Goal: Information Seeking & Learning: Learn about a topic

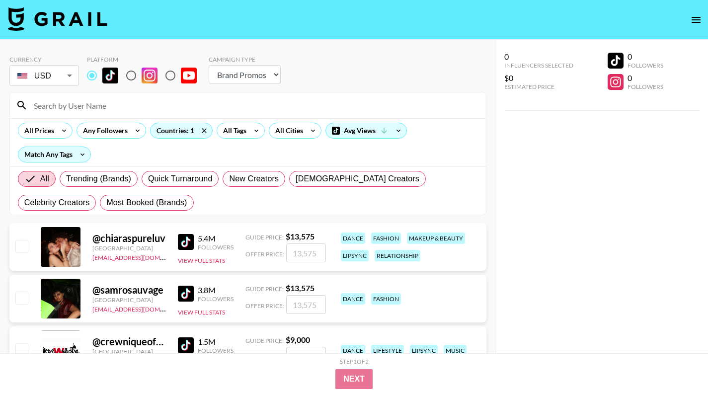
select select "Brand"
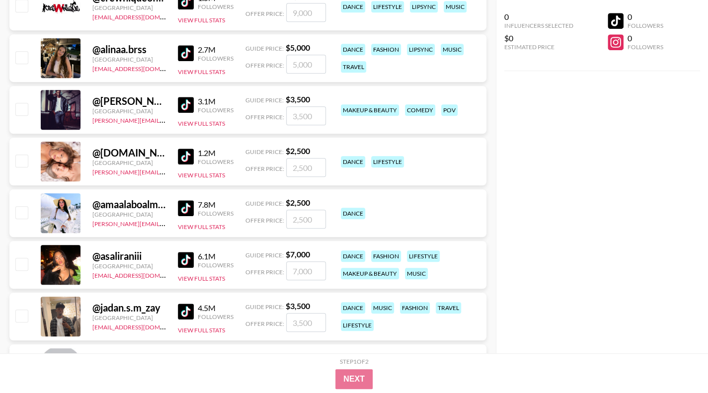
click at [186, 50] on img at bounding box center [186, 53] width 16 height 16
click at [183, 101] on img at bounding box center [186, 105] width 16 height 16
click at [187, 204] on img at bounding box center [186, 208] width 16 height 16
click at [187, 261] on img at bounding box center [186, 260] width 16 height 16
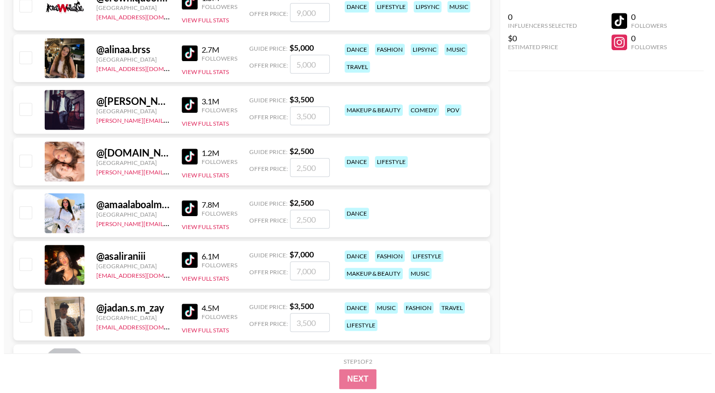
scroll to position [0, 0]
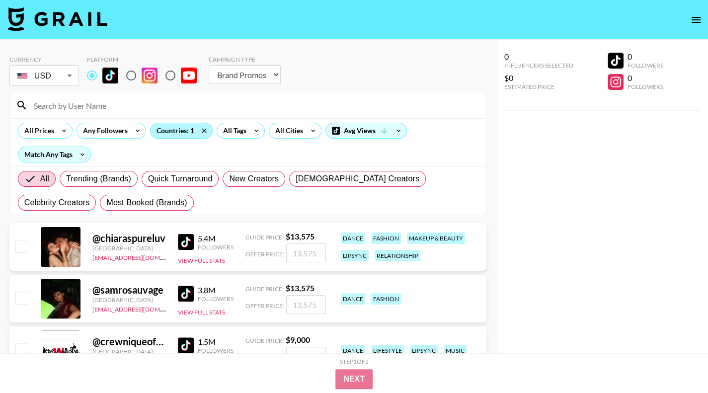
click at [192, 131] on div "Countries: 1" at bounding box center [182, 130] width 62 height 15
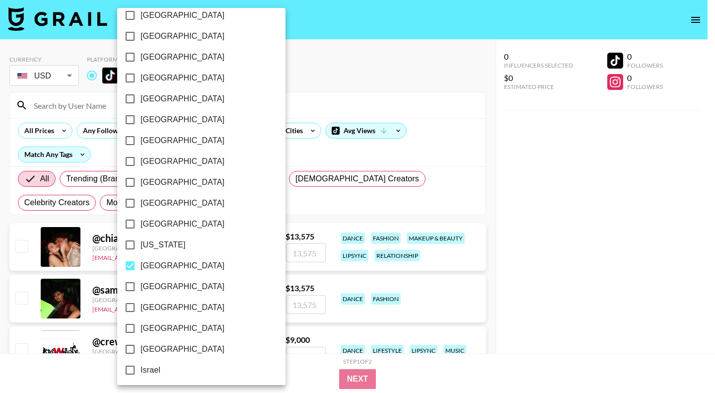
scroll to position [171, 0]
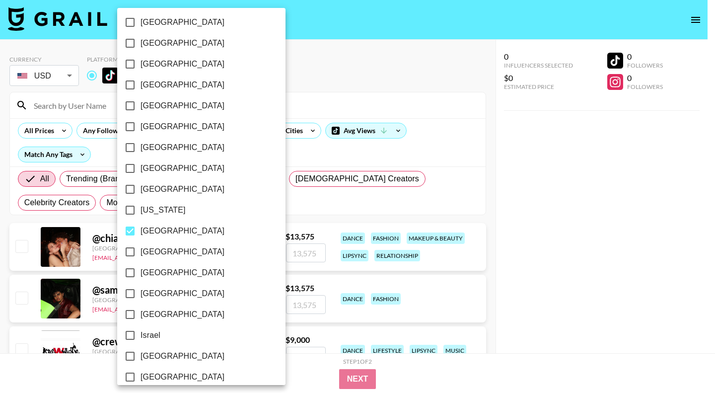
click at [152, 233] on span "[GEOGRAPHIC_DATA]" at bounding box center [183, 231] width 84 height 12
click at [141, 233] on input "[GEOGRAPHIC_DATA]" at bounding box center [130, 231] width 21 height 21
checkbox input "false"
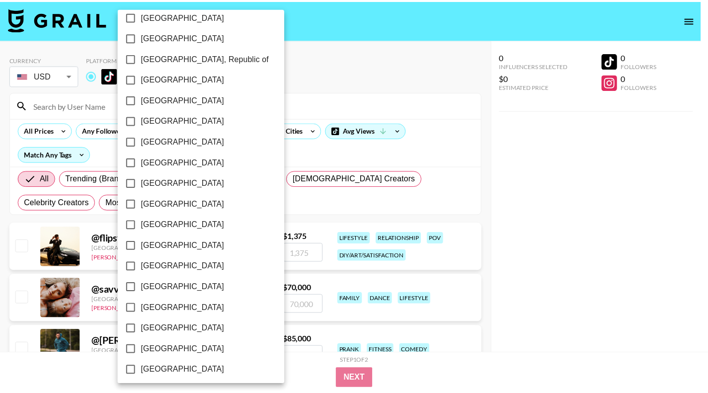
scroll to position [526, 0]
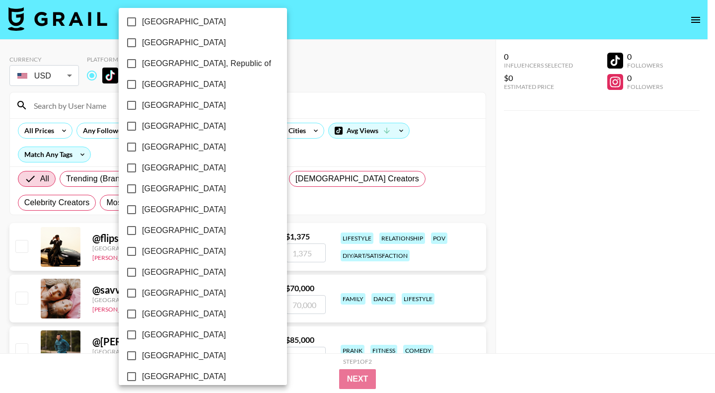
click at [184, 65] on span "[GEOGRAPHIC_DATA], Republic of" at bounding box center [206, 64] width 129 height 12
click at [142, 65] on input "[GEOGRAPHIC_DATA], Republic of" at bounding box center [131, 63] width 21 height 21
checkbox input "true"
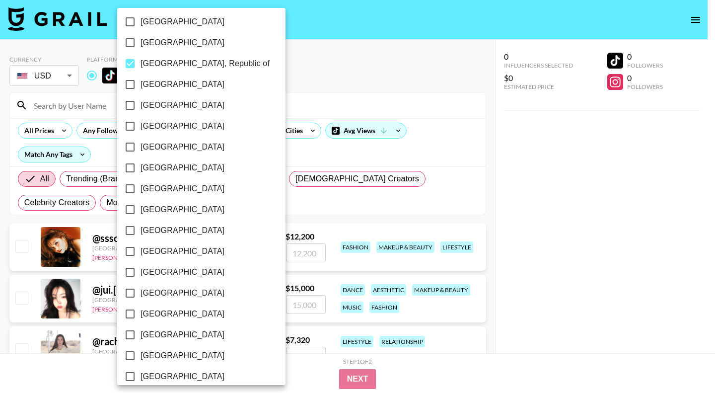
click at [399, 92] on div at bounding box center [357, 196] width 715 height 393
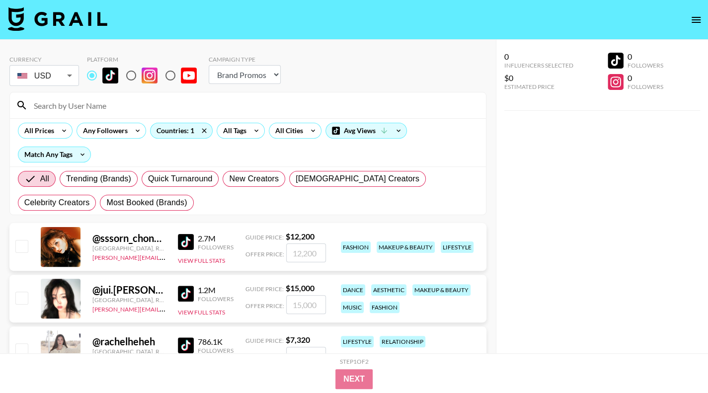
click at [186, 238] on img at bounding box center [186, 242] width 16 height 16
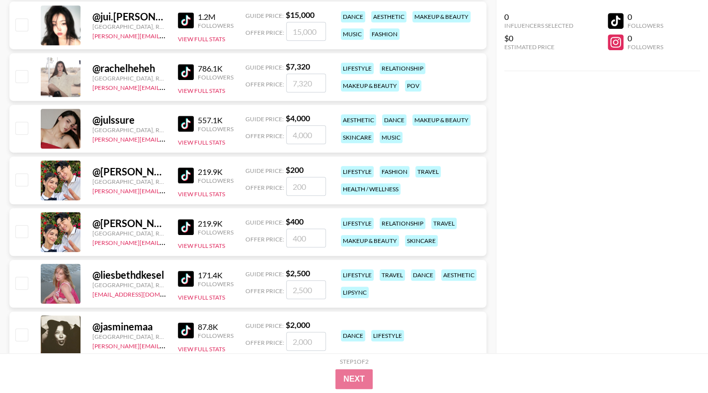
scroll to position [122, 0]
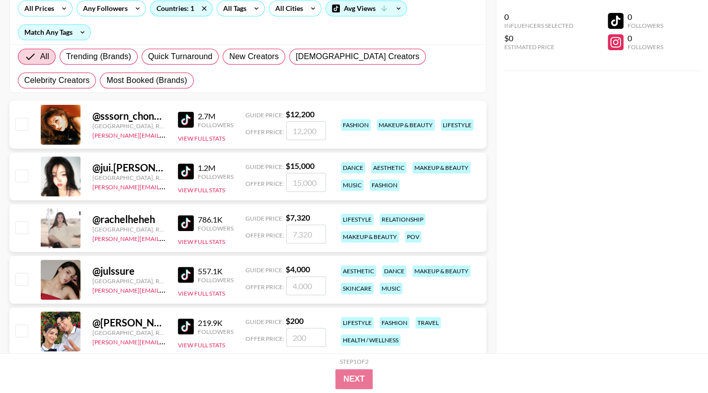
click at [190, 168] on img at bounding box center [186, 171] width 16 height 16
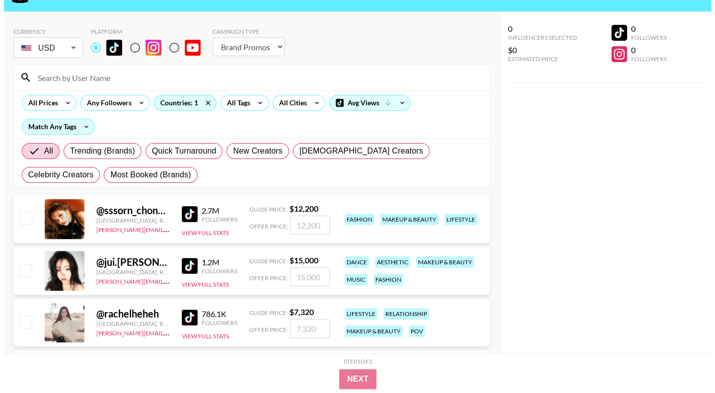
scroll to position [0, 0]
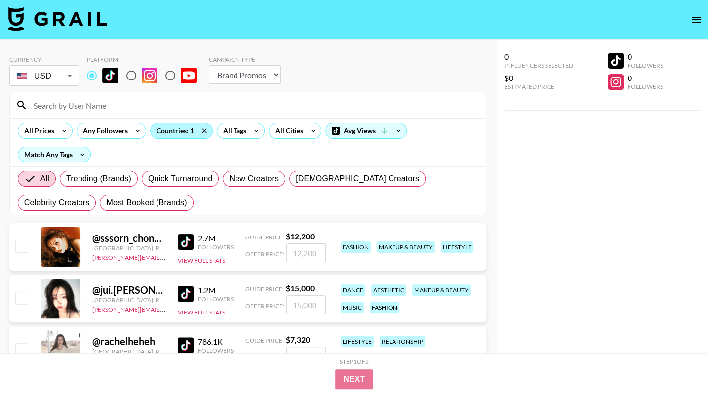
click at [172, 128] on div "Countries: 1" at bounding box center [182, 130] width 62 height 15
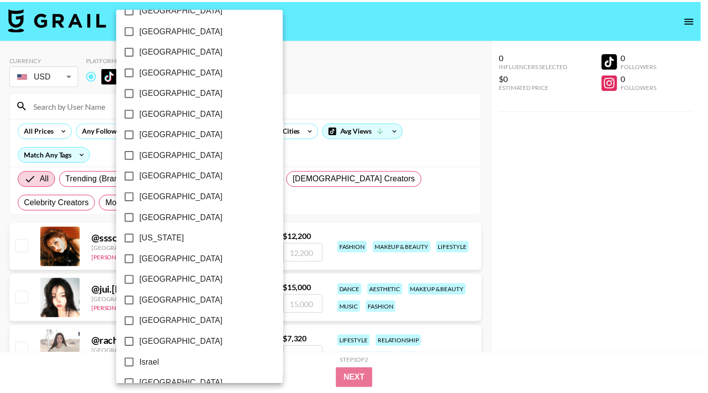
scroll to position [264, 0]
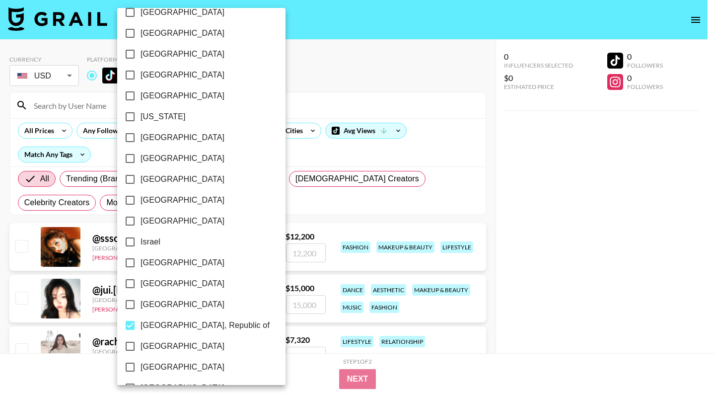
click at [153, 285] on span "[GEOGRAPHIC_DATA]" at bounding box center [183, 284] width 84 height 12
click at [141, 285] on input "[GEOGRAPHIC_DATA]" at bounding box center [130, 283] width 21 height 21
checkbox input "true"
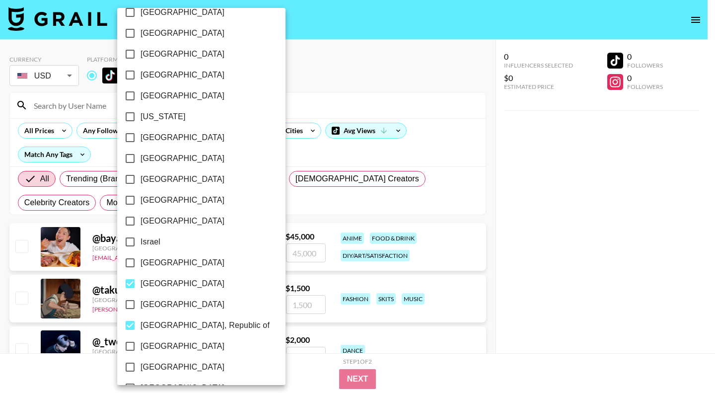
click at [154, 320] on span "[GEOGRAPHIC_DATA], Republic of" at bounding box center [205, 325] width 129 height 12
click at [141, 320] on input "[GEOGRAPHIC_DATA], Republic of" at bounding box center [130, 325] width 21 height 21
checkbox input "false"
click at [561, 269] on div at bounding box center [357, 196] width 715 height 393
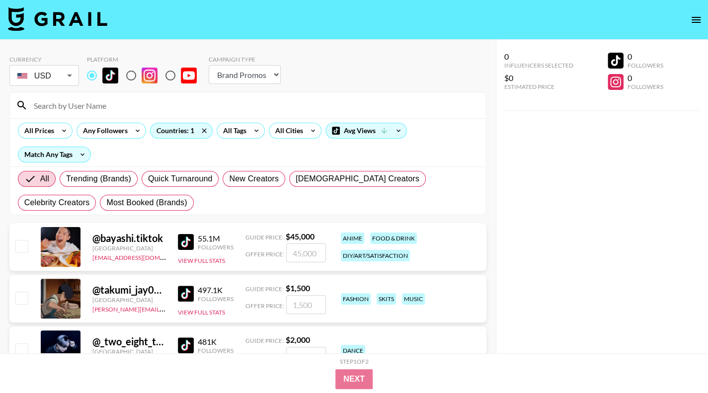
click at [185, 238] on img at bounding box center [186, 242] width 16 height 16
click at [141, 241] on div "@ bayashi.tiktok" at bounding box center [129, 238] width 74 height 12
copy div "@ bayashi.tiktok"
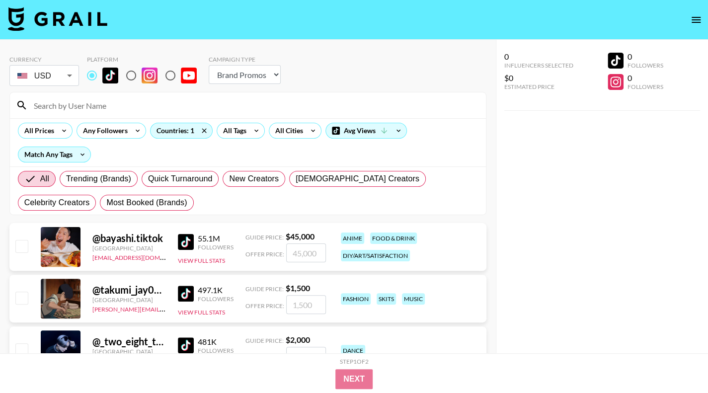
click at [261, 84] on div "Campaign Type Choose Type... Song Promos Brand Promos" at bounding box center [245, 72] width 72 height 32
click at [261, 76] on select "Choose Type... Song Promos Brand Promos" at bounding box center [245, 74] width 72 height 19
click at [209, 65] on select "Choose Type... Song Promos Brand Promos" at bounding box center [245, 74] width 72 height 19
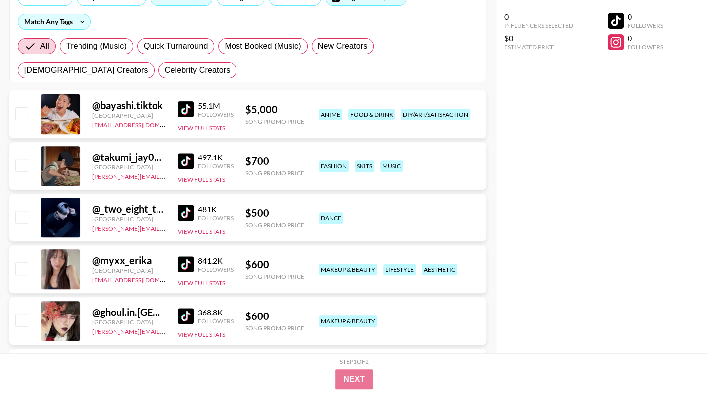
scroll to position [0, 0]
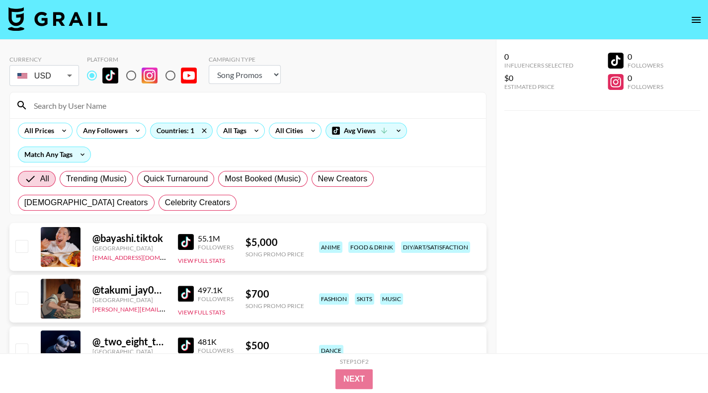
click at [188, 294] on img at bounding box center [186, 294] width 16 height 16
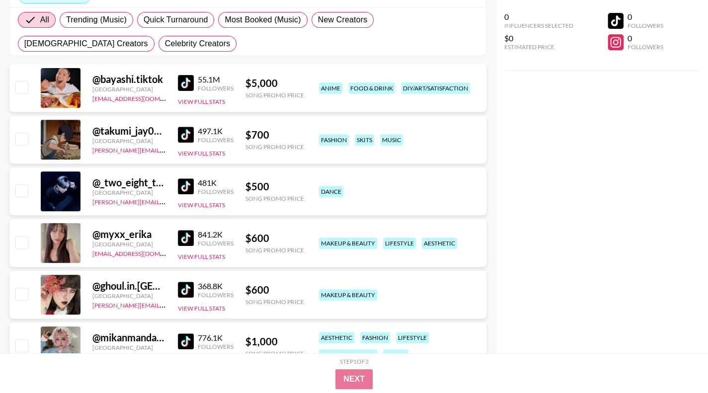
scroll to position [160, 0]
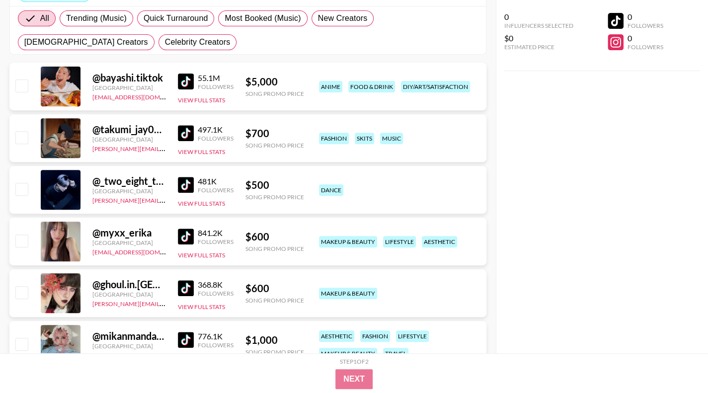
click at [188, 182] on img at bounding box center [186, 185] width 16 height 16
click at [186, 239] on img at bounding box center [186, 237] width 16 height 16
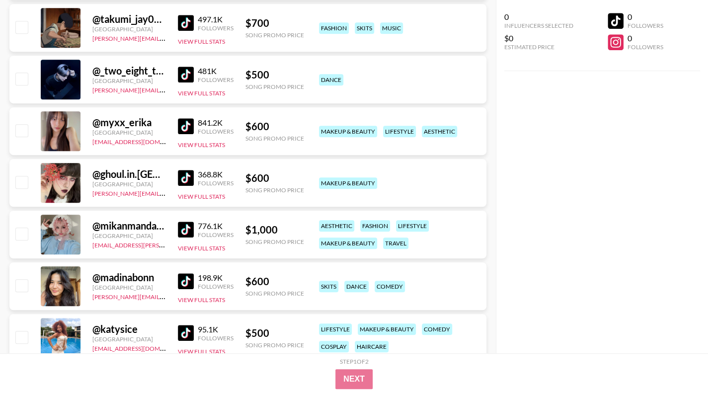
scroll to position [286, 0]
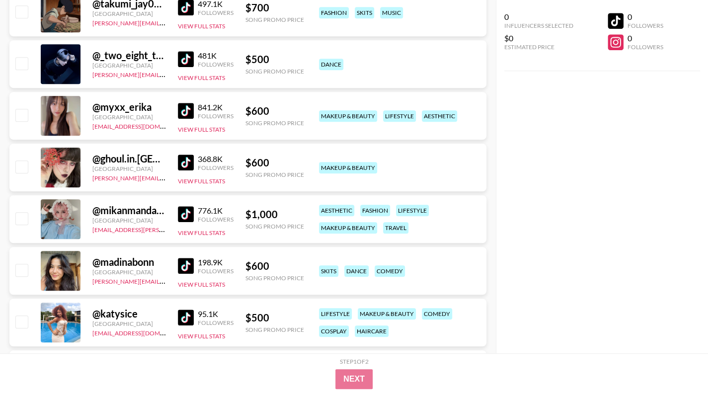
click at [183, 212] on img at bounding box center [186, 214] width 16 height 16
click at [180, 263] on img at bounding box center [186, 266] width 16 height 16
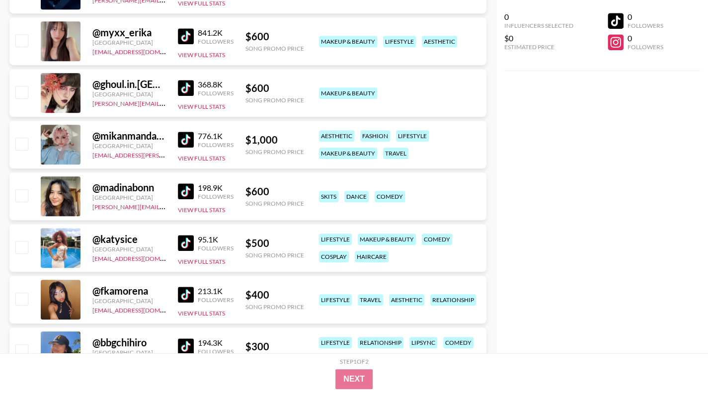
scroll to position [409, 0]
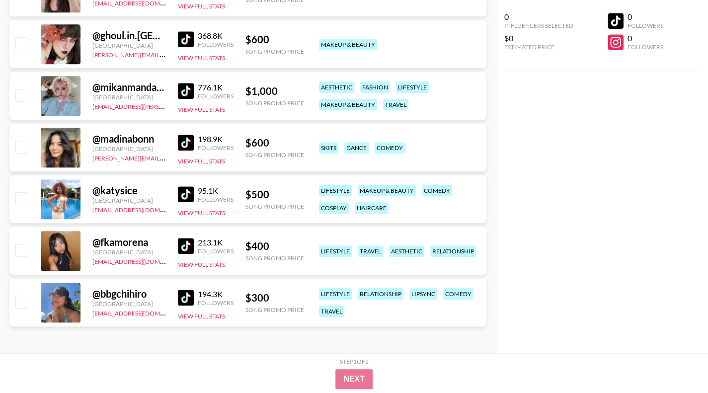
click at [181, 186] on div "95.1K Followers" at bounding box center [206, 194] width 56 height 17
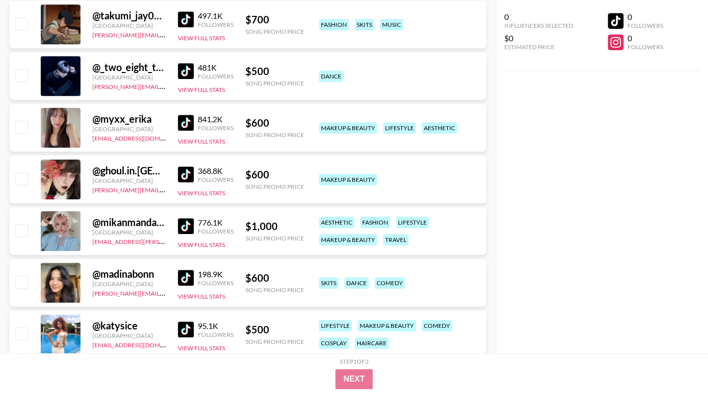
scroll to position [39, 0]
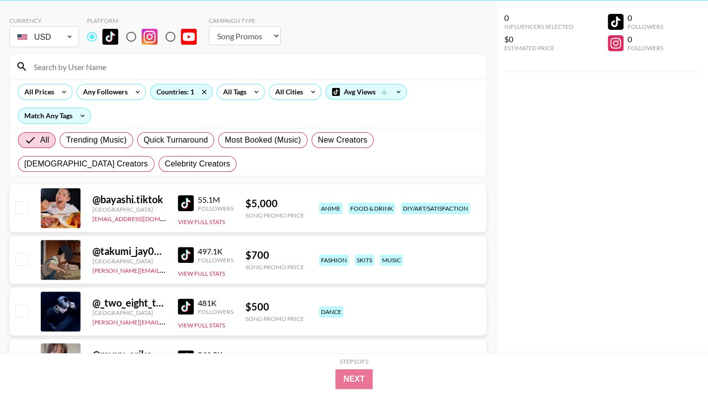
click at [248, 39] on select "Choose Type... Song Promos Brand Promos" at bounding box center [245, 35] width 72 height 19
select select "Brand"
click at [209, 26] on select "Choose Type... Song Promos Brand Promos" at bounding box center [245, 35] width 72 height 19
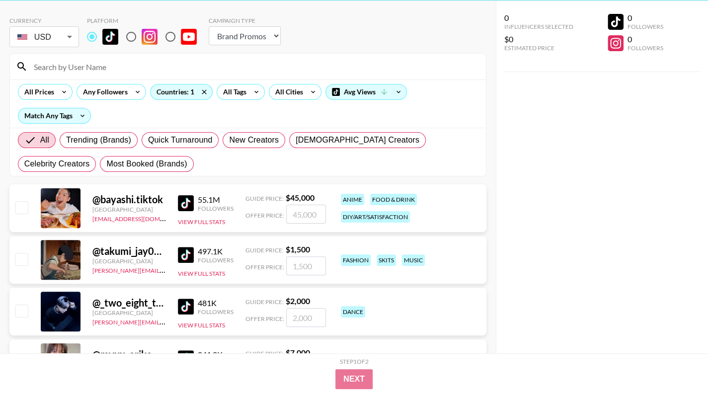
drag, startPoint x: 706, startPoint y: 157, endPoint x: 708, endPoint y: 208, distance: 51.2
click at [707, 208] on html "Currency USD USD ​ Platform Campaign Type Choose Type... Song Promos Brand Prom…" at bounding box center [354, 362] width 708 height 803
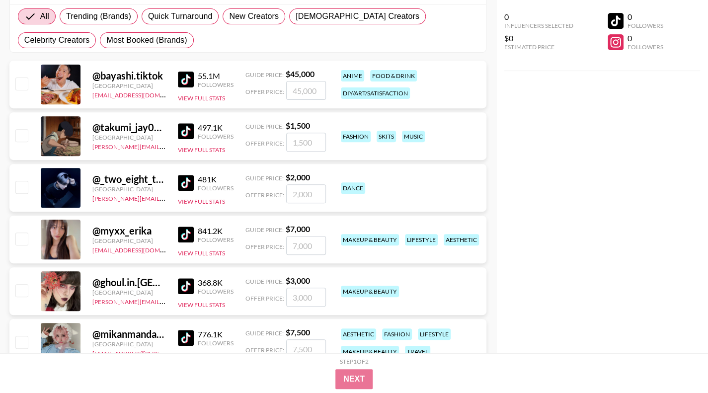
scroll to position [180, 0]
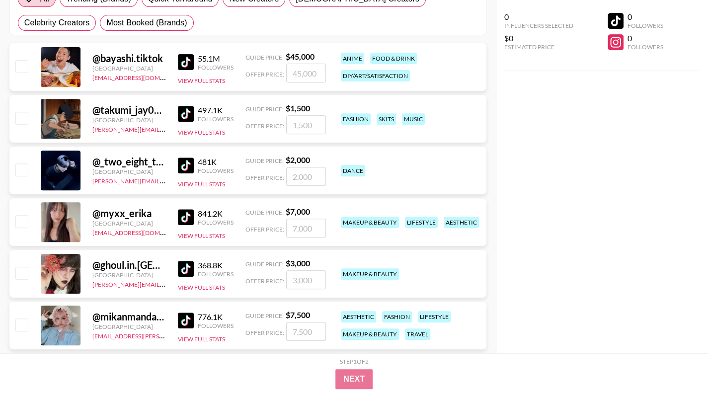
click at [184, 265] on img at bounding box center [186, 269] width 16 height 16
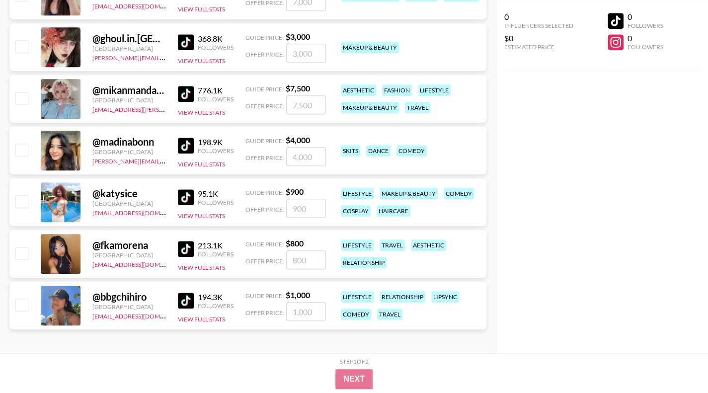
scroll to position [409, 0]
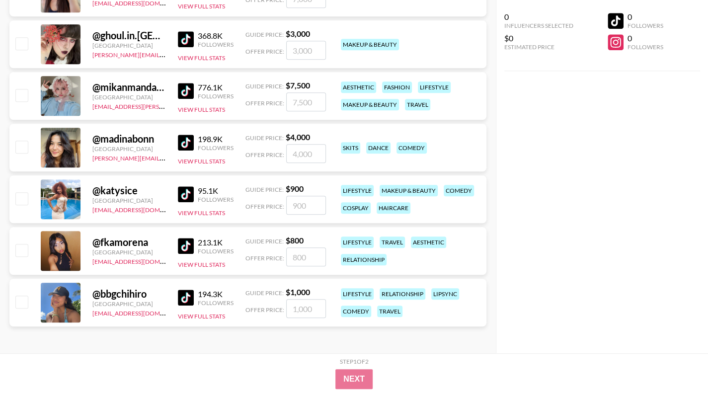
click at [143, 291] on div "@ bbgchihiro" at bounding box center [129, 294] width 74 height 12
copy div "@ bbgchihiro"
click at [184, 294] on img at bounding box center [186, 298] width 16 height 16
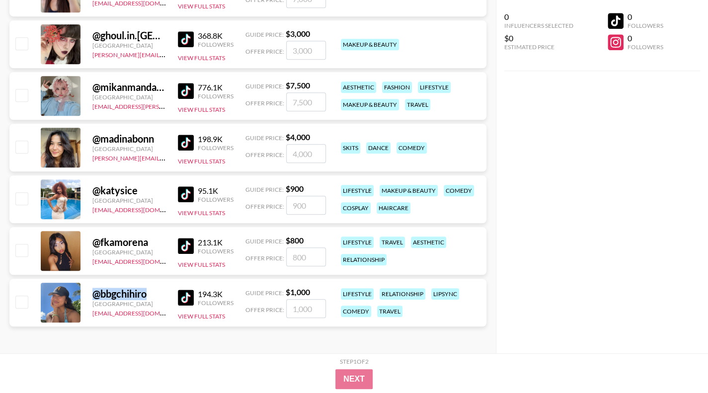
scroll to position [0, 0]
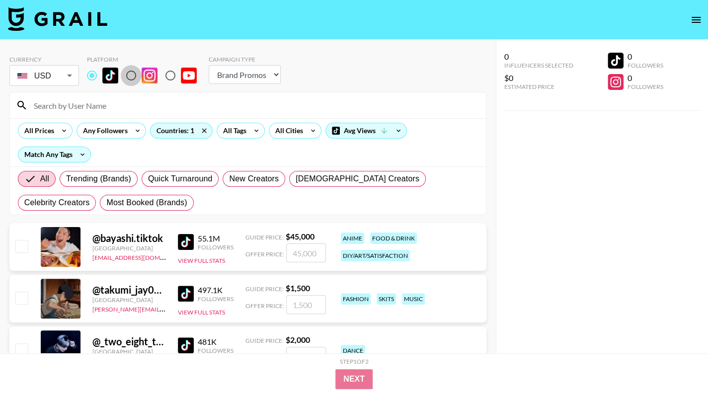
click at [128, 77] on input "radio" at bounding box center [131, 75] width 21 height 21
radio input "true"
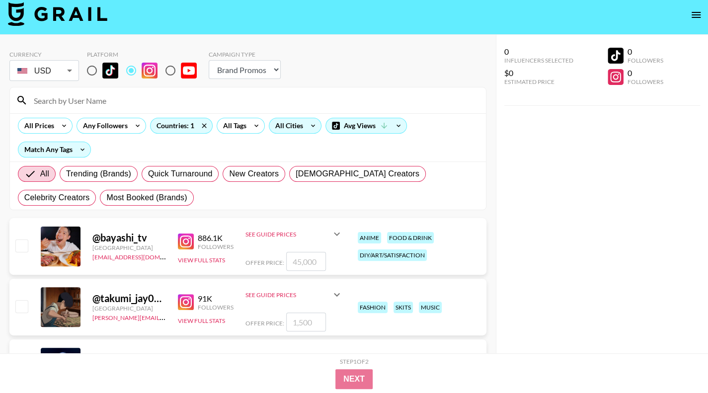
scroll to position [4, 0]
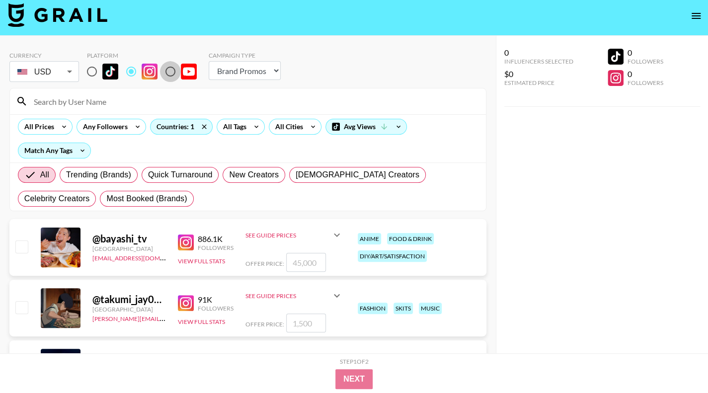
click at [175, 71] on input "radio" at bounding box center [170, 71] width 21 height 21
radio input "true"
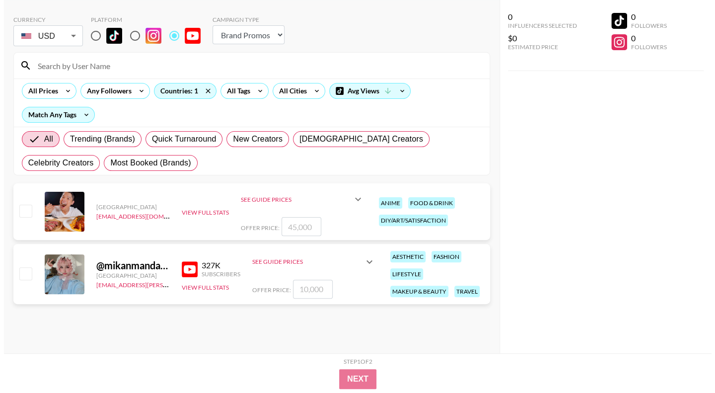
scroll to position [11, 0]
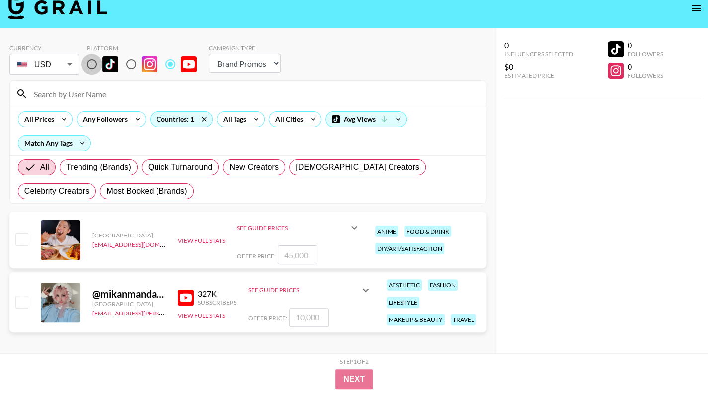
click at [97, 57] on input "radio" at bounding box center [91, 64] width 21 height 21
radio input "true"
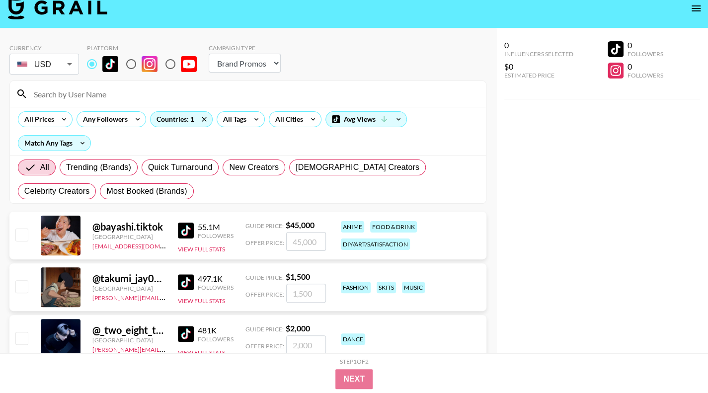
click at [255, 57] on select "Choose Type... Song Promos Brand Promos" at bounding box center [245, 63] width 72 height 19
drag, startPoint x: 327, startPoint y: 57, endPoint x: 282, endPoint y: 57, distance: 44.7
click at [327, 57] on div "Currency USD USD ​ Platform Campaign Type Choose Type... Song Promos Brand Prom…" at bounding box center [247, 60] width 477 height 32
click at [199, 121] on icon at bounding box center [204, 119] width 16 height 15
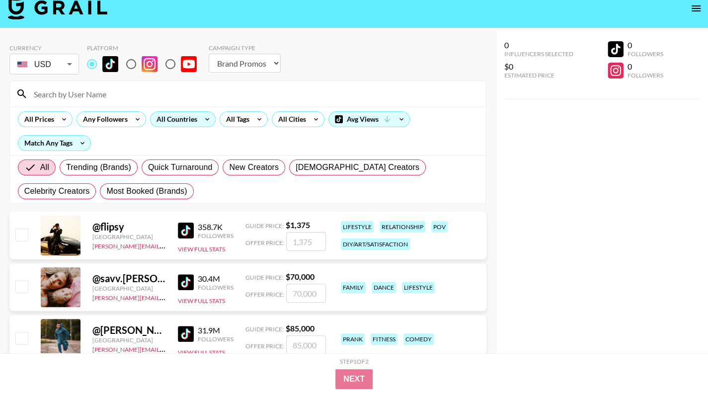
click at [189, 121] on div "All Countries" at bounding box center [175, 119] width 49 height 15
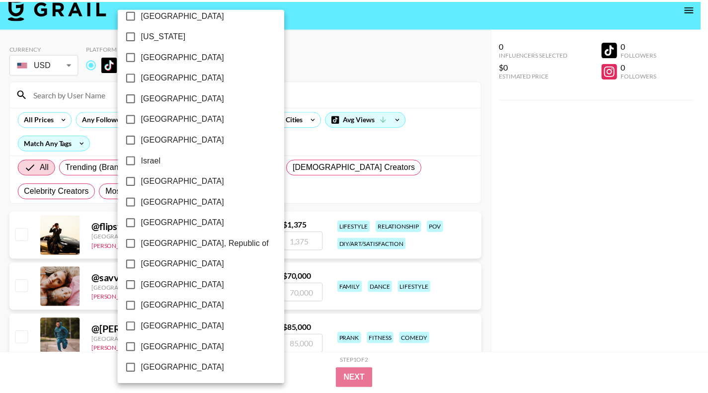
scroll to position [355, 0]
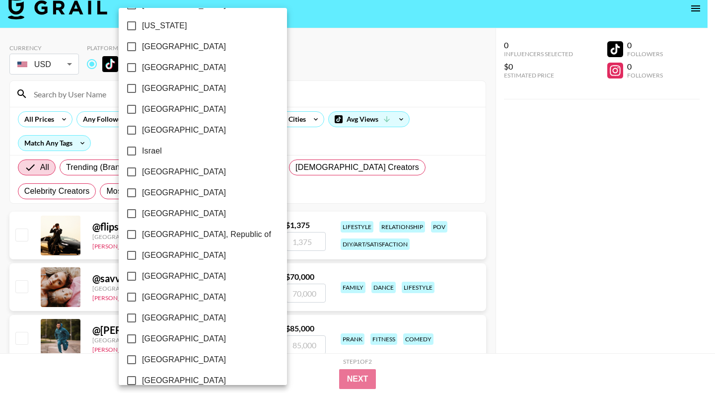
drag, startPoint x: 171, startPoint y: 233, endPoint x: 543, endPoint y: 161, distance: 379.0
click at [172, 233] on span "[GEOGRAPHIC_DATA], Republic of" at bounding box center [206, 235] width 129 height 12
click at [142, 233] on input "[GEOGRAPHIC_DATA], Republic of" at bounding box center [131, 234] width 21 height 21
checkbox input "true"
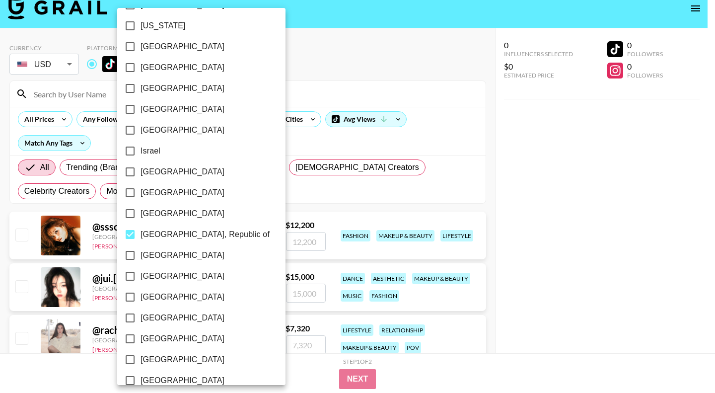
click at [634, 182] on div at bounding box center [357, 196] width 715 height 393
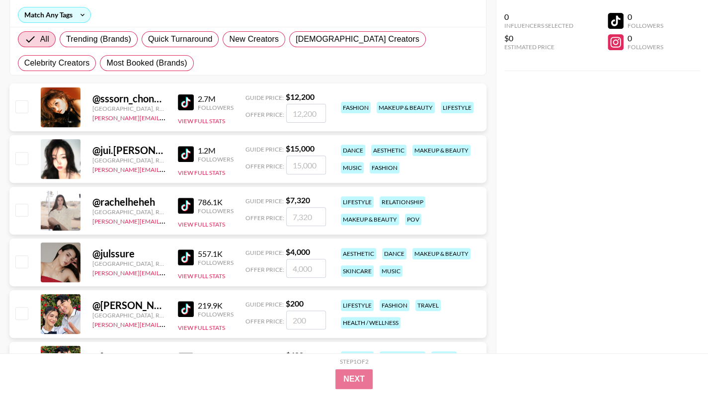
scroll to position [149, 0]
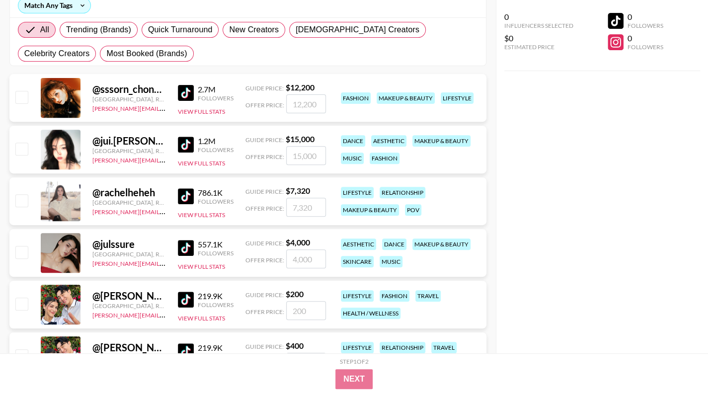
click at [191, 92] on img at bounding box center [186, 93] width 16 height 16
click at [177, 146] on div "@ jui.lee Korea, Republic of erin.oconnell@grail-talent.com 1.2M Followers View…" at bounding box center [247, 150] width 477 height 48
click at [181, 145] on img at bounding box center [186, 145] width 16 height 16
click at [184, 191] on img at bounding box center [186, 196] width 16 height 16
click at [187, 247] on img at bounding box center [186, 248] width 16 height 16
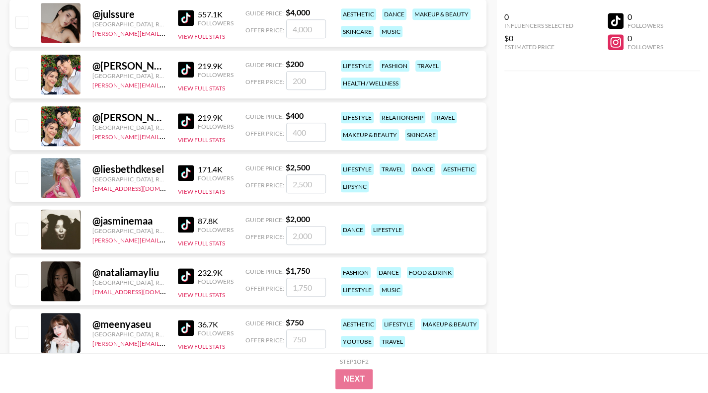
scroll to position [378, 0]
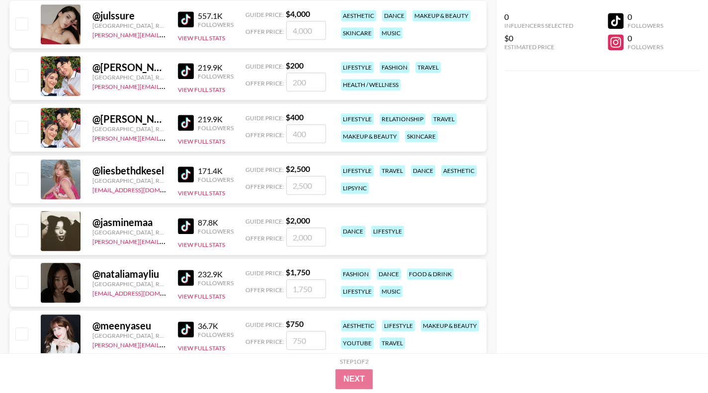
click at [182, 67] on img at bounding box center [186, 71] width 16 height 16
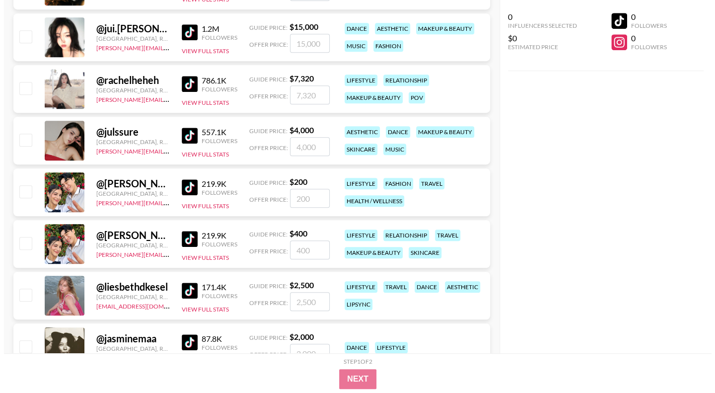
scroll to position [0, 0]
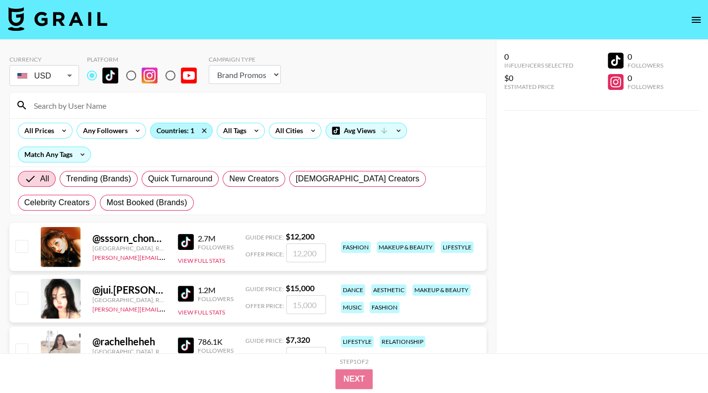
click at [177, 131] on div "Countries: 1" at bounding box center [182, 130] width 62 height 15
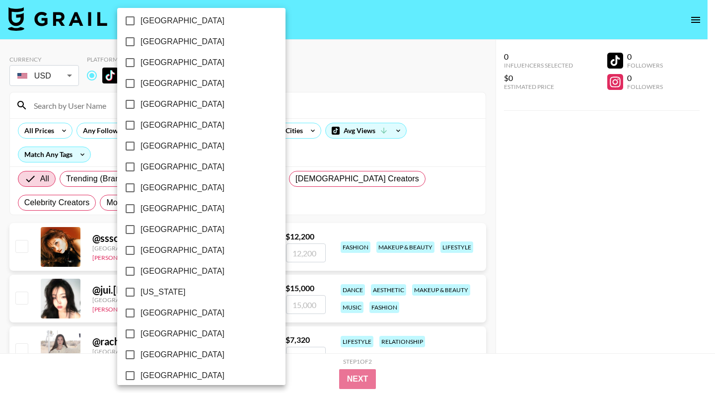
scroll to position [135, 0]
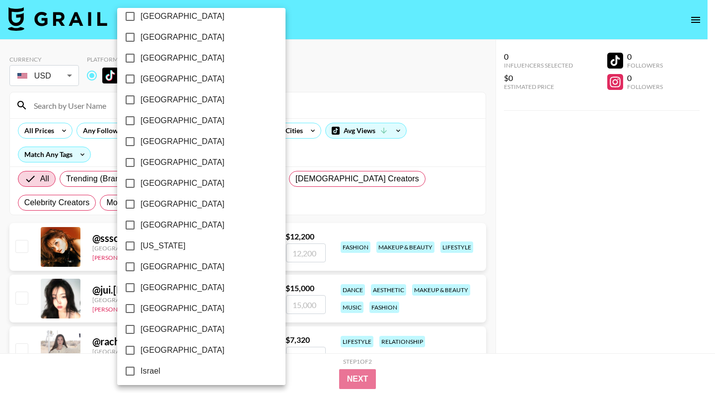
click at [154, 222] on span "[GEOGRAPHIC_DATA]" at bounding box center [183, 225] width 84 height 12
click at [141, 222] on input "[GEOGRAPHIC_DATA]" at bounding box center [130, 225] width 21 height 21
checkbox input "true"
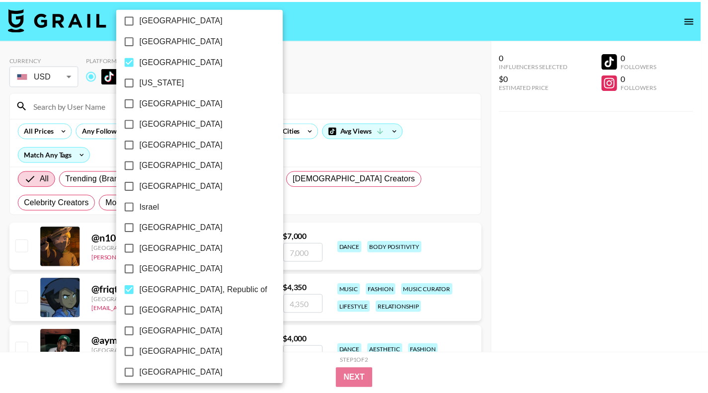
scroll to position [353, 0]
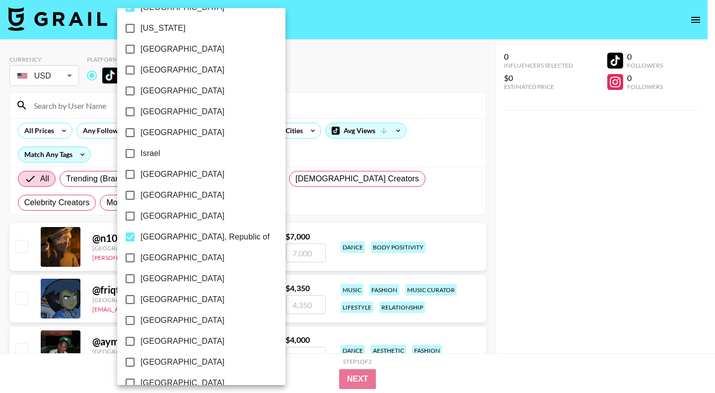
click at [181, 236] on span "[GEOGRAPHIC_DATA], Republic of" at bounding box center [205, 237] width 129 height 12
click at [141, 236] on input "[GEOGRAPHIC_DATA], Republic of" at bounding box center [130, 237] width 21 height 21
checkbox input "false"
click at [629, 206] on div at bounding box center [357, 196] width 715 height 393
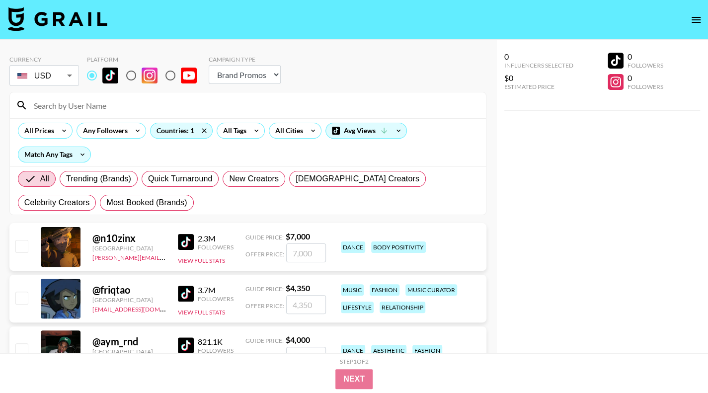
click at [186, 237] on img at bounding box center [186, 242] width 16 height 16
click at [182, 133] on div "Countries: 1" at bounding box center [182, 130] width 62 height 15
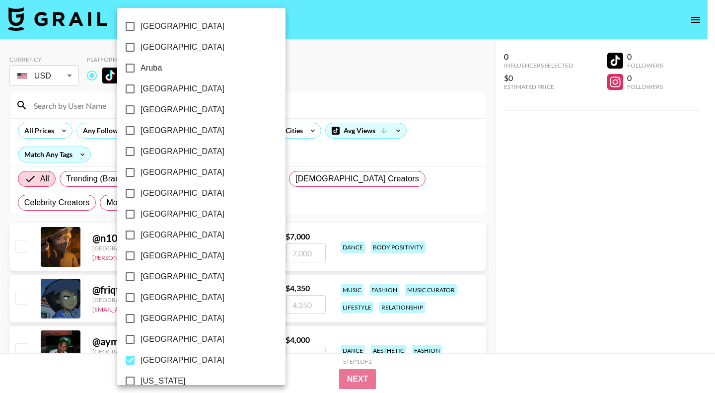
click at [422, 63] on div at bounding box center [357, 196] width 715 height 393
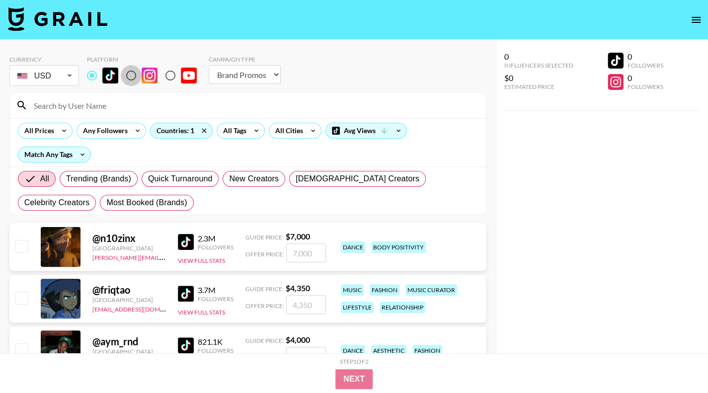
click at [137, 78] on input "radio" at bounding box center [131, 75] width 21 height 21
radio input "true"
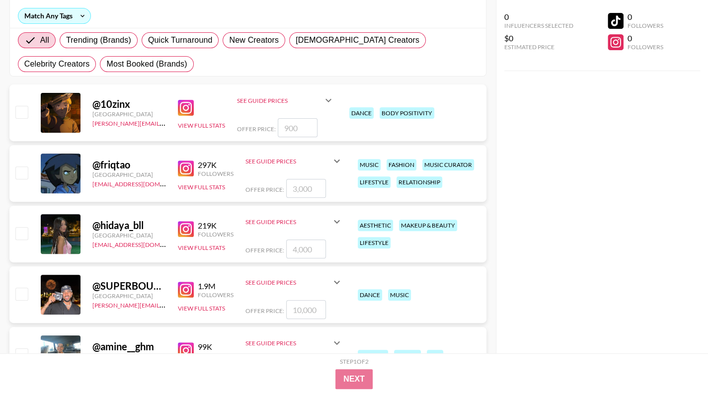
scroll to position [140, 0]
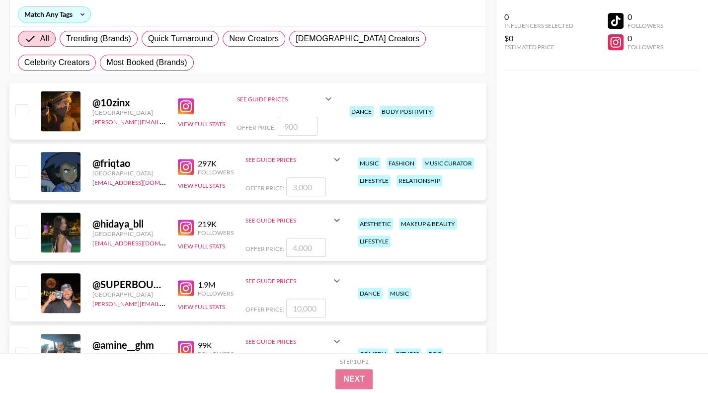
click at [182, 284] on img at bounding box center [186, 288] width 16 height 16
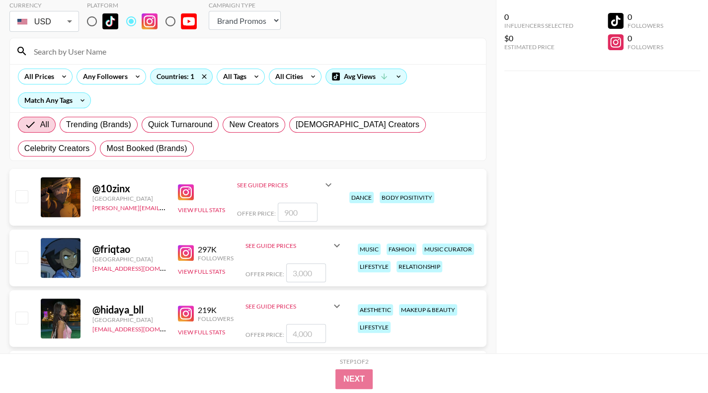
scroll to position [0, 0]
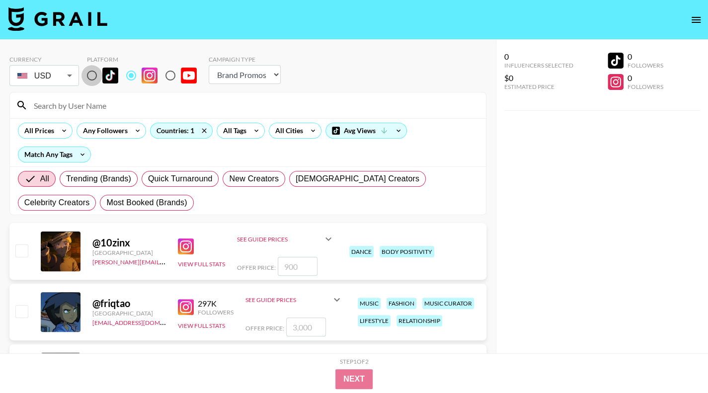
click at [100, 71] on input "radio" at bounding box center [91, 75] width 21 height 21
radio input "true"
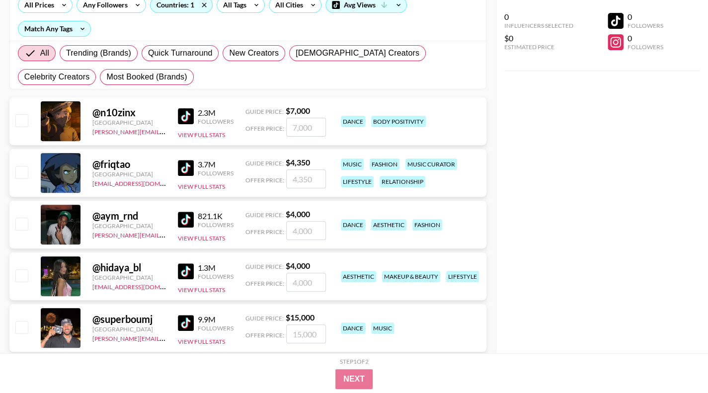
scroll to position [170, 0]
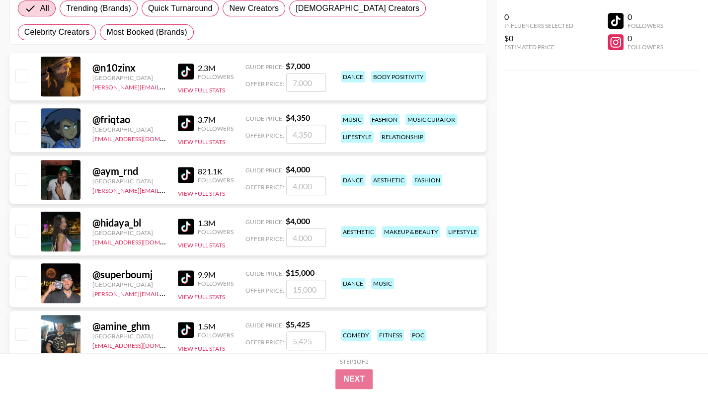
click at [187, 180] on img at bounding box center [186, 175] width 16 height 16
click at [187, 222] on img at bounding box center [186, 227] width 16 height 16
click at [185, 115] on img at bounding box center [186, 123] width 16 height 16
click at [180, 325] on img at bounding box center [186, 330] width 16 height 16
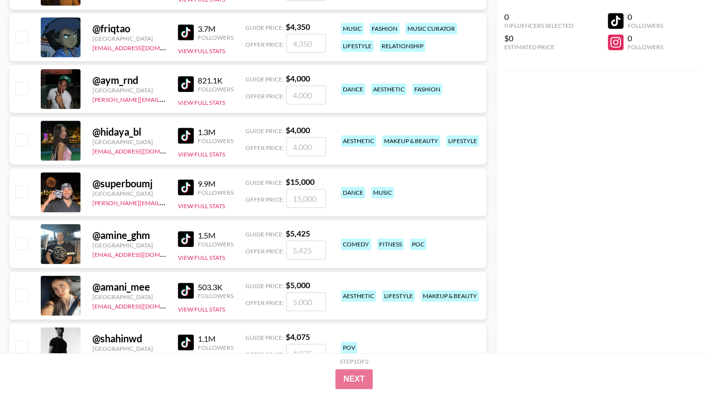
scroll to position [350, 0]
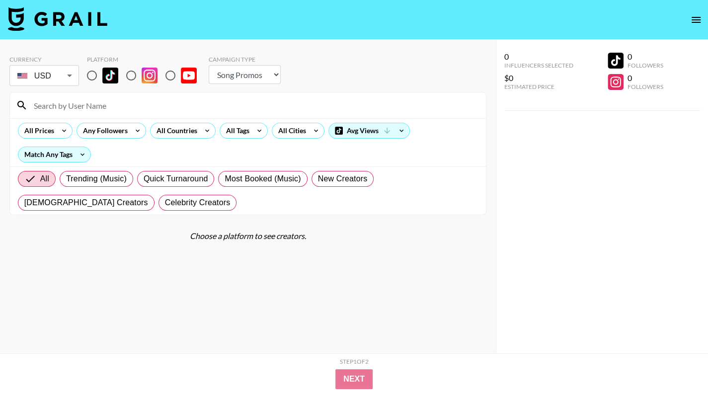
drag, startPoint x: 240, startPoint y: 71, endPoint x: 248, endPoint y: 83, distance: 15.0
click at [240, 71] on select "Choose Type... Song Promos Brand Promos" at bounding box center [245, 74] width 72 height 19
select select "Brand"
click at [209, 65] on select "Choose Type... Song Promos Brand Promos" at bounding box center [245, 74] width 72 height 19
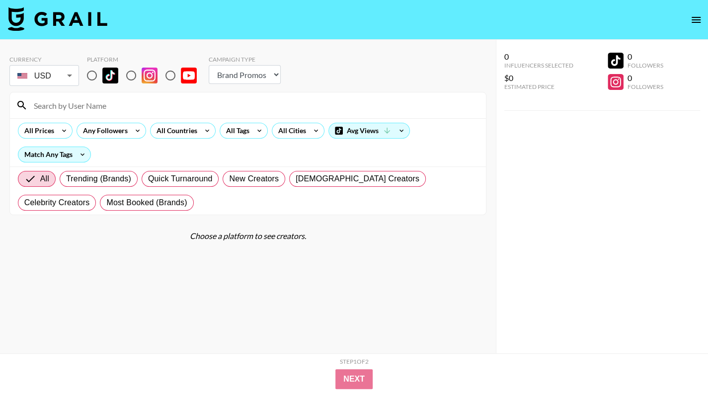
click at [91, 80] on input "radio" at bounding box center [91, 75] width 21 height 21
radio input "true"
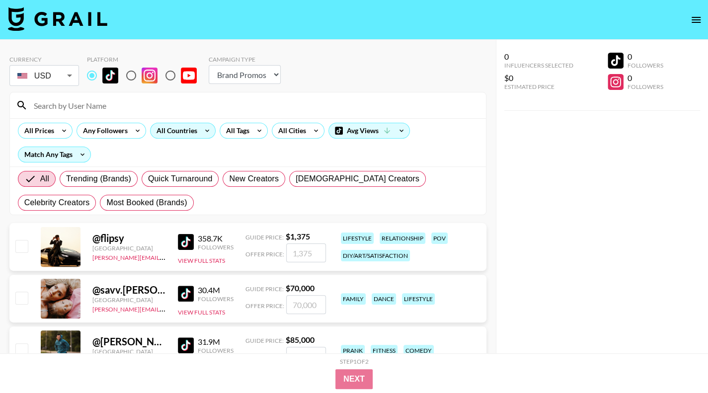
click at [171, 124] on div "All Countries" at bounding box center [175, 130] width 49 height 15
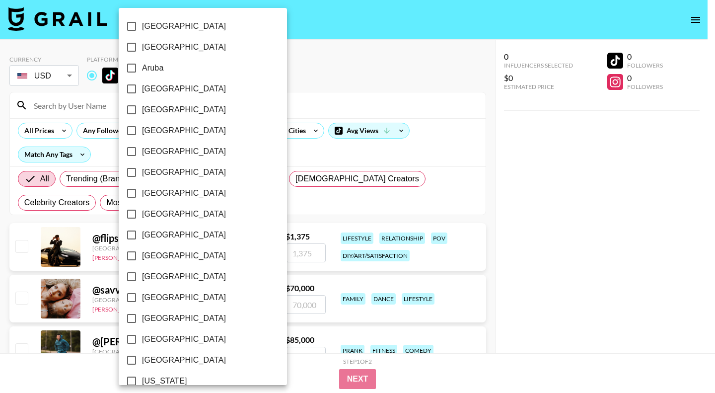
click at [162, 366] on span "[GEOGRAPHIC_DATA]" at bounding box center [184, 360] width 84 height 12
click at [142, 366] on input "[GEOGRAPHIC_DATA]" at bounding box center [131, 360] width 21 height 21
checkbox input "true"
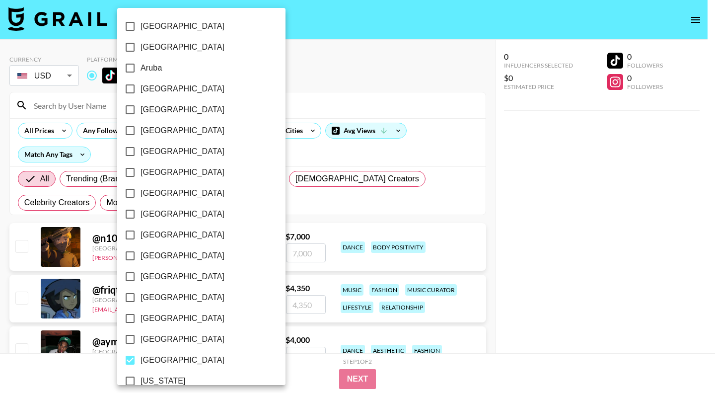
click at [559, 282] on div at bounding box center [357, 196] width 715 height 393
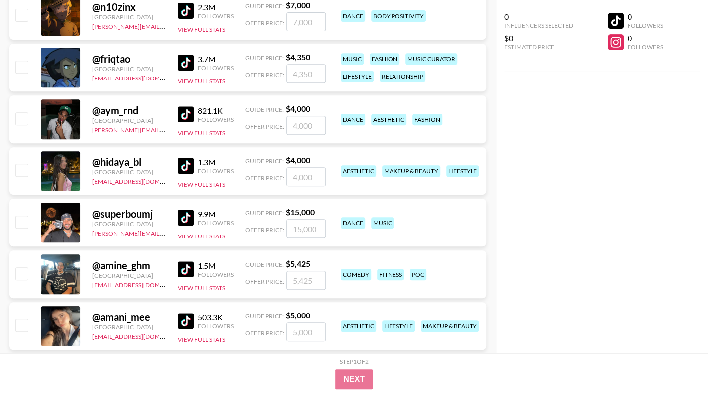
scroll to position [241, 0]
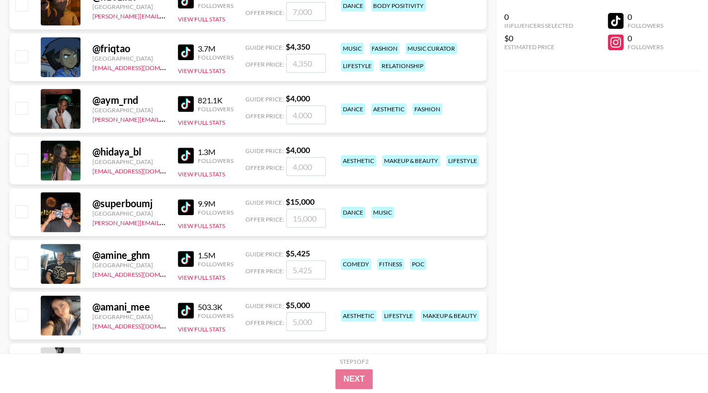
click at [191, 307] on img at bounding box center [186, 311] width 16 height 16
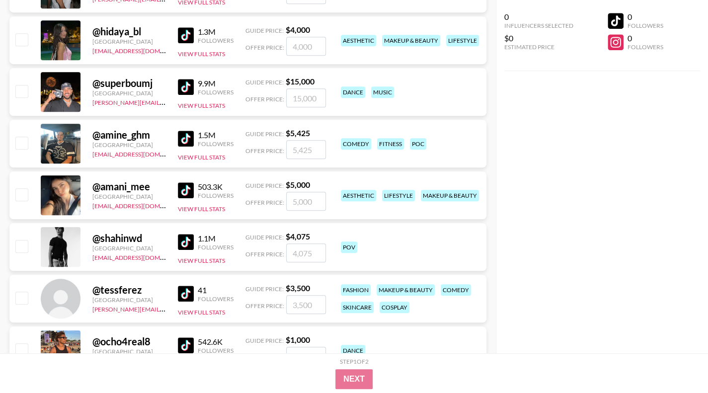
scroll to position [478, 0]
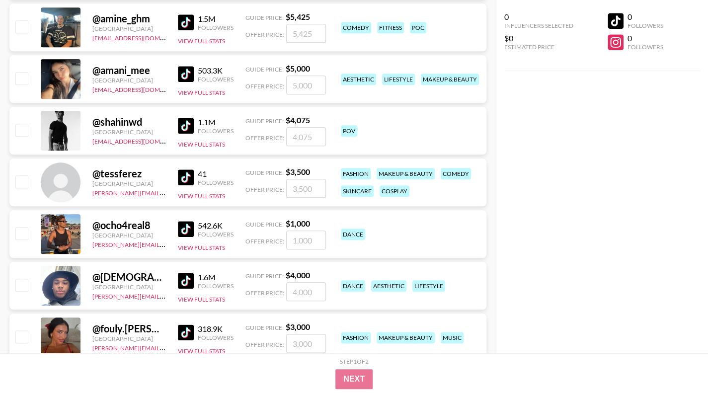
click at [188, 120] on img at bounding box center [186, 126] width 16 height 16
click at [189, 283] on img at bounding box center [186, 281] width 16 height 16
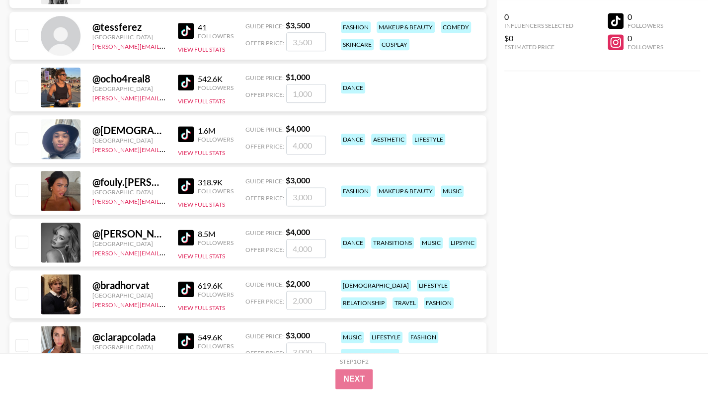
scroll to position [627, 0]
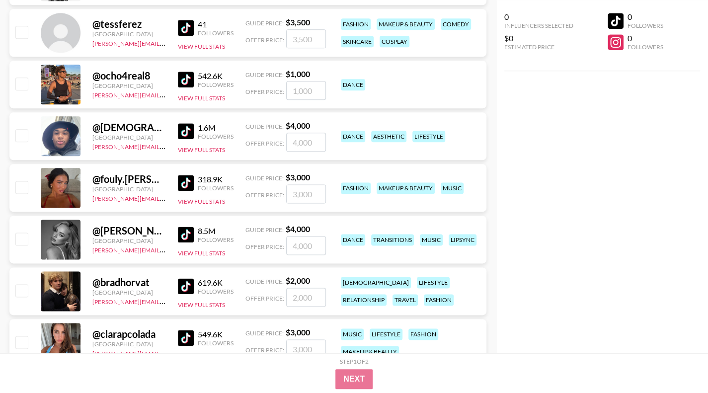
click at [190, 133] on img at bounding box center [186, 131] width 16 height 16
click at [184, 233] on img at bounding box center [186, 235] width 16 height 16
click at [186, 285] on img at bounding box center [186, 286] width 16 height 16
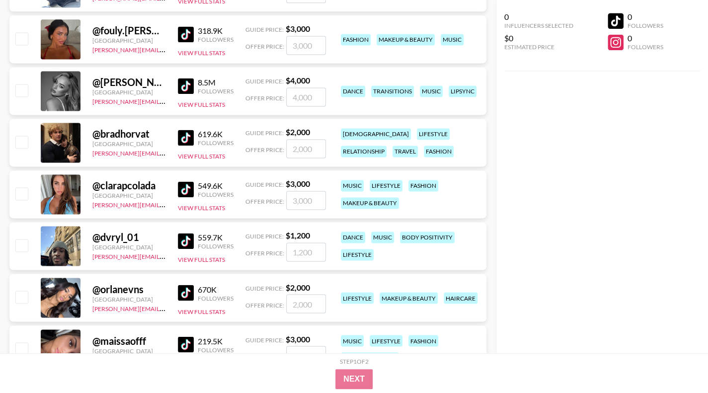
scroll to position [788, 0]
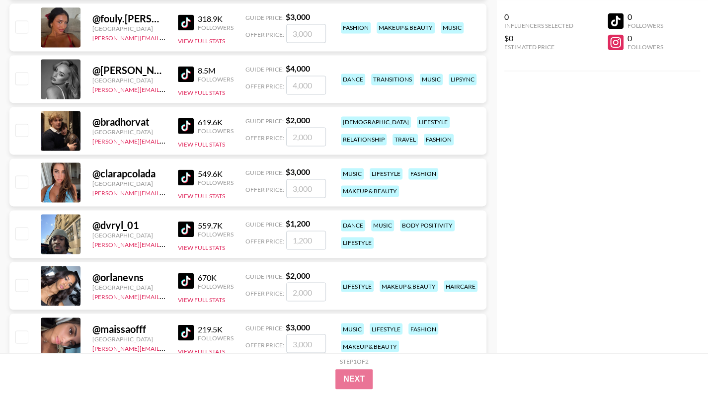
click at [184, 173] on img at bounding box center [186, 177] width 16 height 16
click at [187, 226] on img at bounding box center [186, 229] width 16 height 16
click at [181, 280] on img at bounding box center [186, 281] width 16 height 16
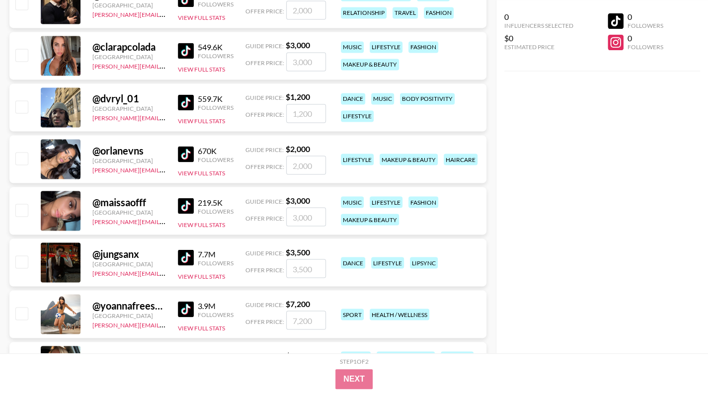
scroll to position [932, 0]
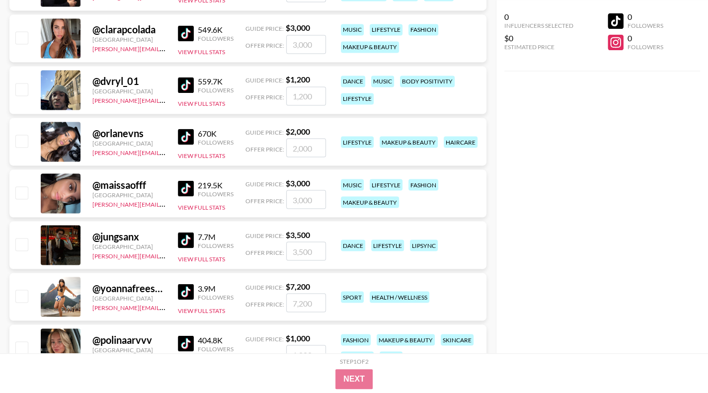
click at [185, 245] on img at bounding box center [186, 240] width 16 height 16
click at [190, 287] on img at bounding box center [186, 292] width 16 height 16
click at [181, 339] on img at bounding box center [186, 343] width 16 height 16
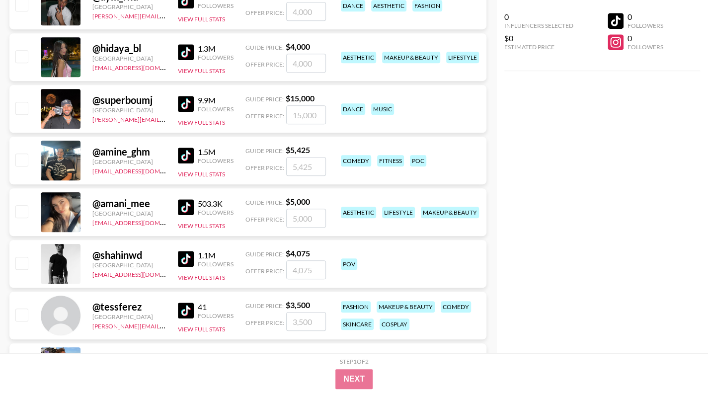
scroll to position [1022, 0]
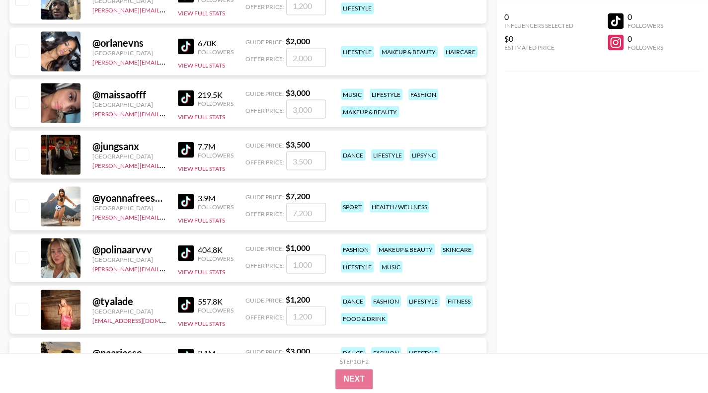
click at [186, 298] on img at bounding box center [186, 305] width 16 height 16
click at [191, 249] on img at bounding box center [186, 253] width 16 height 16
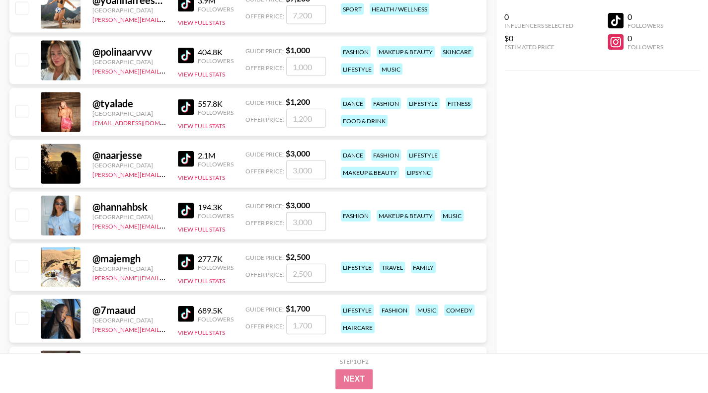
click at [185, 154] on img at bounding box center [186, 159] width 16 height 16
click at [186, 311] on img at bounding box center [186, 314] width 16 height 16
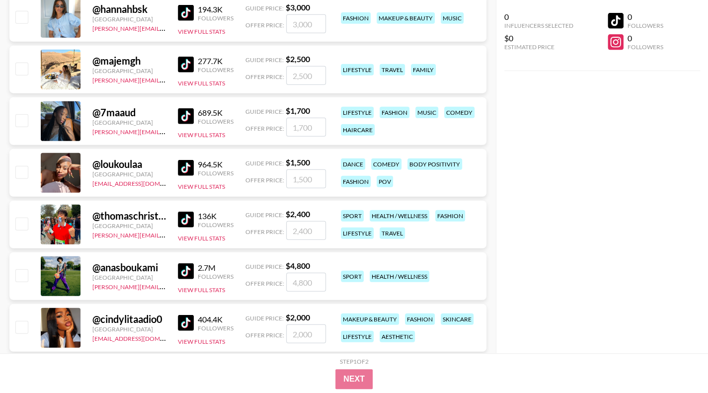
scroll to position [1437, 0]
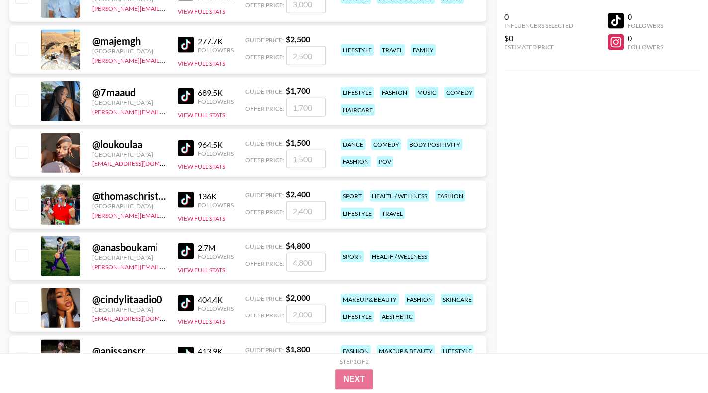
click at [180, 252] on img at bounding box center [186, 251] width 16 height 16
click at [180, 301] on img at bounding box center [186, 303] width 16 height 16
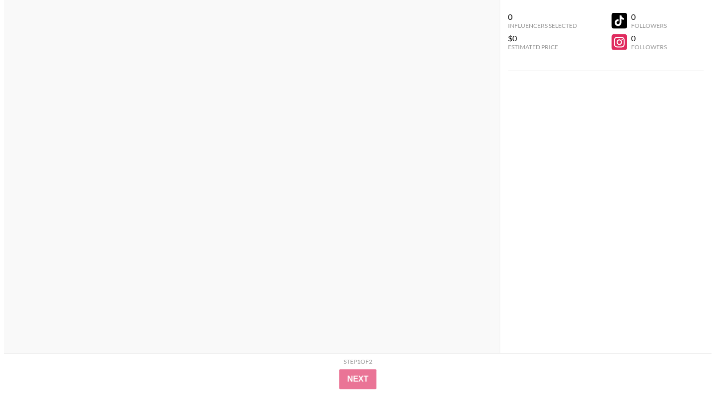
scroll to position [0, 0]
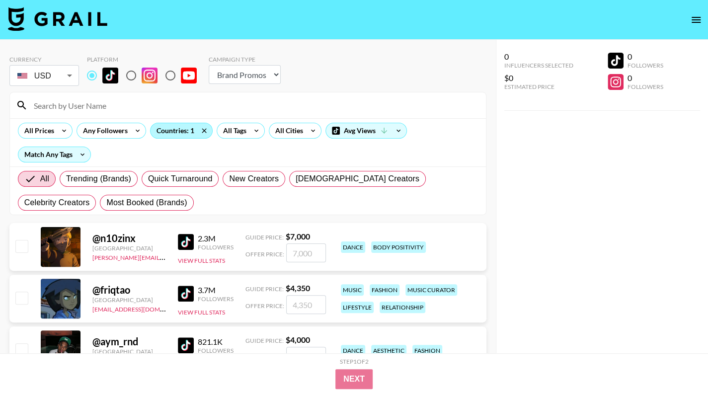
click at [172, 132] on div "Countries: 1" at bounding box center [182, 130] width 62 height 15
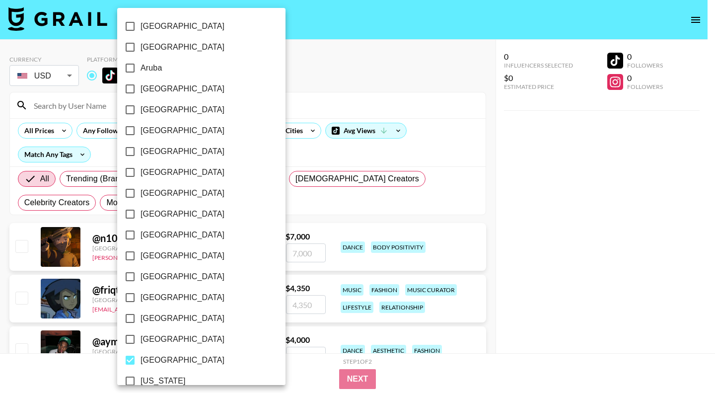
click at [167, 356] on label "[GEOGRAPHIC_DATA]" at bounding box center [195, 360] width 150 height 21
click at [141, 356] on input "[GEOGRAPHIC_DATA]" at bounding box center [130, 360] width 21 height 21
checkbox input "false"
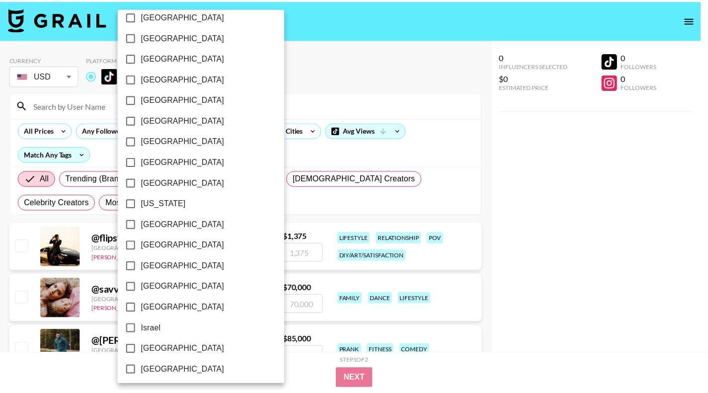
scroll to position [178, 0]
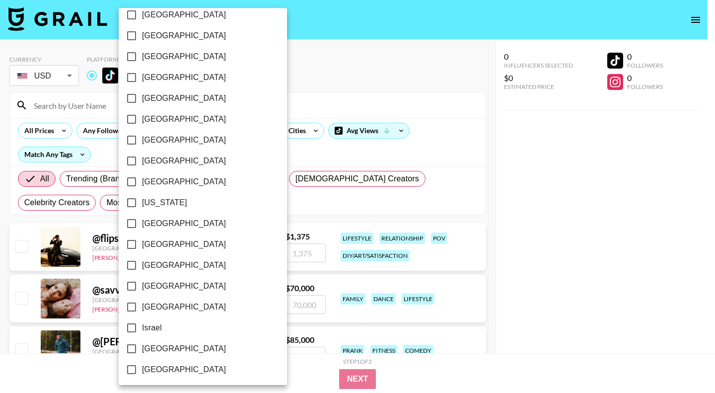
click at [164, 219] on span "[GEOGRAPHIC_DATA]" at bounding box center [184, 224] width 84 height 12
click at [142, 219] on input "[GEOGRAPHIC_DATA]" at bounding box center [131, 223] width 21 height 21
checkbox input "true"
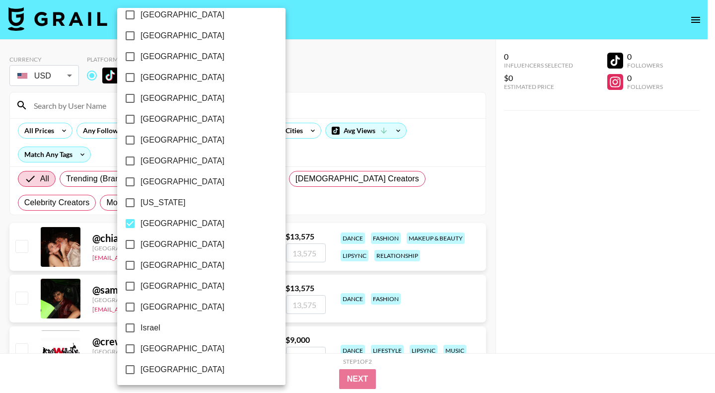
click at [500, 239] on div at bounding box center [357, 196] width 715 height 393
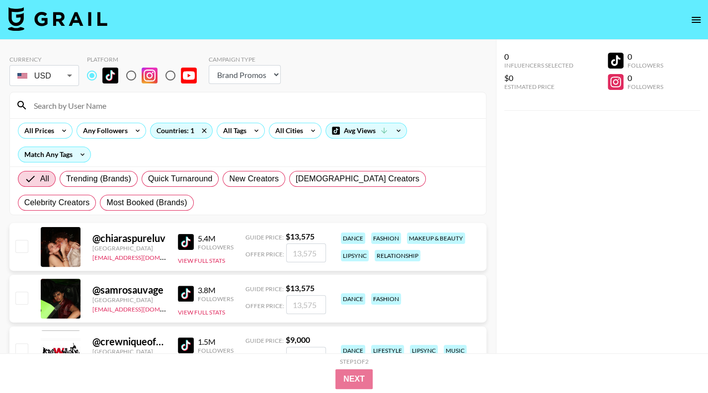
click at [187, 243] on img at bounding box center [186, 242] width 16 height 16
click at [184, 244] on img at bounding box center [186, 242] width 16 height 16
click at [181, 294] on img at bounding box center [186, 294] width 16 height 16
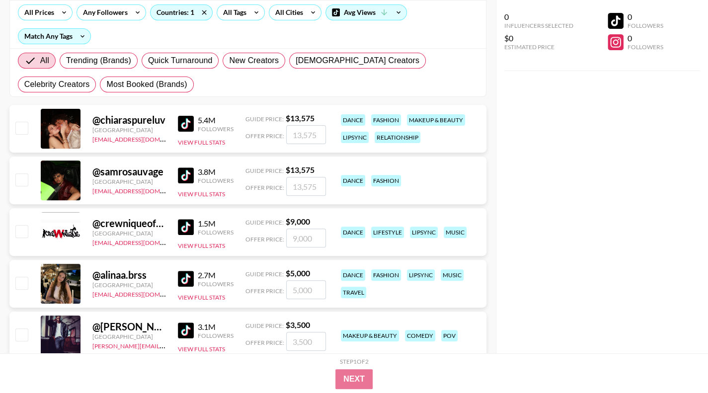
scroll to position [107, 0]
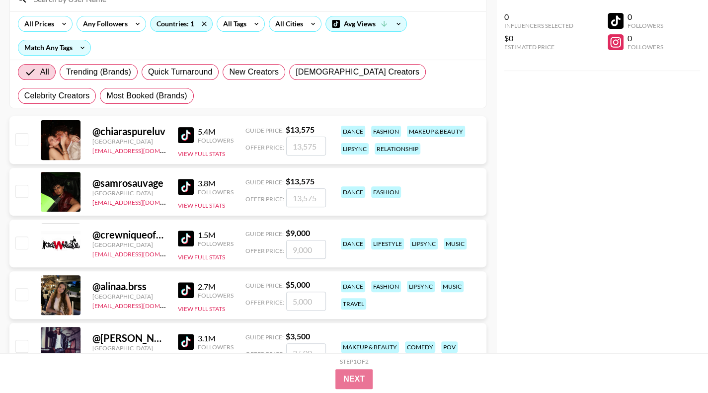
click at [185, 236] on img at bounding box center [186, 238] width 16 height 16
click at [181, 285] on img at bounding box center [186, 290] width 16 height 16
click at [190, 333] on div "3.1M Followers" at bounding box center [206, 341] width 56 height 17
click at [188, 339] on img at bounding box center [186, 342] width 16 height 16
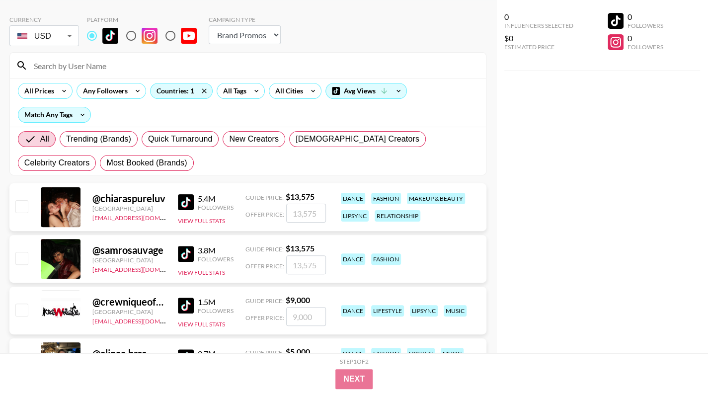
scroll to position [384, 0]
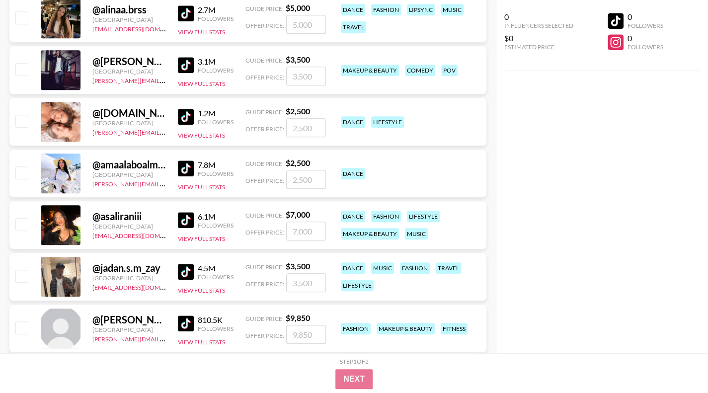
click at [184, 59] on img at bounding box center [186, 65] width 16 height 16
click at [189, 116] on img at bounding box center [186, 117] width 16 height 16
click at [189, 164] on img at bounding box center [186, 168] width 16 height 16
click at [185, 219] on img at bounding box center [186, 220] width 16 height 16
click at [179, 269] on img at bounding box center [186, 272] width 16 height 16
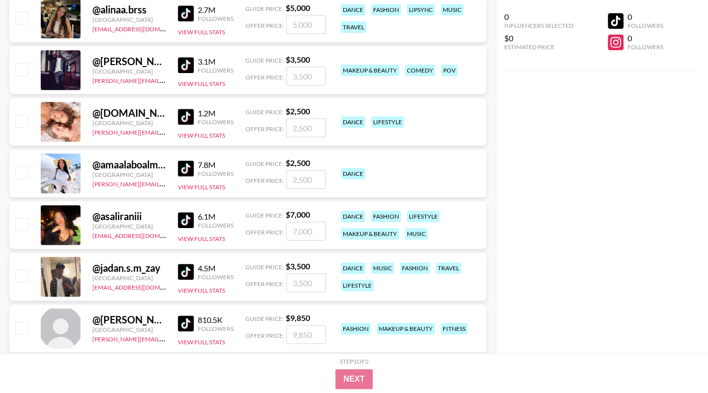
click at [609, 163] on div "0 Influencers Selected $0 Estimated Price 0 Followers 0 Followers" at bounding box center [602, 176] width 213 height 353
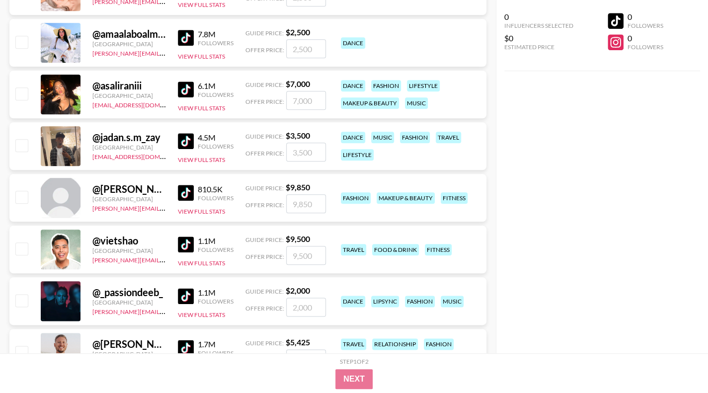
scroll to position [509, 0]
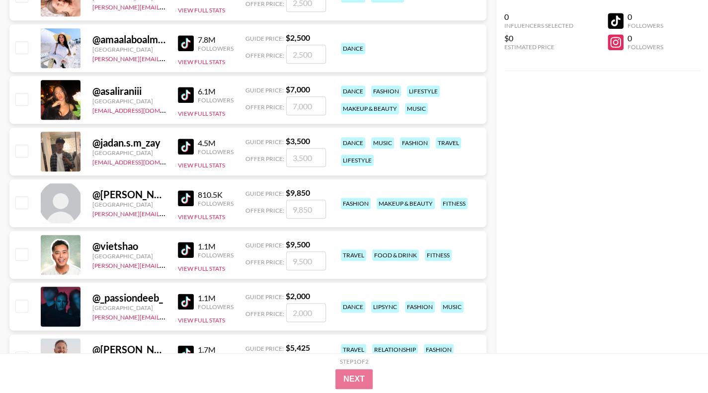
click at [184, 198] on img at bounding box center [186, 198] width 16 height 16
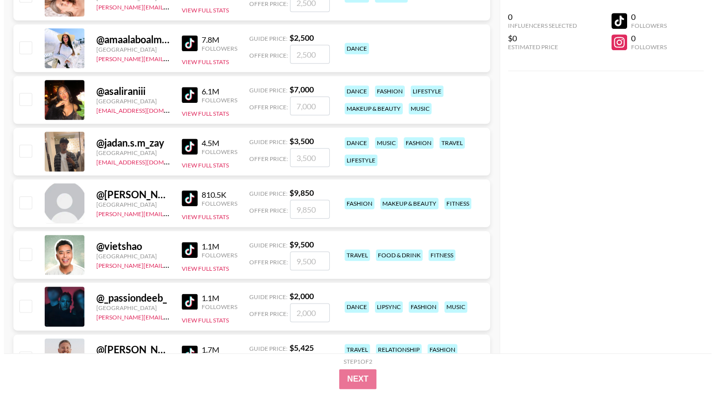
scroll to position [0, 0]
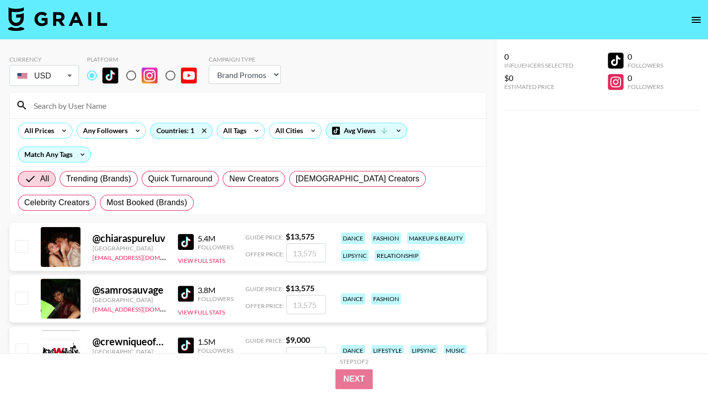
click at [258, 68] on select "Choose Type... Song Promos Brand Promos" at bounding box center [245, 74] width 72 height 19
select select "Song"
click at [209, 65] on select "Choose Type... Song Promos Brand Promos" at bounding box center [245, 74] width 72 height 19
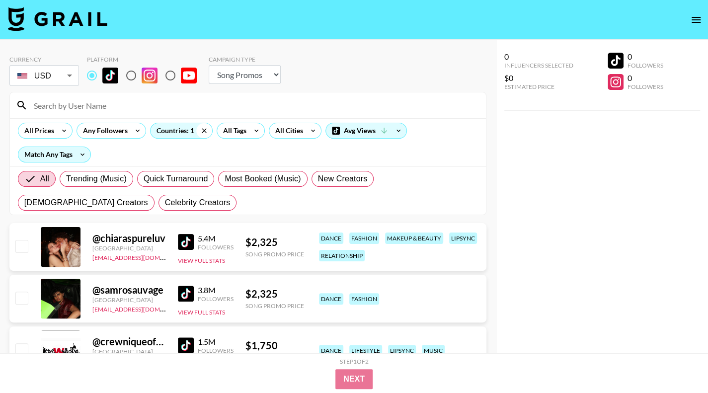
click at [203, 130] on icon at bounding box center [204, 130] width 4 height 4
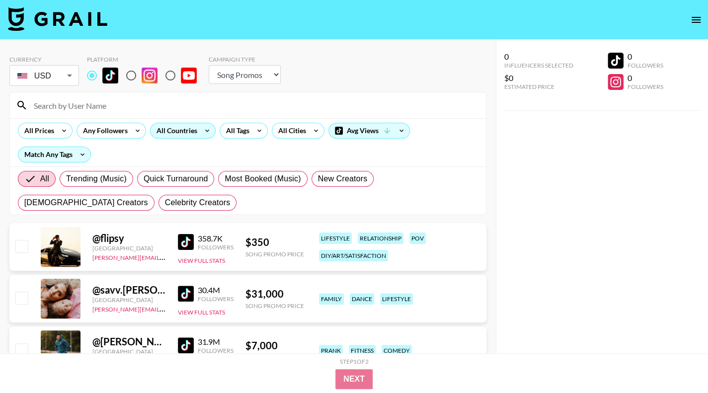
click at [177, 133] on div "All Countries" at bounding box center [175, 130] width 49 height 15
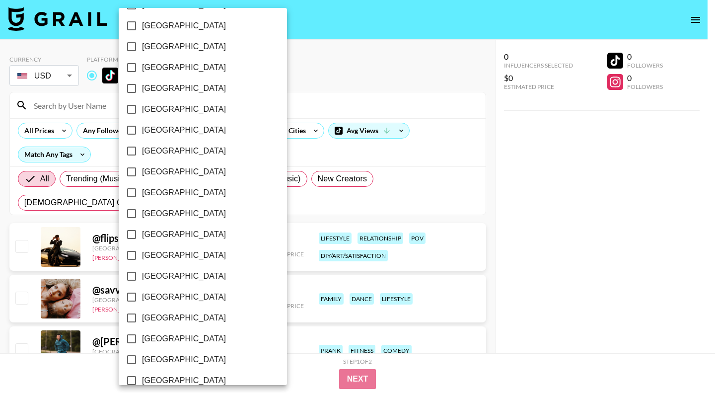
scroll to position [765, 0]
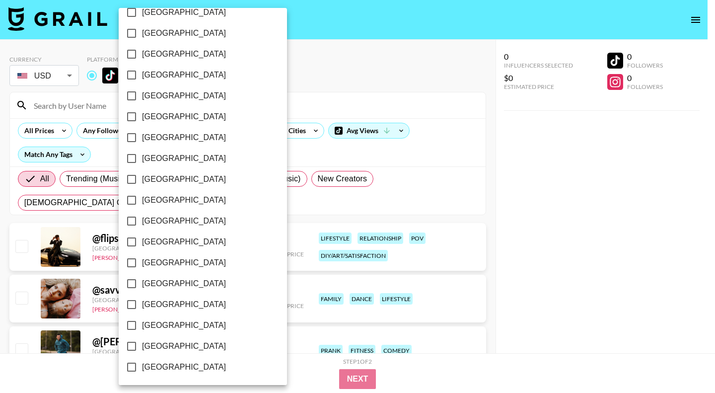
click at [176, 343] on span "[GEOGRAPHIC_DATA]" at bounding box center [184, 346] width 84 height 12
click at [142, 343] on input "[GEOGRAPHIC_DATA]" at bounding box center [131, 346] width 21 height 21
checkbox input "true"
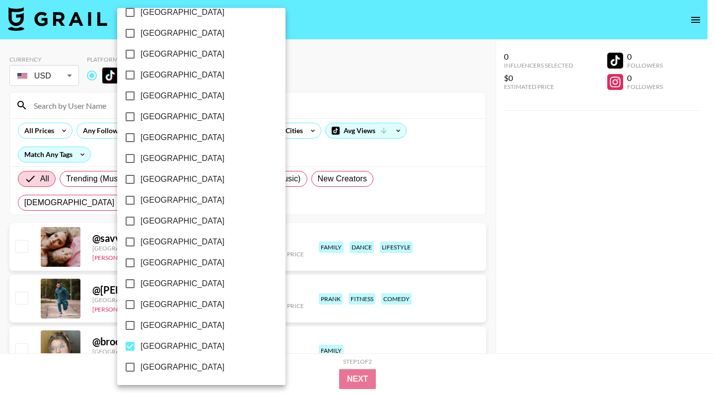
click at [552, 284] on div at bounding box center [357, 196] width 715 height 393
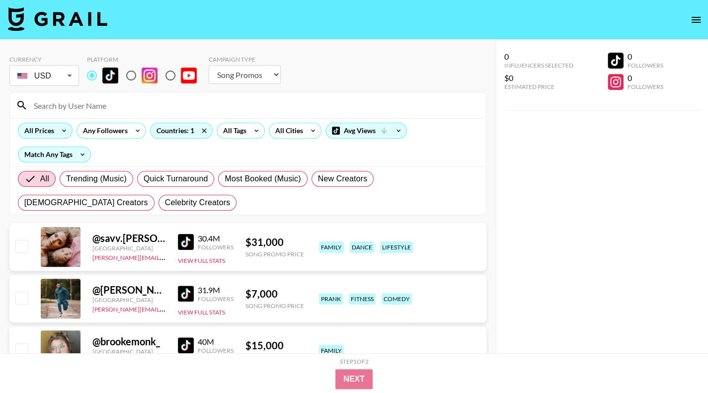
click at [67, 131] on icon at bounding box center [64, 130] width 16 height 15
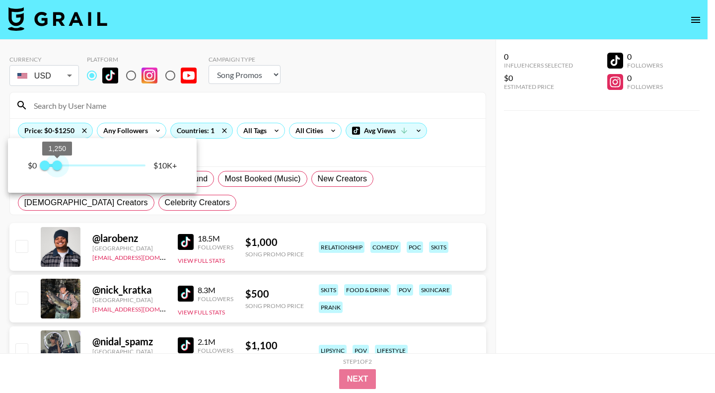
type input "750"
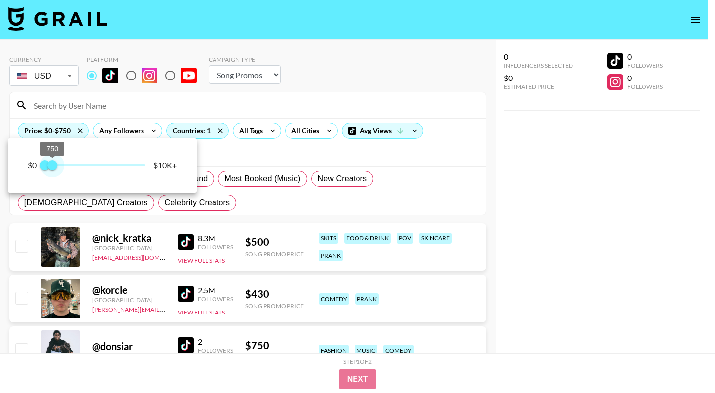
drag, startPoint x: 148, startPoint y: 166, endPoint x: 54, endPoint y: 166, distance: 93.9
click at [54, 166] on span "750" at bounding box center [52, 165] width 10 height 10
click at [574, 201] on div at bounding box center [357, 196] width 715 height 393
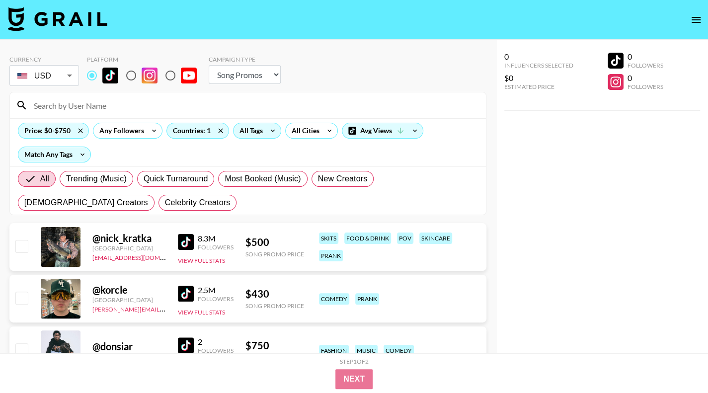
click at [269, 135] on icon at bounding box center [273, 130] width 16 height 15
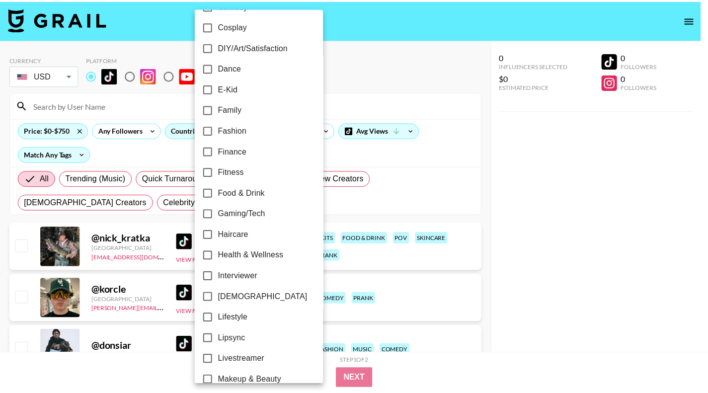
scroll to position [556, 0]
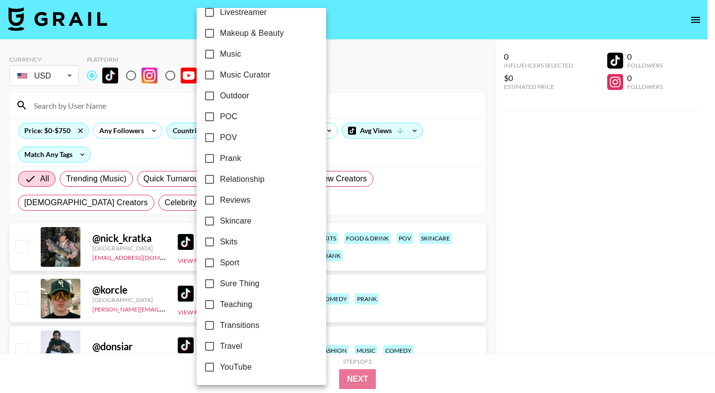
click at [691, 246] on div at bounding box center [357, 196] width 715 height 393
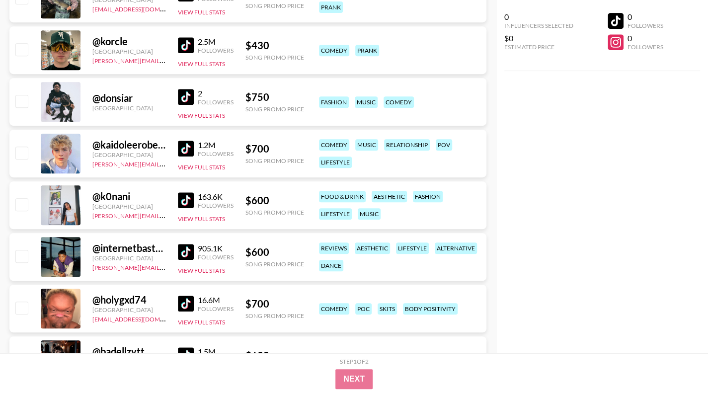
scroll to position [234, 0]
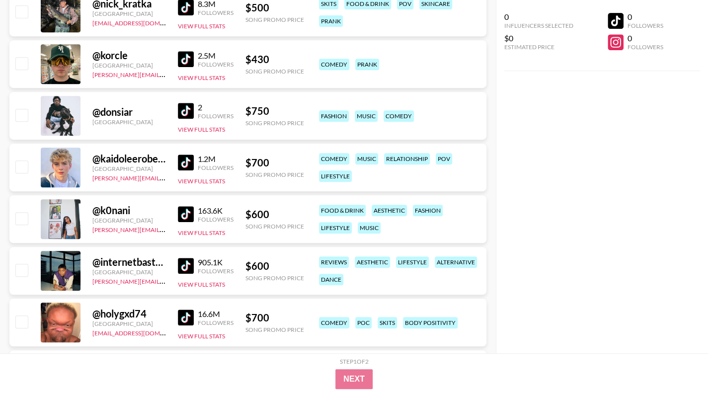
click at [187, 208] on img at bounding box center [186, 214] width 16 height 16
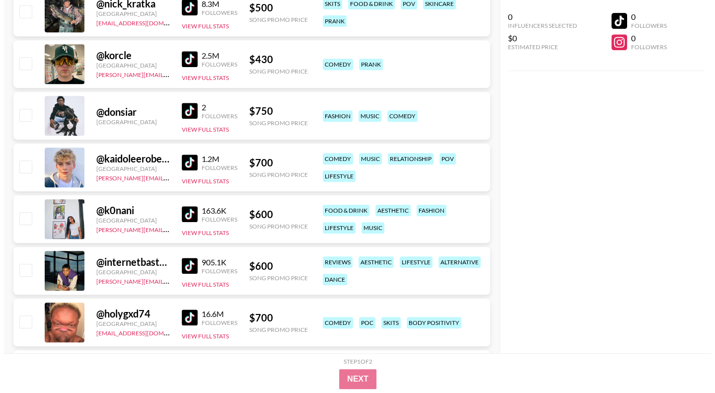
scroll to position [0, 0]
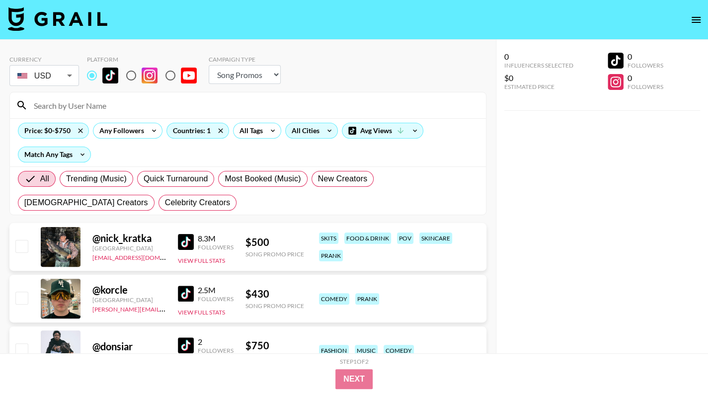
click at [311, 128] on div "All Cities" at bounding box center [304, 130] width 36 height 15
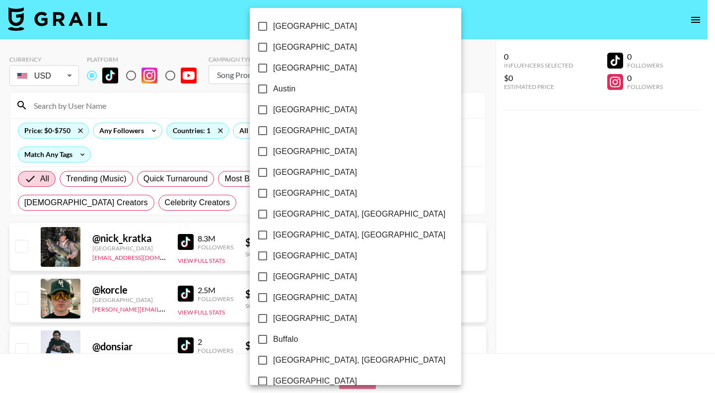
click at [247, 127] on div at bounding box center [357, 196] width 715 height 393
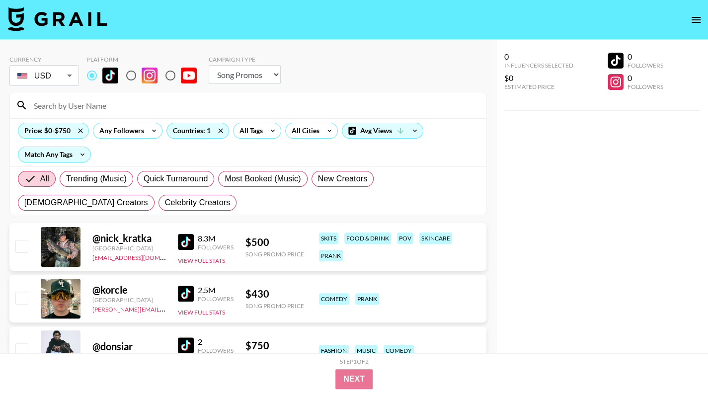
click at [243, 129] on div "Amsterdam Atlanta Auckland Austin Baltimore Barcelona Beijing Belfast Berlin Bi…" at bounding box center [354, 196] width 708 height 393
click at [262, 140] on div "Price: $0-$750 Any Followers Countries: 1 All Tags All Cities Avg Views Match A…" at bounding box center [248, 142] width 476 height 48
click at [261, 134] on div "All Tags" at bounding box center [248, 130] width 31 height 15
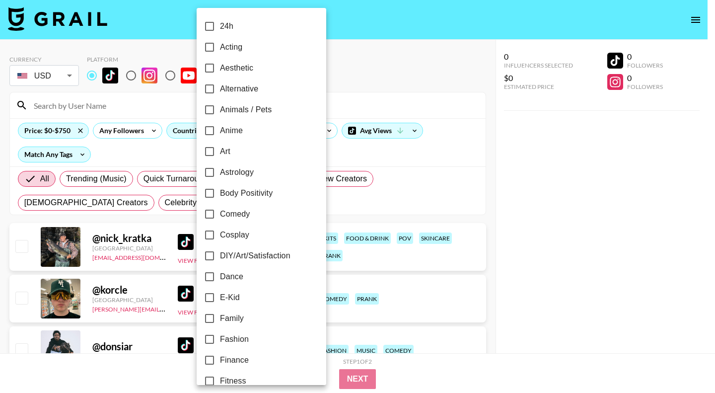
click at [239, 374] on label "Fitness" at bounding box center [254, 381] width 111 height 21
click at [220, 374] on input "Fitness" at bounding box center [209, 381] width 21 height 21
checkbox input "true"
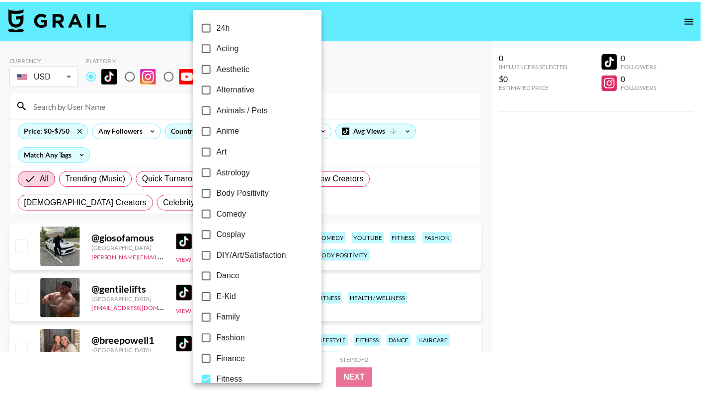
scroll to position [6, 0]
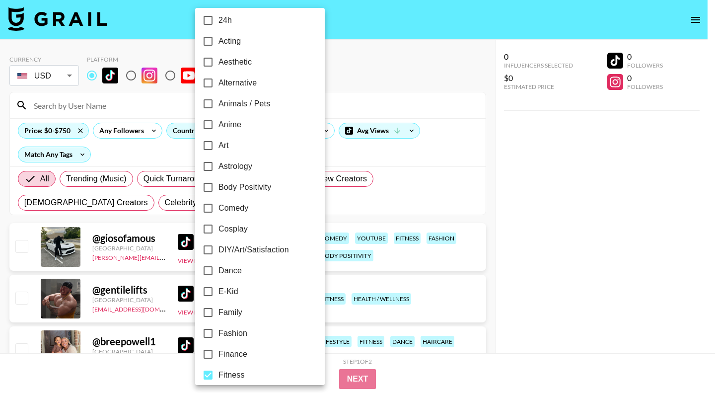
click at [546, 280] on div at bounding box center [357, 196] width 715 height 393
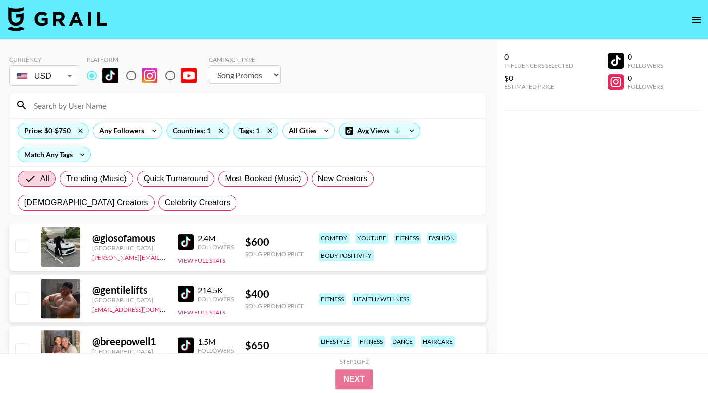
click at [189, 244] on img at bounding box center [186, 242] width 16 height 16
click at [190, 291] on img at bounding box center [186, 294] width 16 height 16
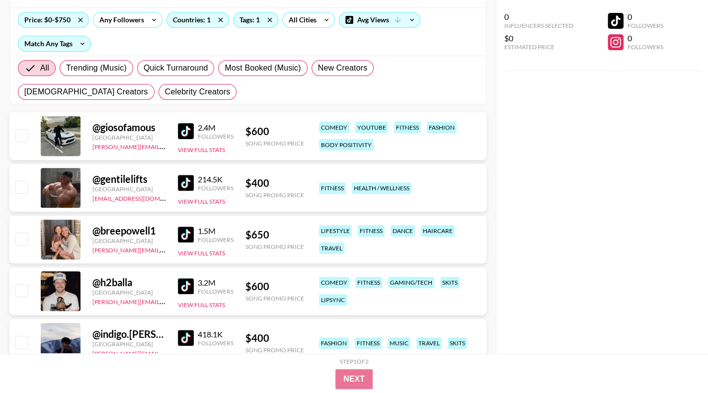
scroll to position [119, 0]
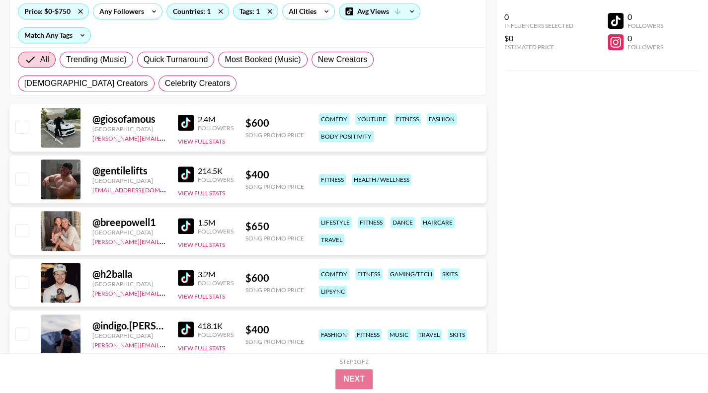
click at [177, 221] on div "@ breepowell1 United States alexia@grail-talent.com 1.5M Followers View Full St…" at bounding box center [247, 231] width 477 height 48
click at [184, 220] on img at bounding box center [186, 226] width 16 height 16
click at [183, 279] on img at bounding box center [186, 278] width 16 height 16
click at [187, 326] on img at bounding box center [186, 329] width 16 height 16
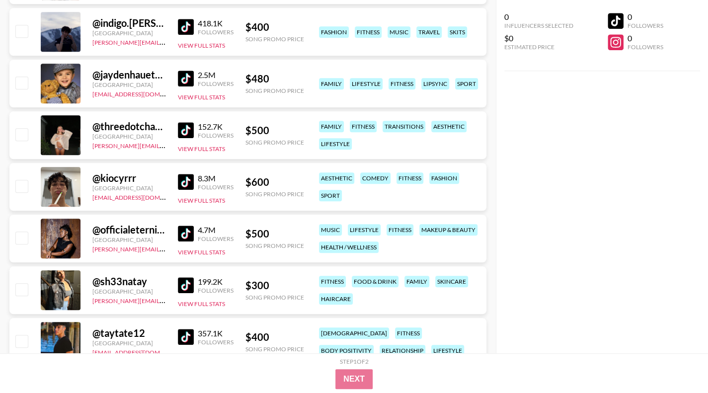
scroll to position [437, 0]
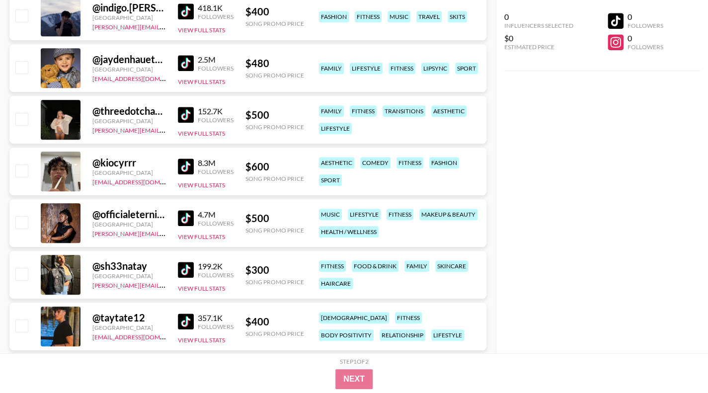
click at [180, 218] on img at bounding box center [186, 218] width 16 height 16
click at [183, 322] on img at bounding box center [186, 321] width 16 height 16
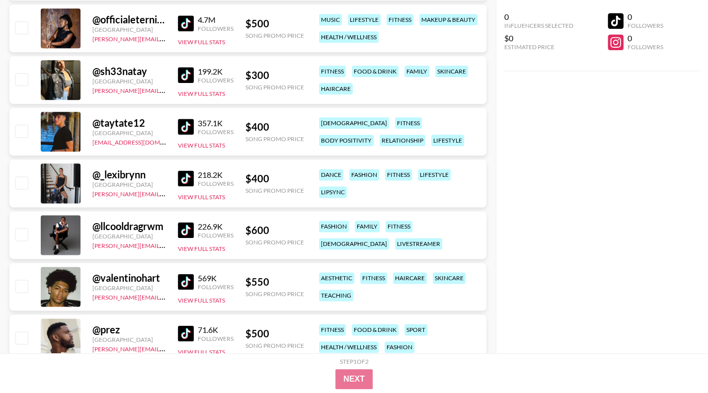
scroll to position [622, 0]
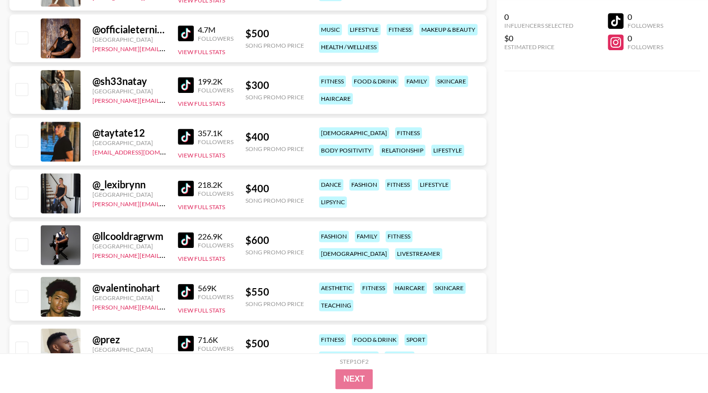
click at [185, 183] on img at bounding box center [186, 188] width 16 height 16
click at [180, 238] on img at bounding box center [186, 240] width 16 height 16
click at [190, 290] on img at bounding box center [186, 292] width 16 height 16
click at [183, 344] on img at bounding box center [186, 343] width 16 height 16
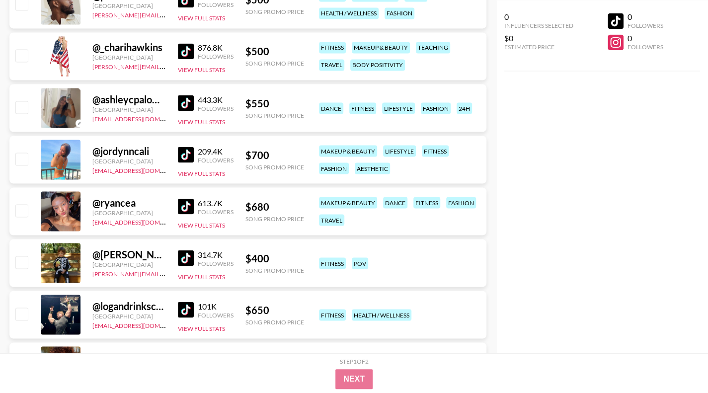
click at [186, 305] on img at bounding box center [186, 310] width 16 height 16
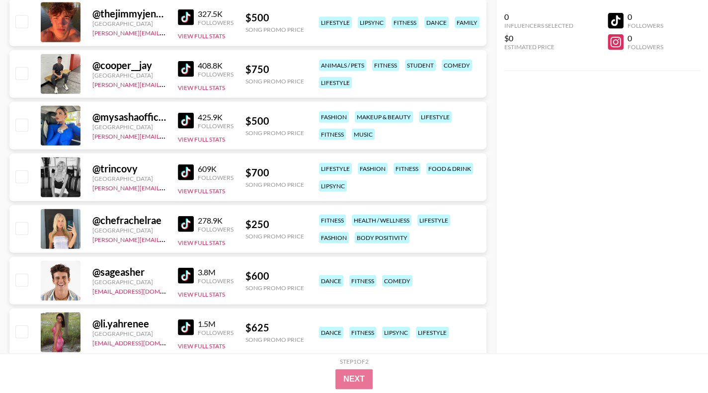
click at [181, 327] on img at bounding box center [186, 327] width 16 height 16
click at [184, 17] on img at bounding box center [186, 17] width 16 height 16
click at [179, 65] on img at bounding box center [186, 69] width 16 height 16
click at [179, 121] on img at bounding box center [186, 121] width 16 height 16
click at [187, 226] on img at bounding box center [186, 224] width 16 height 16
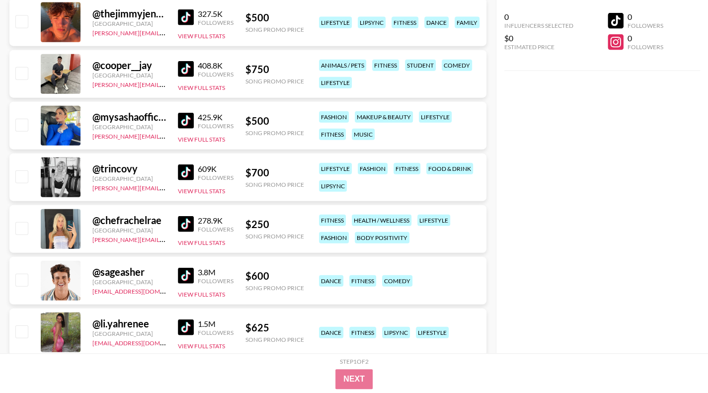
scroll to position [0, 0]
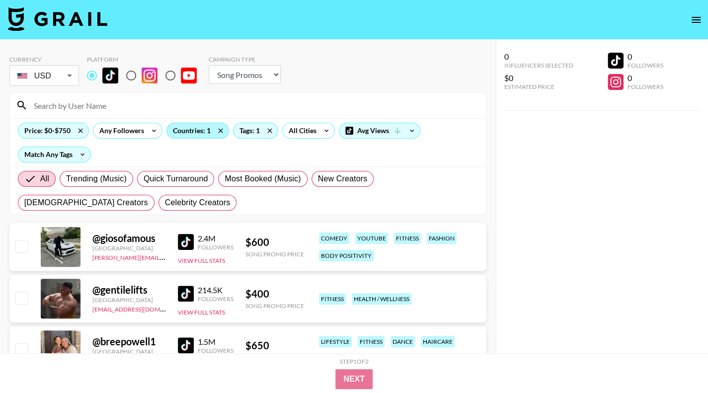
click at [197, 126] on div "Countries: 1" at bounding box center [198, 130] width 62 height 15
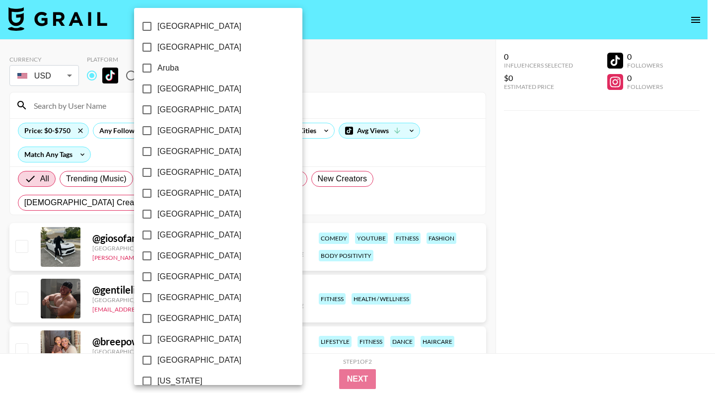
click at [156, 191] on input "[GEOGRAPHIC_DATA]" at bounding box center [147, 193] width 21 height 21
checkbox input "true"
click at [607, 244] on div at bounding box center [357, 196] width 715 height 393
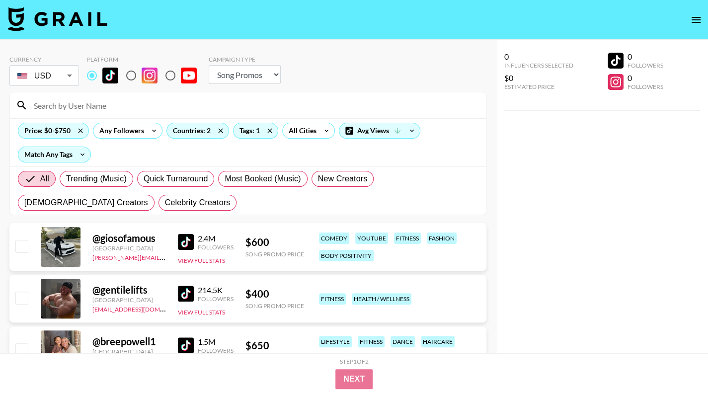
click at [187, 235] on img at bounding box center [186, 242] width 16 height 16
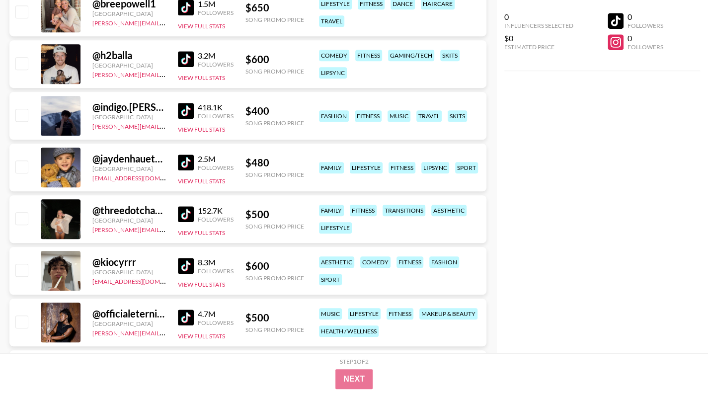
scroll to position [358, 0]
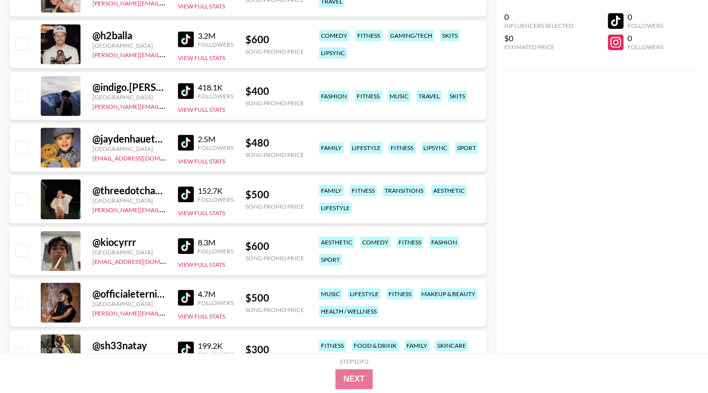
click at [182, 244] on img at bounding box center [186, 246] width 16 height 16
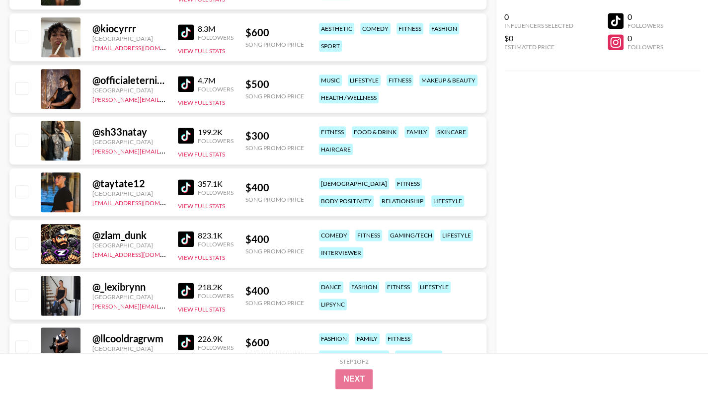
scroll to position [576, 0]
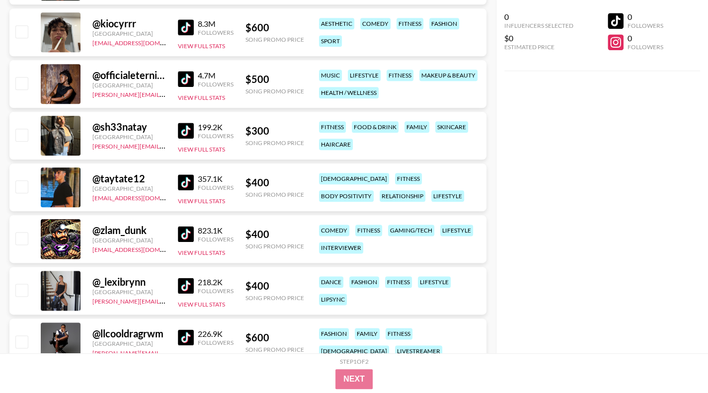
click at [184, 232] on img at bounding box center [186, 234] width 16 height 16
click at [180, 129] on img at bounding box center [186, 131] width 16 height 16
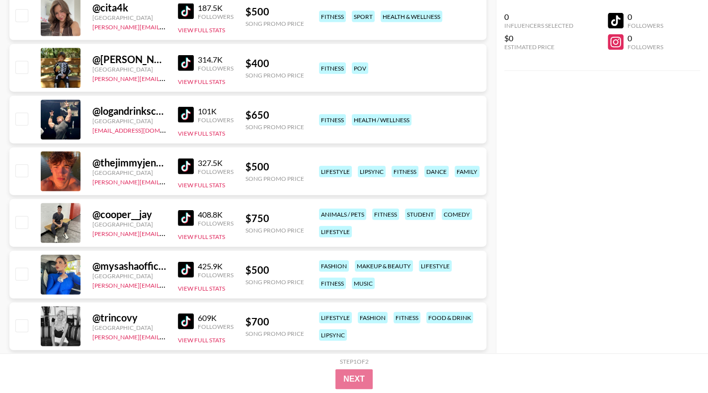
scroll to position [1608, 0]
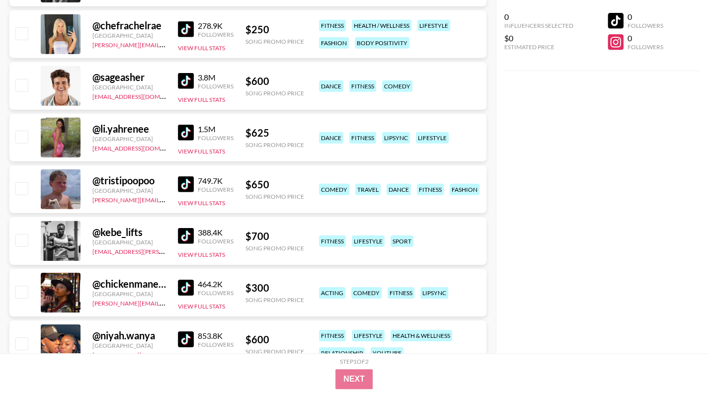
click at [182, 235] on img at bounding box center [186, 236] width 16 height 16
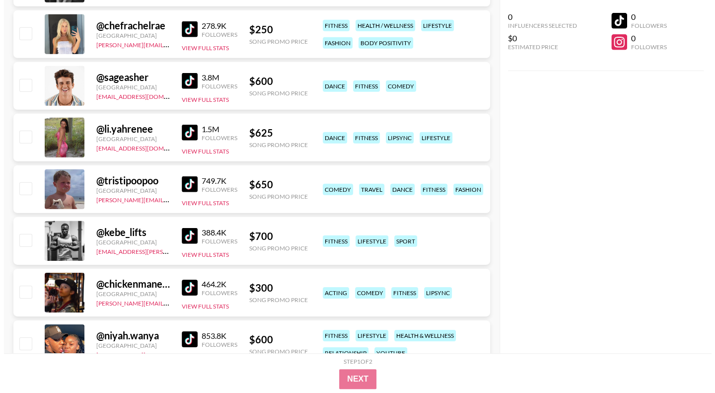
scroll to position [0, 0]
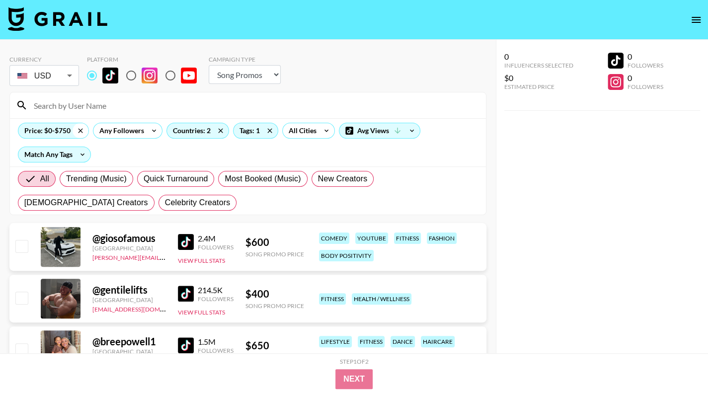
click at [80, 133] on icon at bounding box center [81, 130] width 16 height 15
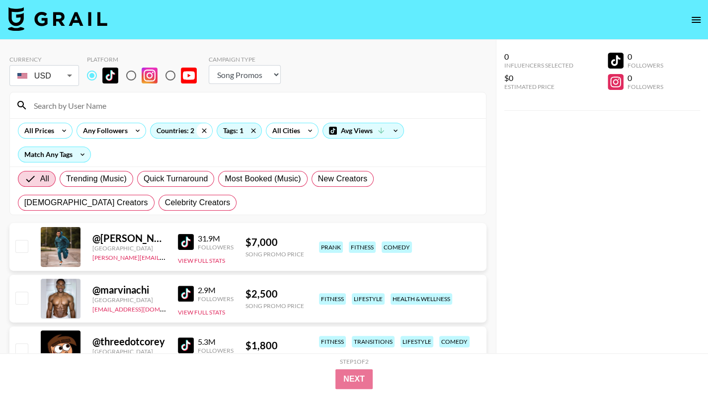
click at [215, 129] on div "Tags: 1" at bounding box center [239, 131] width 49 height 16
click at [200, 129] on icon at bounding box center [204, 130] width 16 height 15
click at [253, 128] on icon at bounding box center [256, 130] width 16 height 15
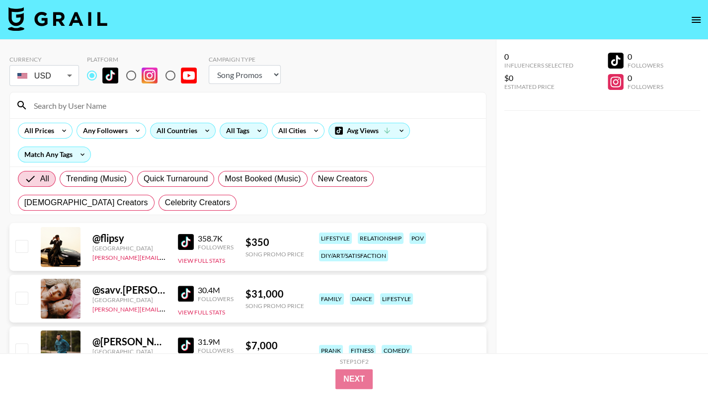
click at [246, 81] on select "Choose Type... Song Promos Brand Promos" at bounding box center [245, 74] width 72 height 19
select select "Brand"
click at [209, 65] on select "Choose Type... Song Promos Brand Promos" at bounding box center [245, 74] width 72 height 19
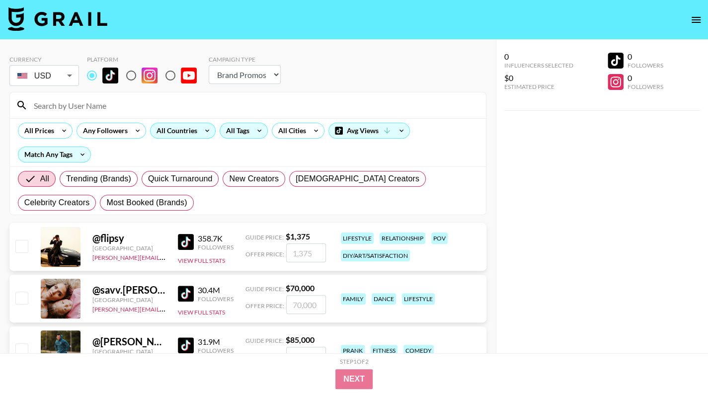
click at [208, 126] on icon at bounding box center [207, 130] width 16 height 15
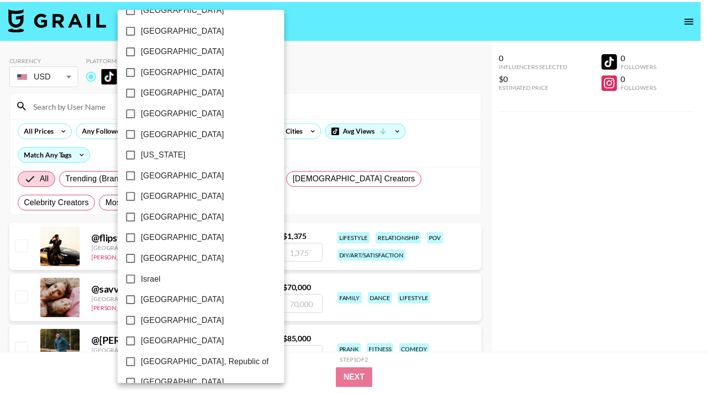
scroll to position [234, 0]
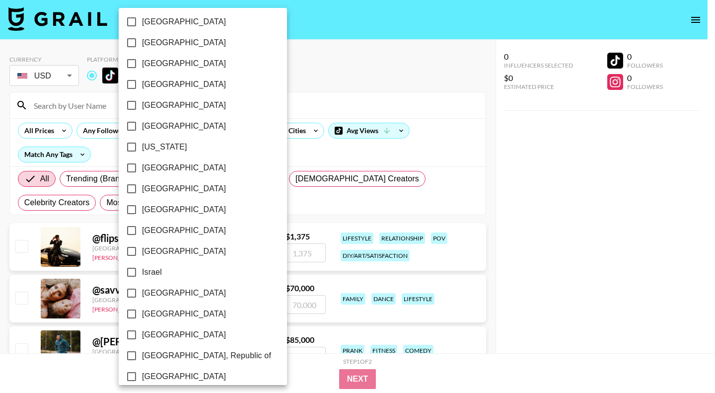
click at [170, 168] on span "[GEOGRAPHIC_DATA]" at bounding box center [184, 168] width 84 height 12
click at [142, 168] on input "[GEOGRAPHIC_DATA]" at bounding box center [131, 167] width 21 height 21
checkbox input "true"
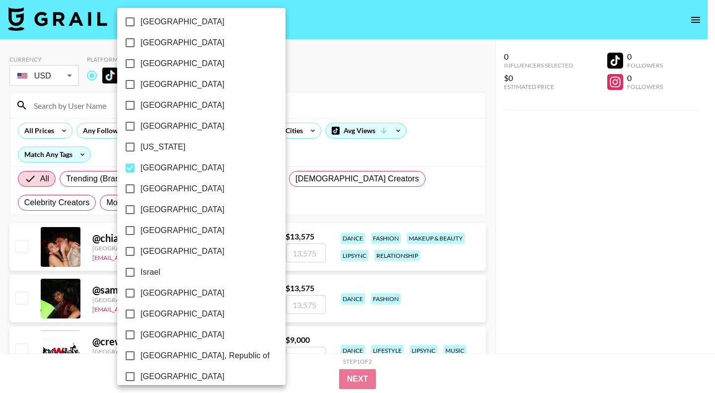
click at [541, 171] on div at bounding box center [357, 196] width 715 height 393
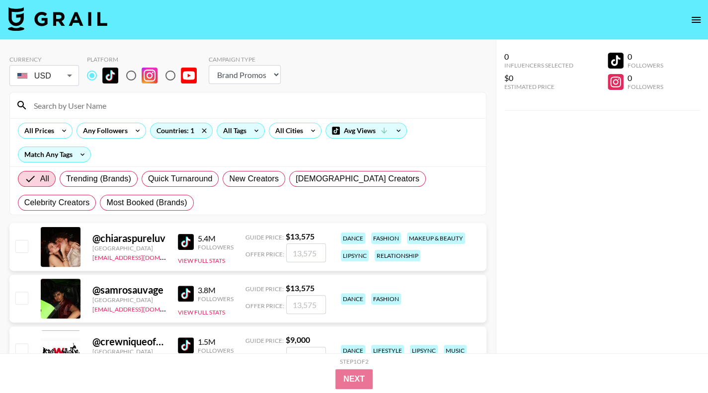
scroll to position [506, 0]
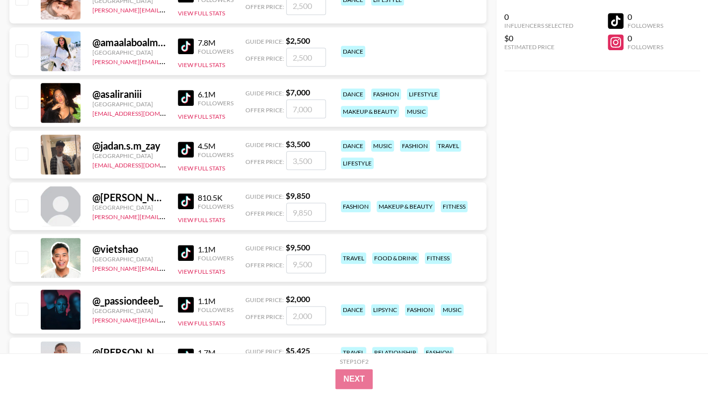
click at [683, 224] on div "0 Influencers Selected $0 Estimated Price 0 Followers 0 Followers" at bounding box center [602, 176] width 213 height 353
click at [192, 252] on img at bounding box center [186, 253] width 16 height 16
click at [187, 303] on img at bounding box center [186, 305] width 16 height 16
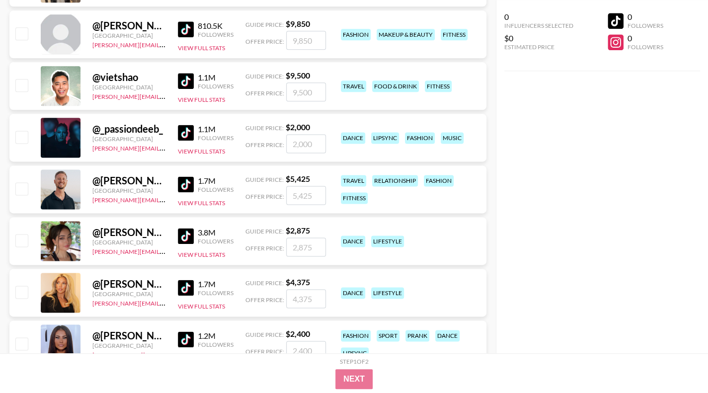
scroll to position [685, 0]
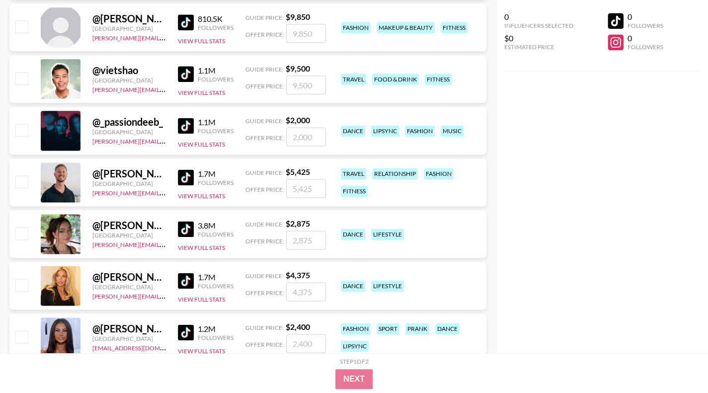
click at [188, 169] on img at bounding box center [186, 177] width 16 height 16
click at [179, 229] on img at bounding box center [186, 229] width 16 height 16
click at [182, 281] on img at bounding box center [186, 281] width 16 height 16
click at [182, 330] on img at bounding box center [186, 332] width 16 height 16
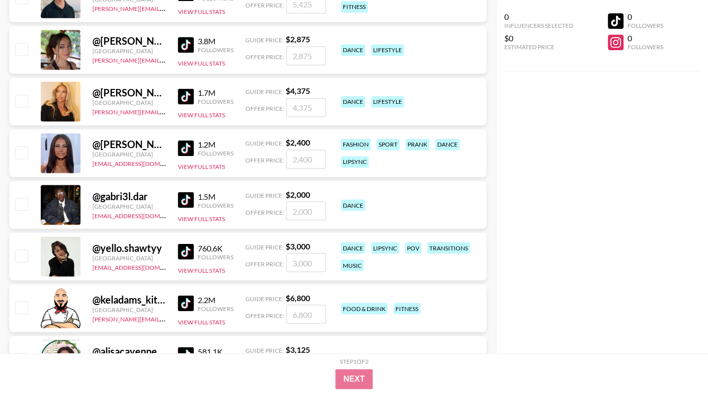
scroll to position [883, 0]
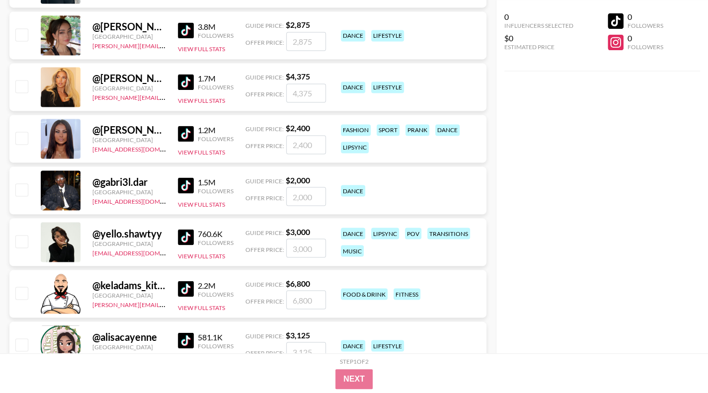
click at [185, 185] on img at bounding box center [186, 185] width 16 height 16
click at [182, 284] on img at bounding box center [186, 289] width 16 height 16
click at [189, 238] on img at bounding box center [186, 237] width 16 height 16
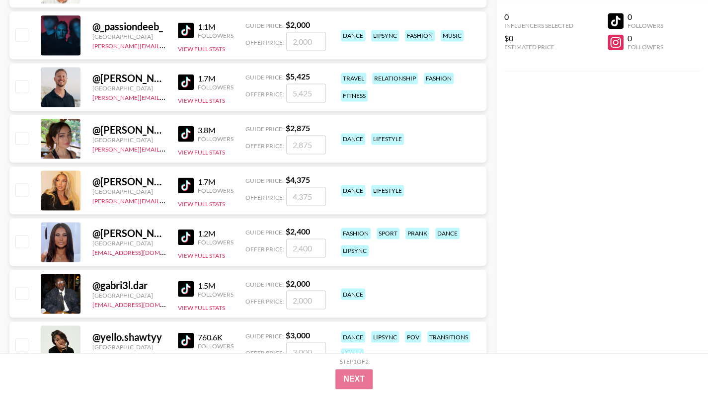
scroll to position [1124, 0]
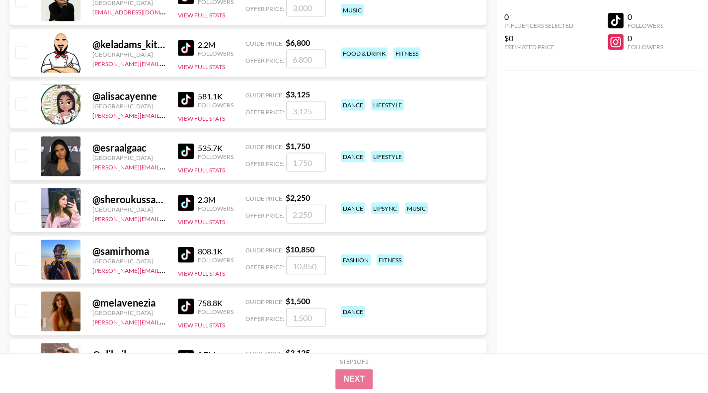
click at [190, 256] on img at bounding box center [186, 255] width 16 height 16
click at [181, 100] on img at bounding box center [186, 100] width 16 height 16
click at [182, 160] on div "535.7K Followers View Full Stats" at bounding box center [206, 156] width 56 height 35
click at [179, 147] on img at bounding box center [186, 152] width 16 height 16
click at [188, 202] on img at bounding box center [186, 203] width 16 height 16
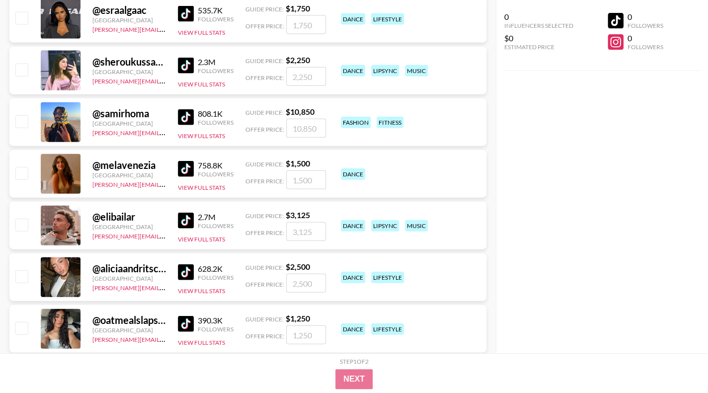
scroll to position [1263, 0]
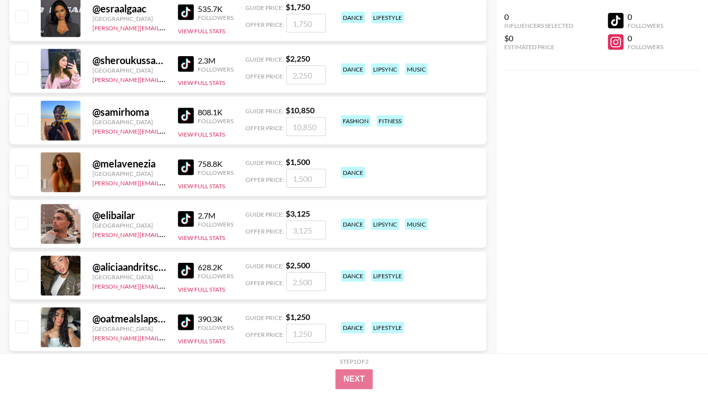
click at [177, 216] on div "@ elibailar Germany joe.chiarelli@grail-talent.com 2.7M Followers View Full Sta…" at bounding box center [247, 224] width 477 height 48
click at [185, 219] on img at bounding box center [186, 219] width 16 height 16
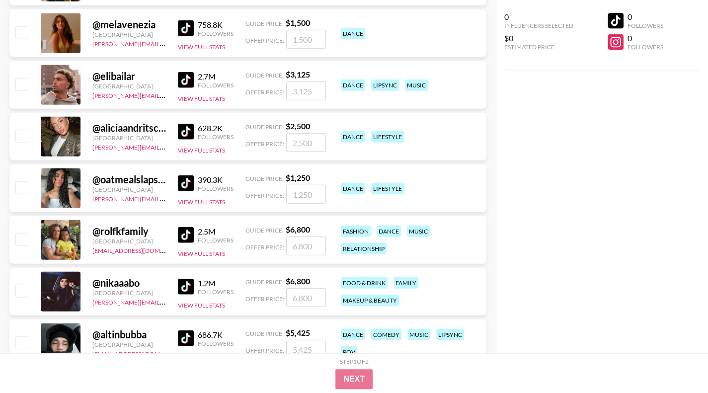
scroll to position [1402, 0]
click at [184, 236] on img at bounding box center [186, 235] width 16 height 16
click at [188, 286] on img at bounding box center [186, 287] width 16 height 16
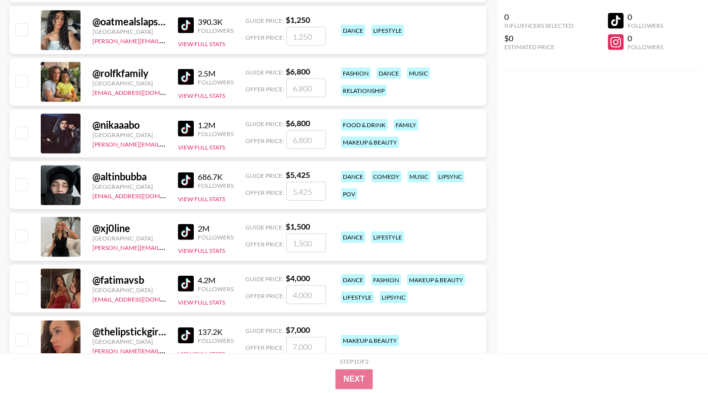
scroll to position [1561, 0]
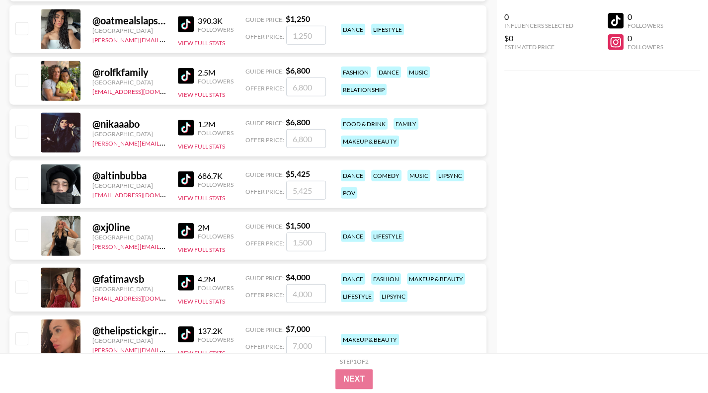
click at [185, 227] on img at bounding box center [186, 231] width 16 height 16
click at [186, 286] on img at bounding box center [186, 283] width 16 height 16
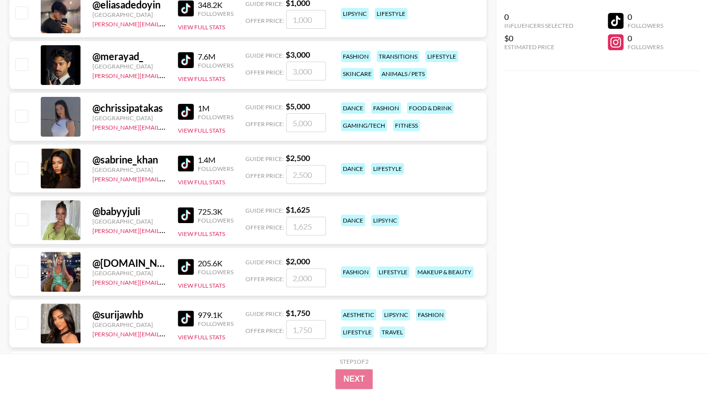
click at [184, 56] on img at bounding box center [186, 60] width 16 height 16
click at [187, 109] on img at bounding box center [186, 112] width 16 height 16
click at [181, 162] on img at bounding box center [186, 163] width 16 height 16
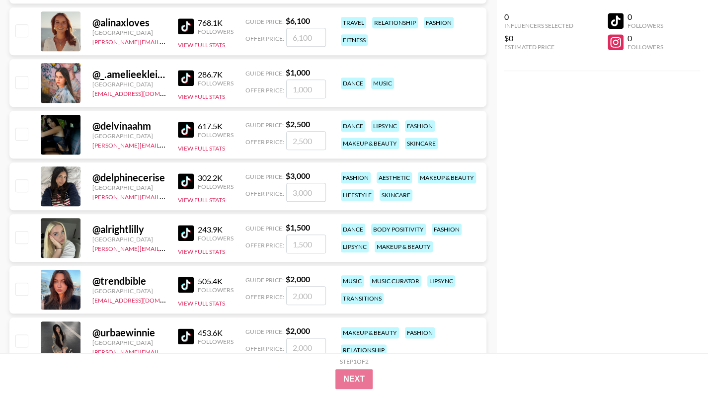
scroll to position [2936, 0]
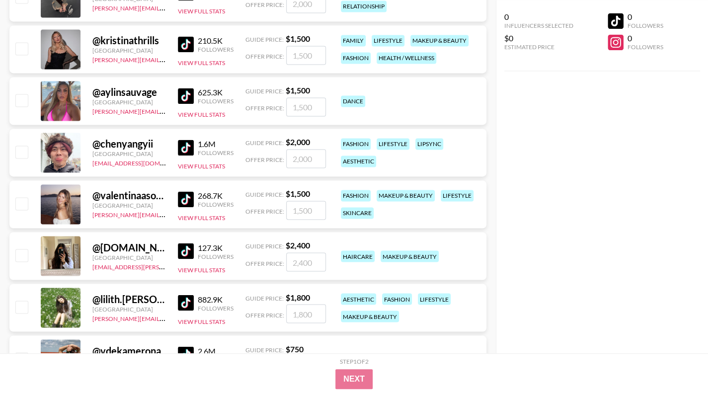
click at [186, 144] on img at bounding box center [186, 148] width 16 height 16
click at [179, 349] on img at bounding box center [186, 354] width 16 height 16
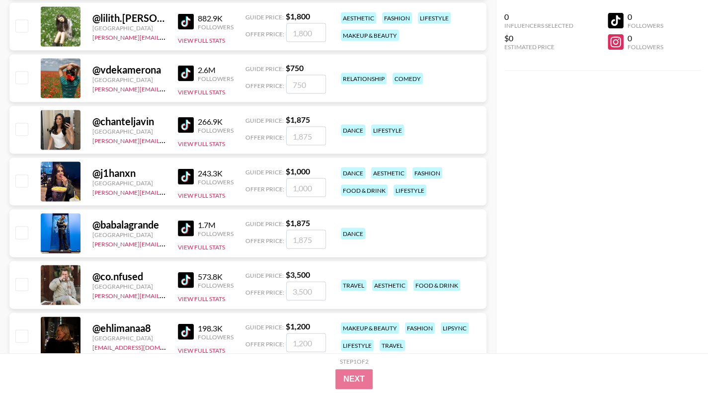
scroll to position [3236, 0]
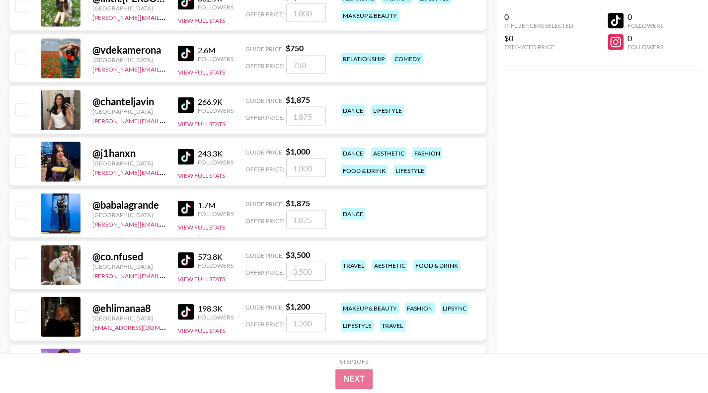
click at [192, 209] on img at bounding box center [186, 209] width 16 height 16
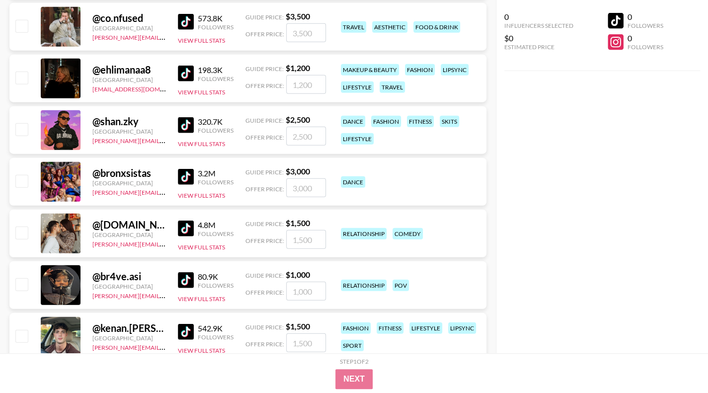
scroll to position [3495, 0]
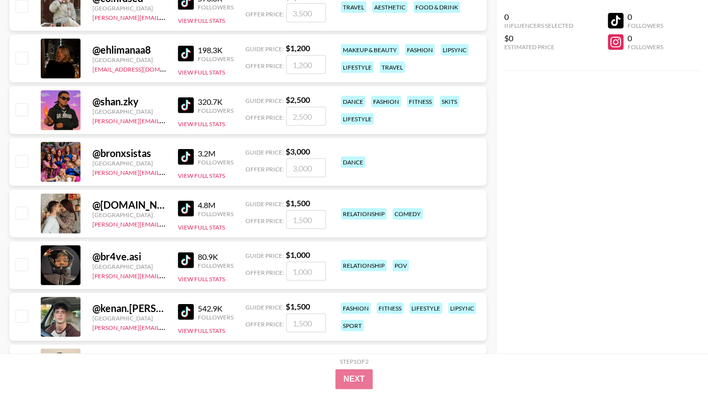
click at [187, 152] on img at bounding box center [186, 157] width 16 height 16
click at [186, 207] on img at bounding box center [186, 209] width 16 height 16
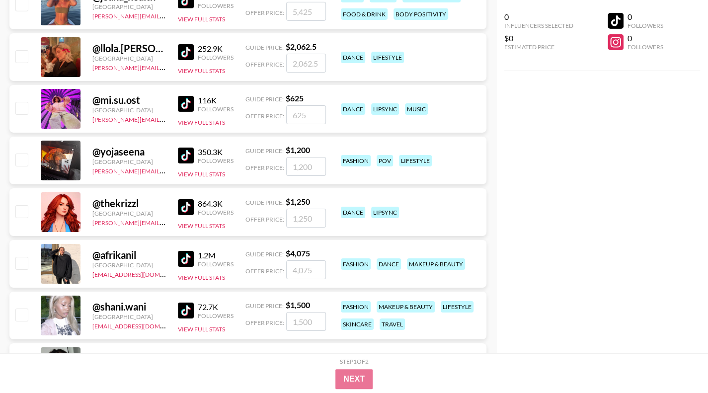
scroll to position [3972, 0]
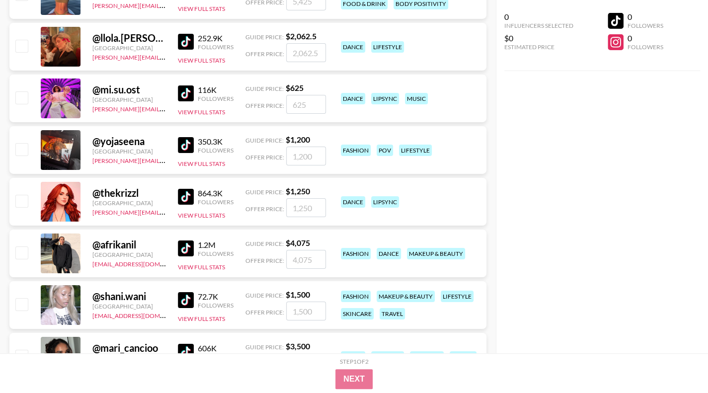
click at [185, 193] on img at bounding box center [186, 197] width 16 height 16
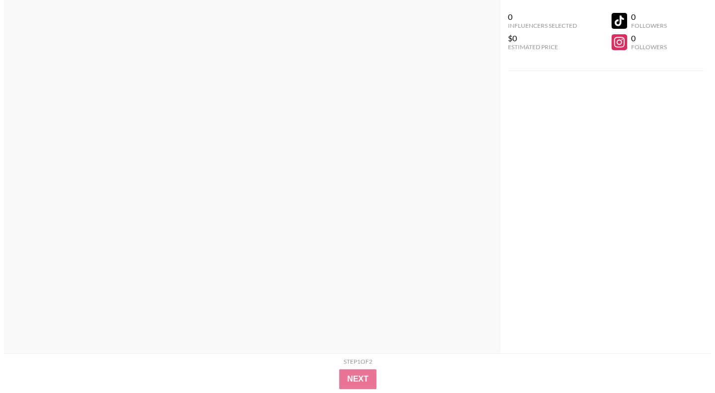
scroll to position [0, 0]
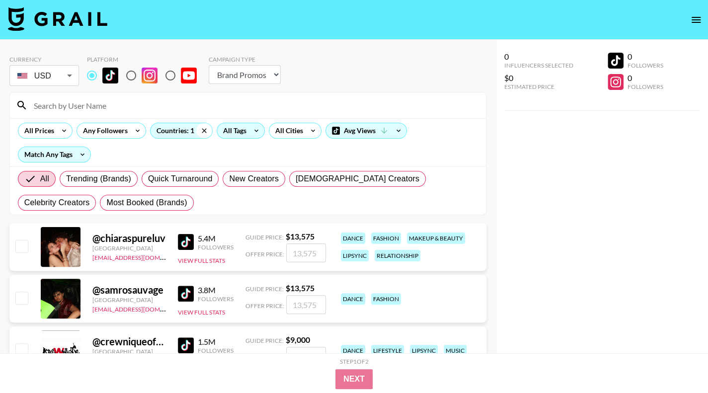
click at [204, 129] on icon at bounding box center [204, 130] width 16 height 15
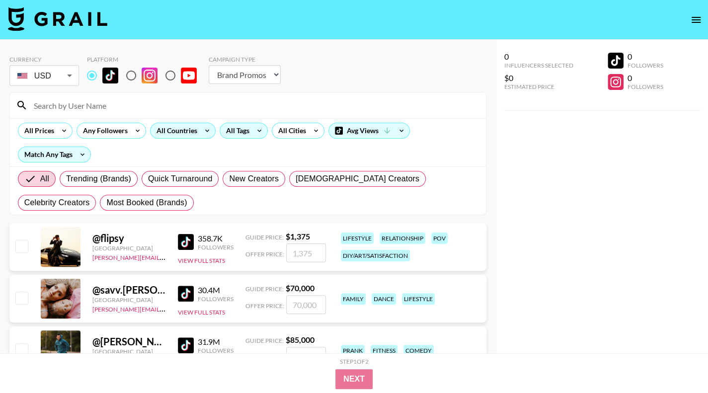
click at [190, 131] on div "All Countries" at bounding box center [175, 130] width 49 height 15
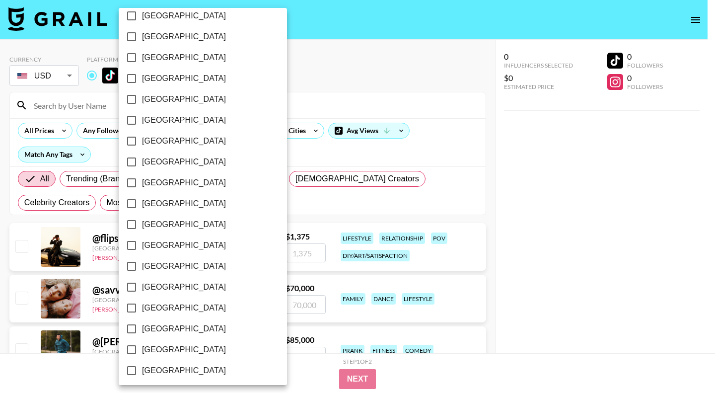
scroll to position [765, 0]
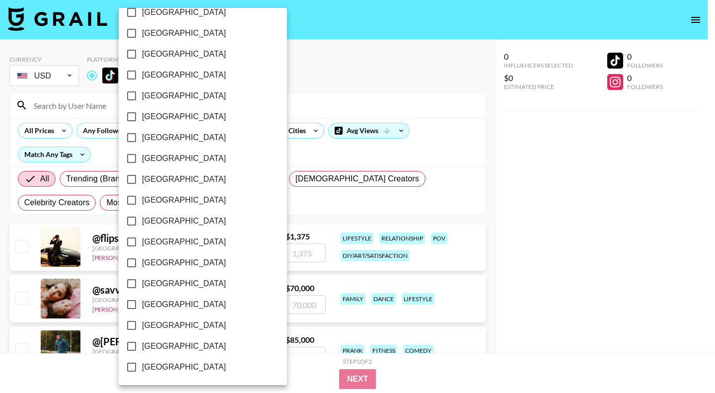
click at [191, 332] on label "[GEOGRAPHIC_DATA]" at bounding box center [196, 325] width 150 height 21
click at [142, 332] on input "[GEOGRAPHIC_DATA]" at bounding box center [131, 325] width 21 height 21
checkbox input "true"
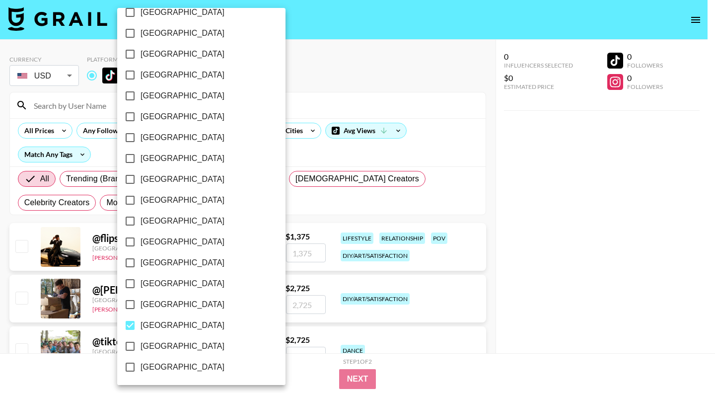
click at [584, 175] on div at bounding box center [357, 196] width 715 height 393
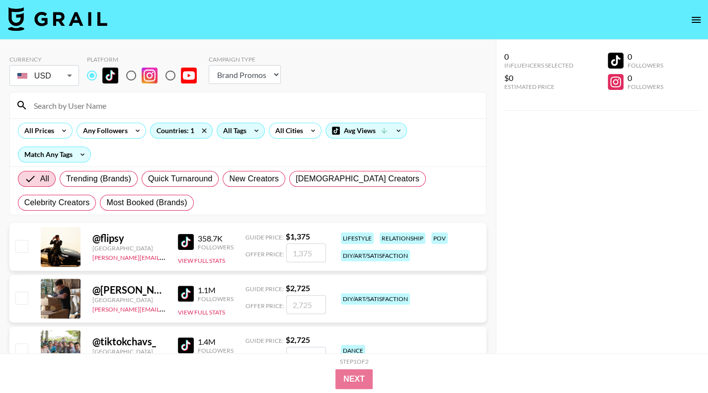
click at [198, 295] on div "Followers" at bounding box center [216, 298] width 36 height 7
drag, startPoint x: 175, startPoint y: 292, endPoint x: 181, endPoint y: 294, distance: 6.1
click at [175, 292] on div "@ charlie.gee__ United Kingdom ollie@grail-talent.com 1.1M Followers View Full …" at bounding box center [247, 299] width 477 height 48
click at [181, 294] on img at bounding box center [186, 294] width 16 height 16
click at [203, 133] on icon at bounding box center [204, 130] width 16 height 15
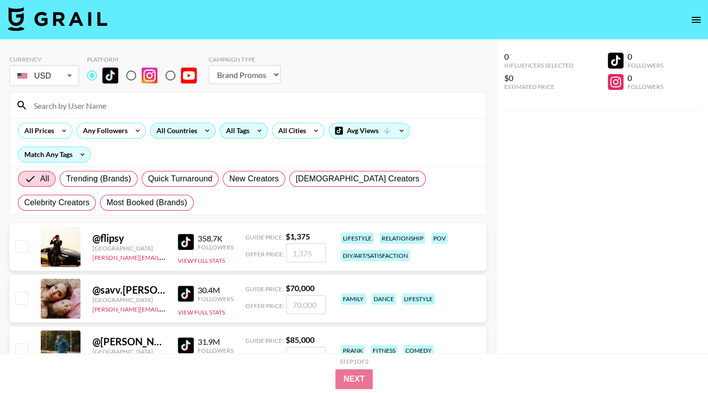
click at [191, 132] on div "All Countries" at bounding box center [175, 130] width 49 height 15
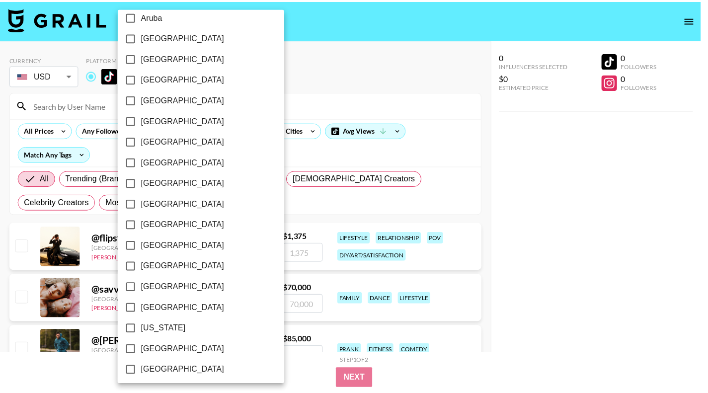
scroll to position [97, 0]
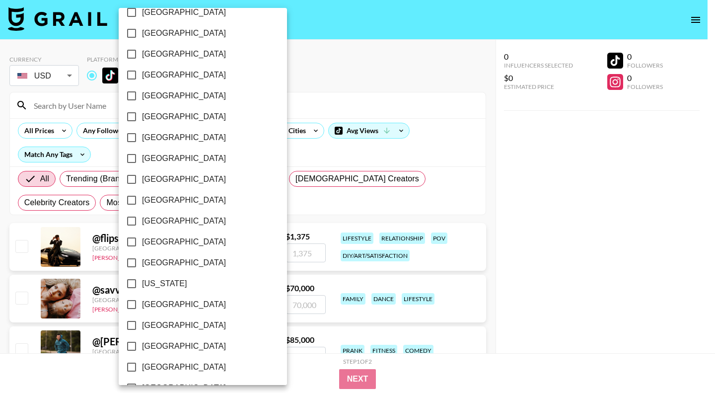
click at [152, 303] on span "[GEOGRAPHIC_DATA]" at bounding box center [184, 305] width 84 height 12
click at [142, 303] on input "[GEOGRAPHIC_DATA]" at bounding box center [131, 304] width 21 height 21
checkbox input "true"
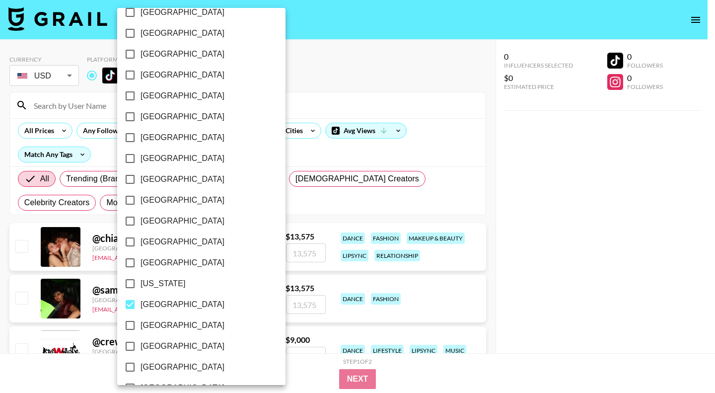
click at [631, 240] on div at bounding box center [357, 196] width 715 height 393
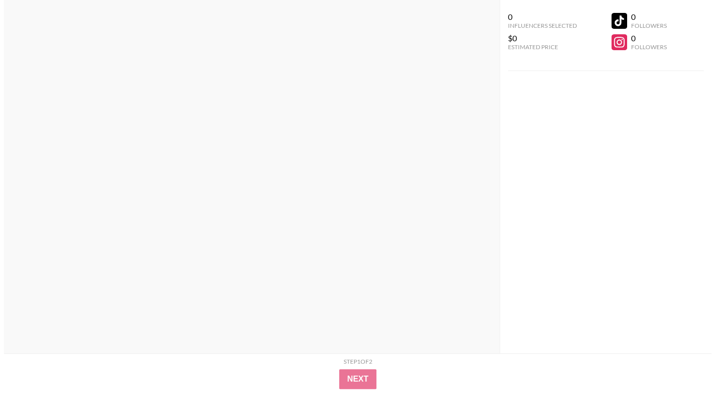
scroll to position [0, 0]
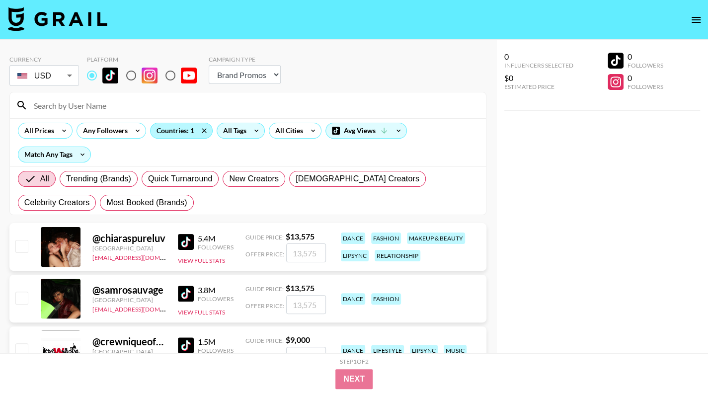
click at [190, 132] on div "Countries: 1" at bounding box center [182, 130] width 62 height 15
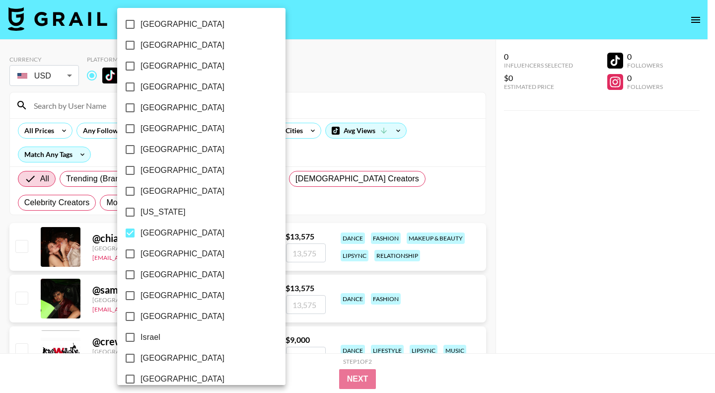
scroll to position [172, 0]
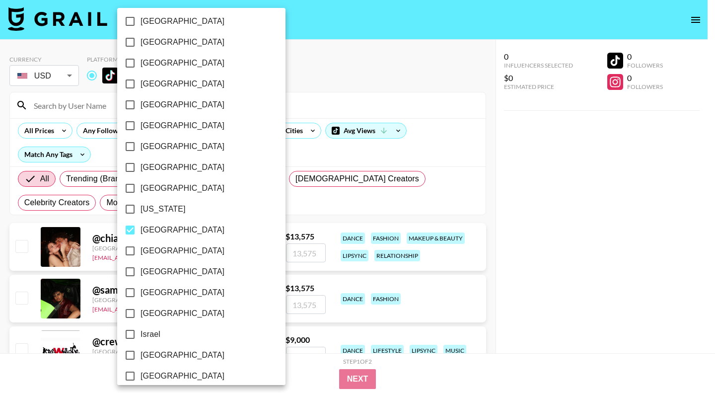
click at [153, 227] on span "[GEOGRAPHIC_DATA]" at bounding box center [183, 230] width 84 height 12
click at [141, 227] on input "[GEOGRAPHIC_DATA]" at bounding box center [130, 230] width 21 height 21
checkbox input "false"
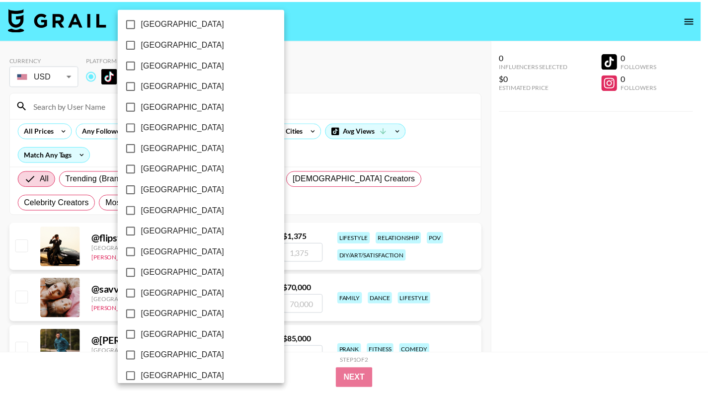
scroll to position [765, 0]
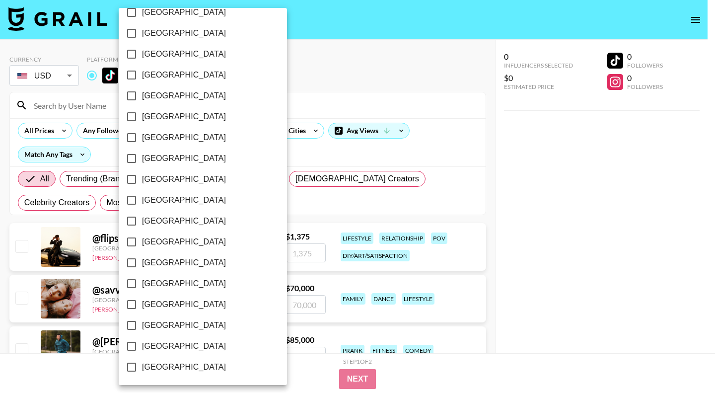
click at [170, 331] on label "[GEOGRAPHIC_DATA]" at bounding box center [196, 325] width 150 height 21
click at [142, 331] on input "[GEOGRAPHIC_DATA]" at bounding box center [131, 325] width 21 height 21
checkbox input "true"
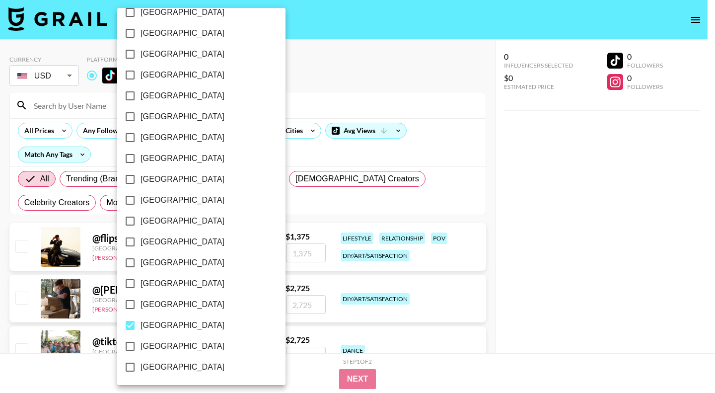
click at [611, 241] on div at bounding box center [357, 196] width 715 height 393
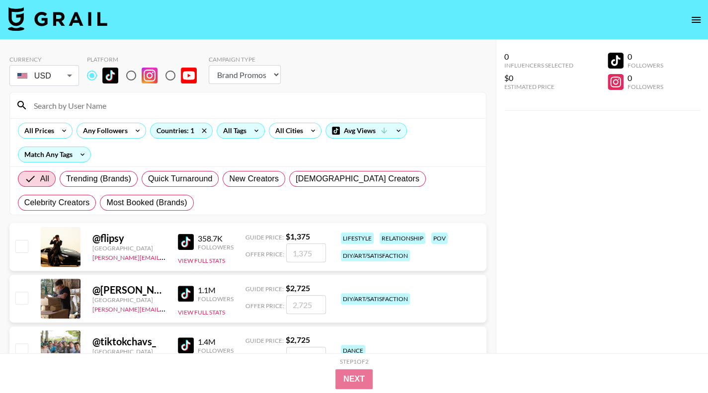
click at [185, 289] on img at bounding box center [186, 294] width 16 height 16
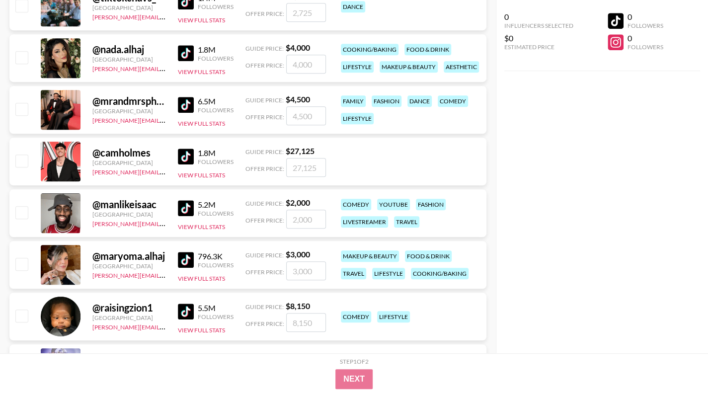
click at [188, 51] on img at bounding box center [186, 53] width 16 height 16
click at [183, 102] on img at bounding box center [186, 105] width 16 height 16
click at [181, 156] on img at bounding box center [186, 157] width 16 height 16
click at [179, 211] on img at bounding box center [186, 208] width 16 height 16
click at [183, 259] on img at bounding box center [186, 260] width 16 height 16
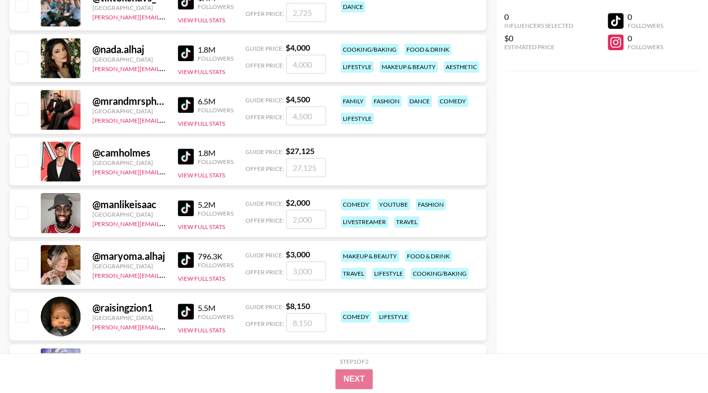
click at [190, 313] on img at bounding box center [186, 312] width 16 height 16
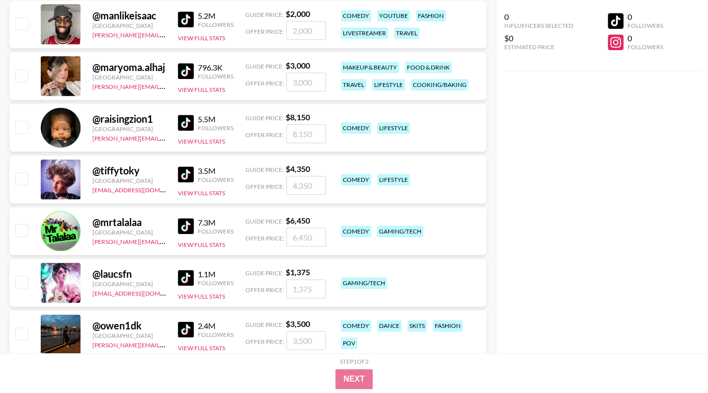
scroll to position [542, 0]
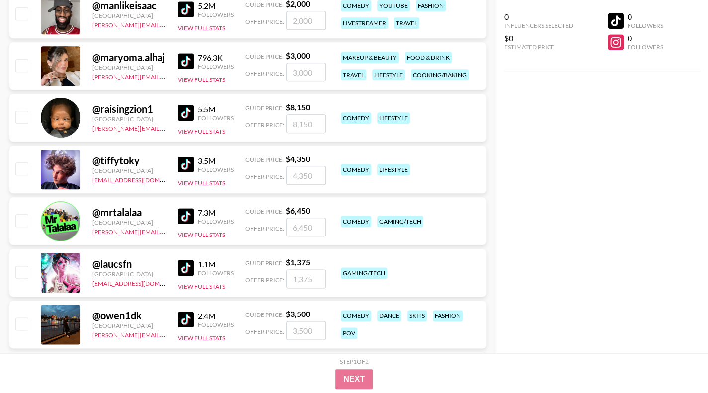
click at [186, 162] on img at bounding box center [186, 164] width 16 height 16
click at [183, 215] on img at bounding box center [186, 216] width 16 height 16
click at [189, 268] on img at bounding box center [186, 268] width 16 height 16
click at [185, 316] on img at bounding box center [186, 319] width 16 height 16
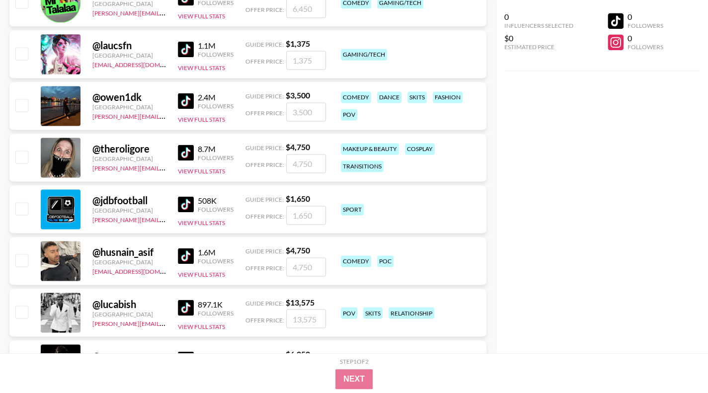
scroll to position [781, 0]
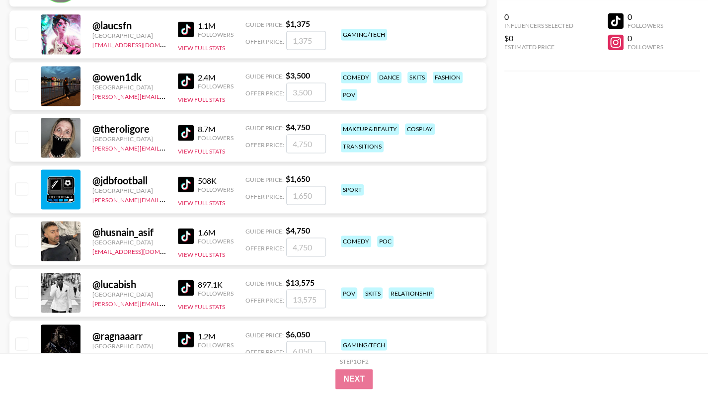
click at [180, 135] on img at bounding box center [186, 133] width 16 height 16
click at [185, 182] on img at bounding box center [186, 184] width 16 height 16
click at [182, 233] on img at bounding box center [186, 236] width 16 height 16
click at [187, 288] on img at bounding box center [186, 288] width 16 height 16
click at [182, 336] on img at bounding box center [186, 339] width 16 height 16
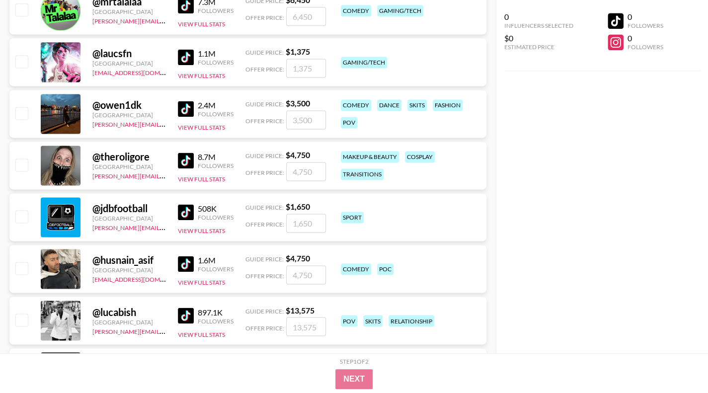
scroll to position [748, 0]
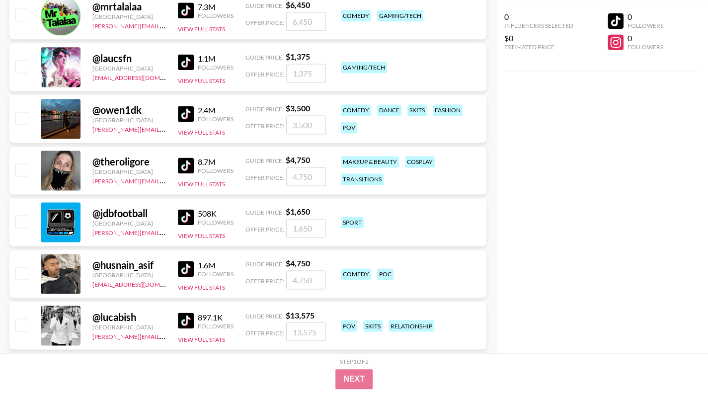
click at [182, 120] on img at bounding box center [186, 114] width 16 height 16
click at [185, 60] on img at bounding box center [186, 62] width 16 height 16
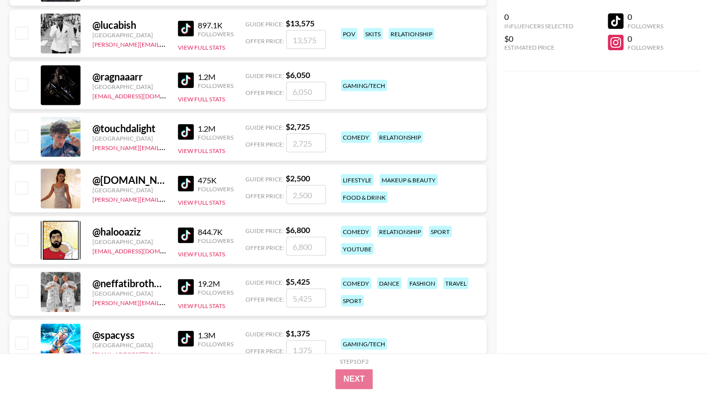
scroll to position [1046, 0]
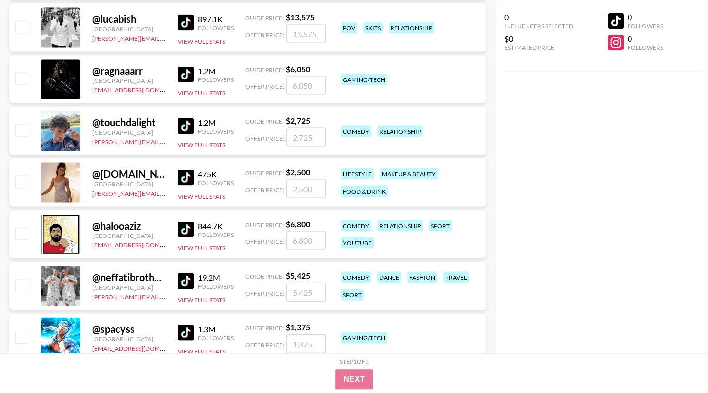
click at [186, 124] on img at bounding box center [186, 126] width 16 height 16
click at [183, 282] on img at bounding box center [186, 281] width 16 height 16
click at [185, 329] on img at bounding box center [186, 332] width 16 height 16
click at [603, 189] on div "0 Influencers Selected $0 Estimated Price 0 Followers 0 Followers" at bounding box center [602, 176] width 213 height 353
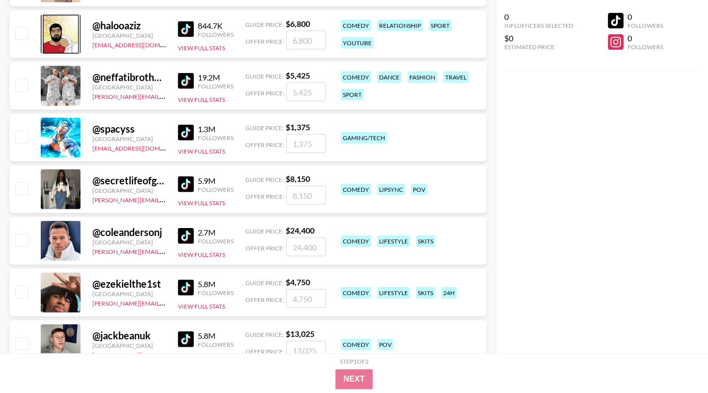
scroll to position [1265, 0]
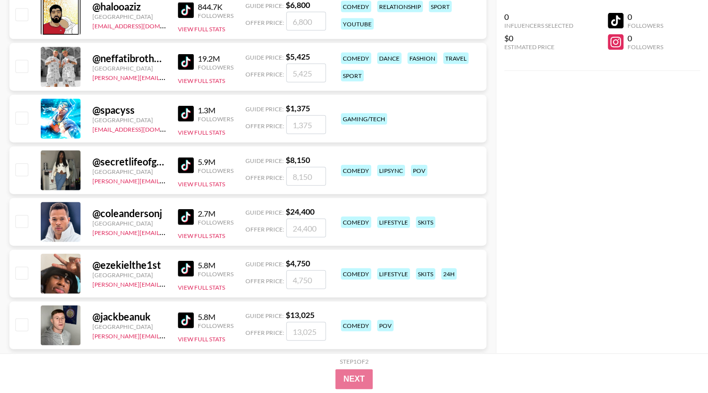
click at [180, 160] on img at bounding box center [186, 165] width 16 height 16
click at [180, 212] on img at bounding box center [186, 217] width 16 height 16
click at [183, 261] on img at bounding box center [186, 269] width 16 height 16
click at [188, 322] on img at bounding box center [186, 320] width 16 height 16
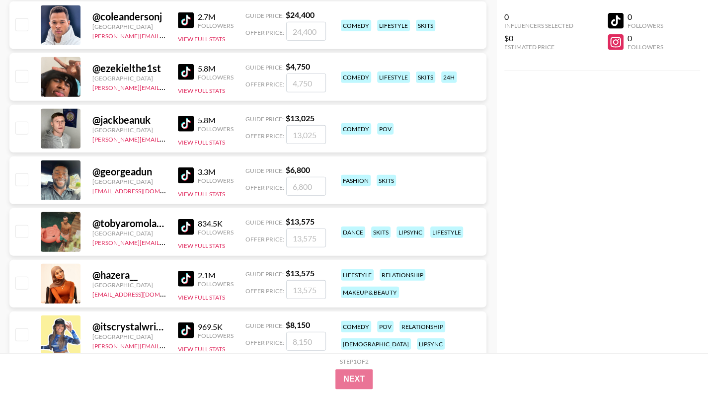
scroll to position [1463, 0]
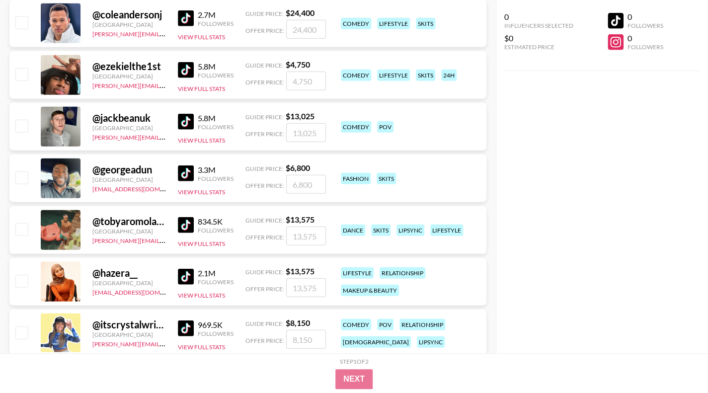
click at [187, 179] on img at bounding box center [186, 173] width 16 height 16
click at [186, 329] on img at bounding box center [186, 328] width 16 height 16
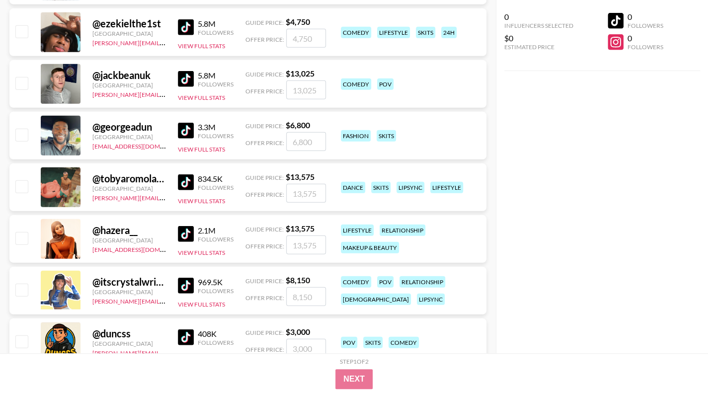
scroll to position [1515, 0]
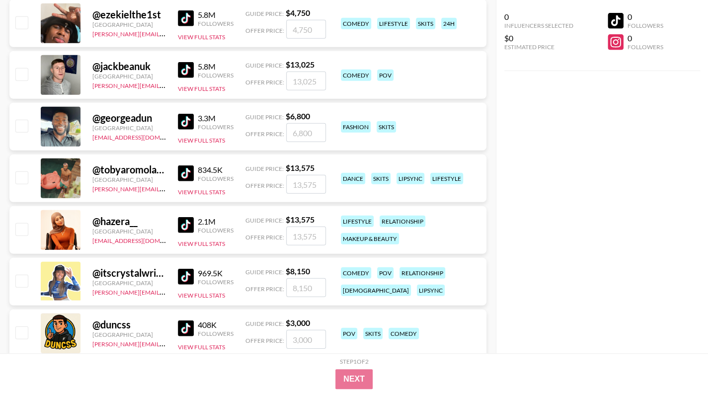
click at [188, 170] on img at bounding box center [186, 173] width 16 height 16
click at [182, 122] on img at bounding box center [186, 122] width 16 height 16
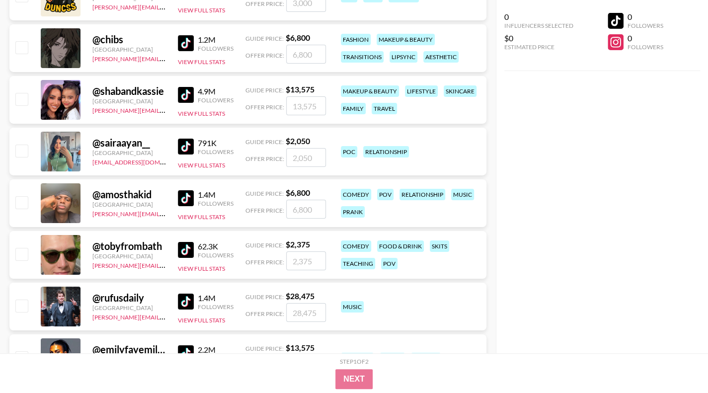
scroll to position [1853, 0]
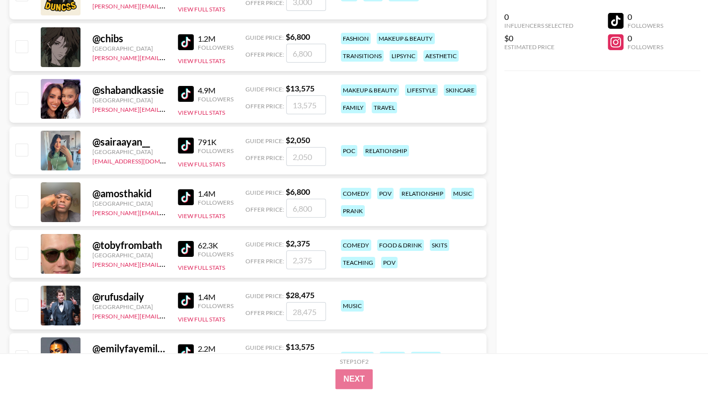
click at [185, 90] on img at bounding box center [186, 94] width 16 height 16
click at [184, 295] on img at bounding box center [186, 301] width 16 height 16
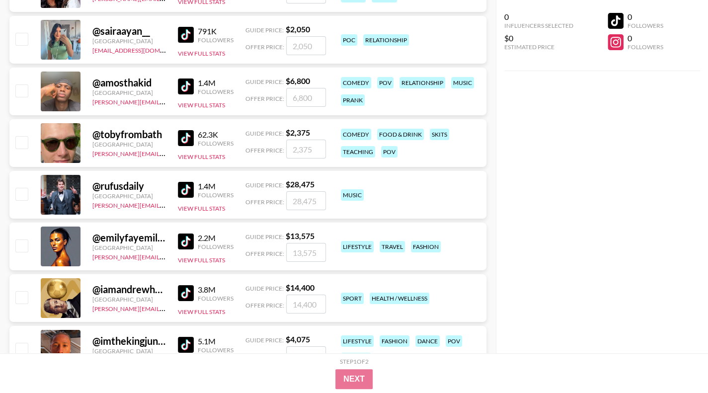
scroll to position [1972, 0]
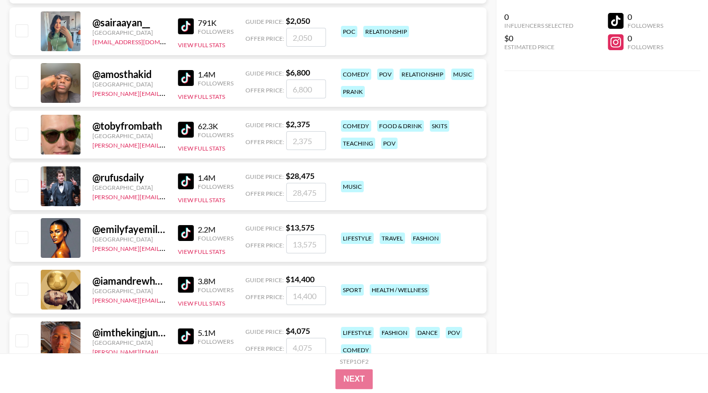
click at [178, 231] on img at bounding box center [186, 233] width 16 height 16
click at [189, 284] on img at bounding box center [186, 285] width 16 height 16
click at [181, 333] on img at bounding box center [186, 336] width 16 height 16
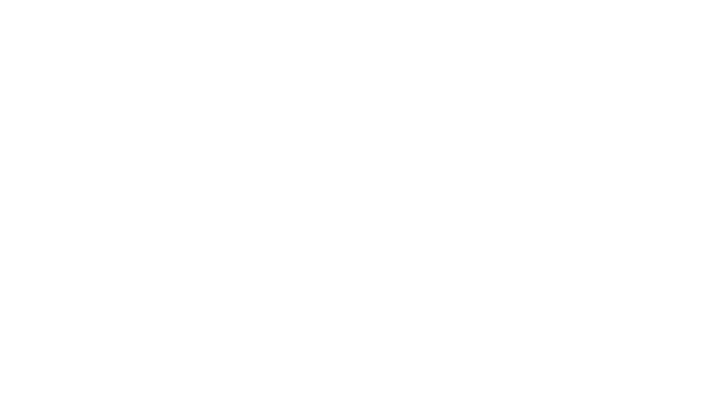
select select "Song"
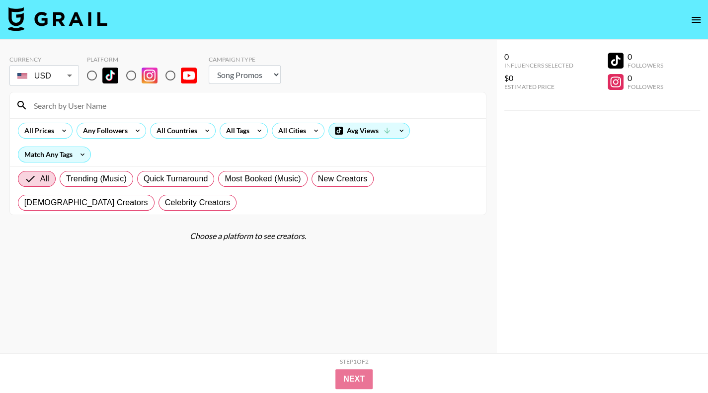
click at [104, 77] on img at bounding box center [110, 76] width 16 height 16
click at [102, 77] on input "radio" at bounding box center [91, 75] width 21 height 21
radio input "true"
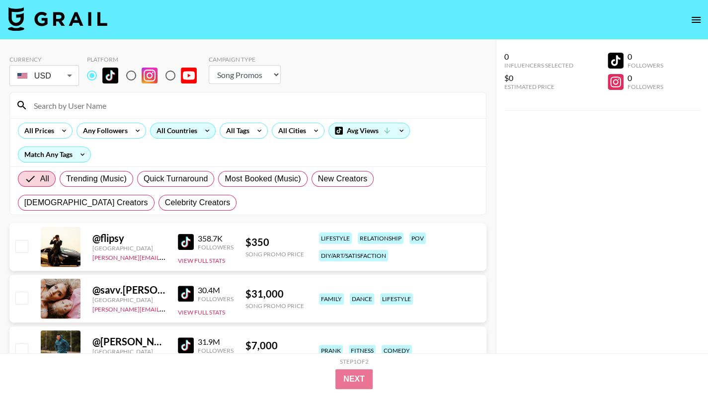
click at [192, 129] on div "All Countries" at bounding box center [175, 130] width 49 height 15
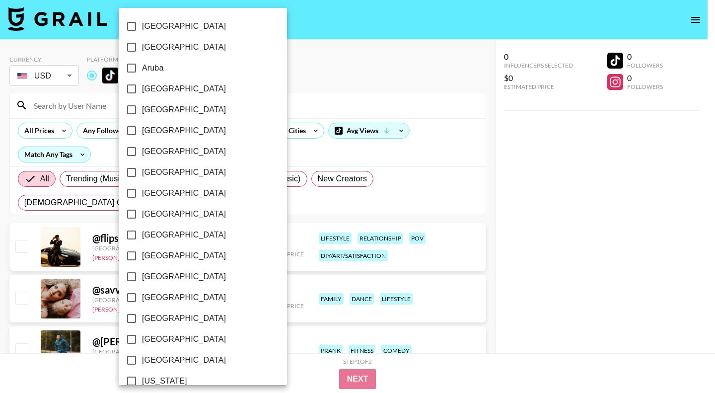
scroll to position [765, 0]
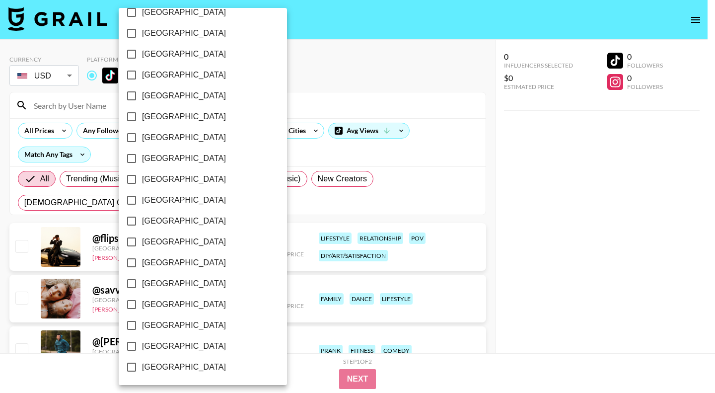
click at [192, 346] on label "[GEOGRAPHIC_DATA]" at bounding box center [196, 346] width 150 height 21
click at [142, 346] on input "[GEOGRAPHIC_DATA]" at bounding box center [131, 346] width 21 height 21
checkbox input "true"
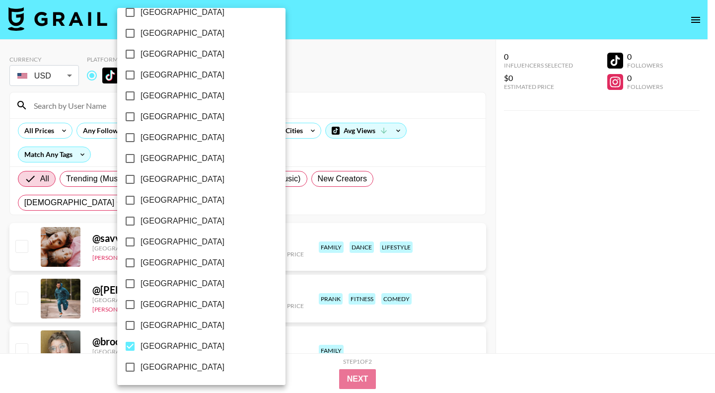
click at [530, 284] on div at bounding box center [357, 196] width 715 height 393
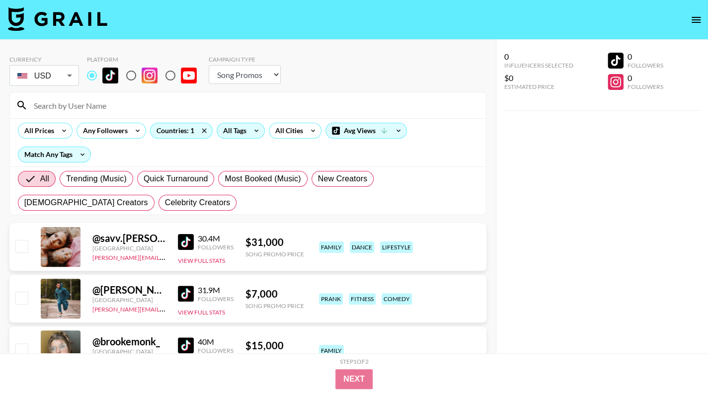
click at [248, 127] on icon at bounding box center [256, 130] width 16 height 15
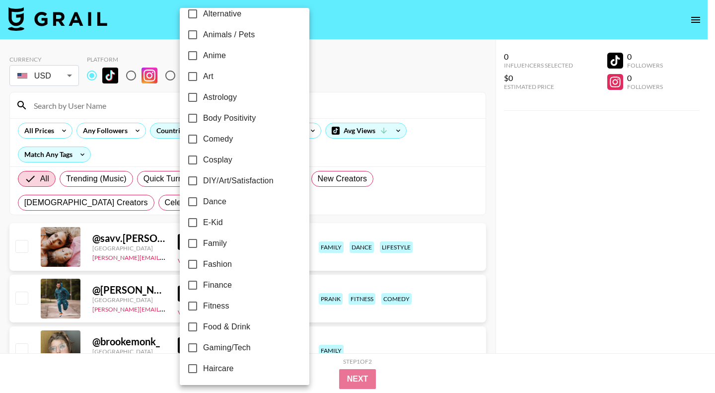
scroll to position [0, 0]
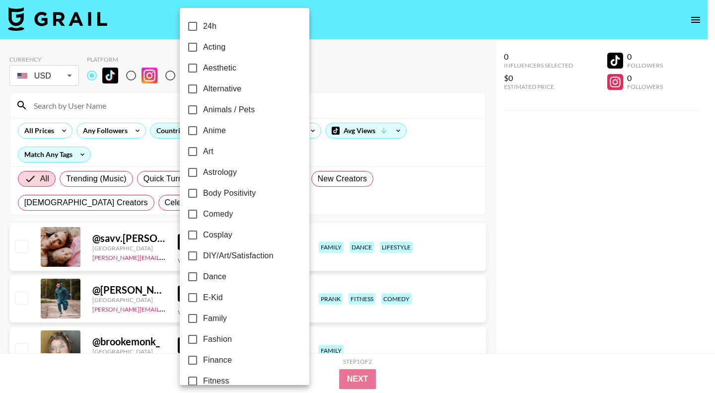
click at [217, 256] on span "DIY/Art/Satisfaction" at bounding box center [238, 256] width 71 height 12
click at [203, 256] on input "DIY/Art/Satisfaction" at bounding box center [192, 255] width 21 height 21
checkbox input "true"
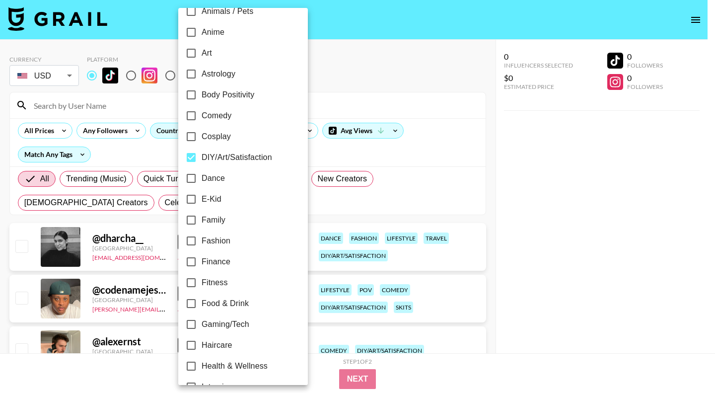
scroll to position [101, 0]
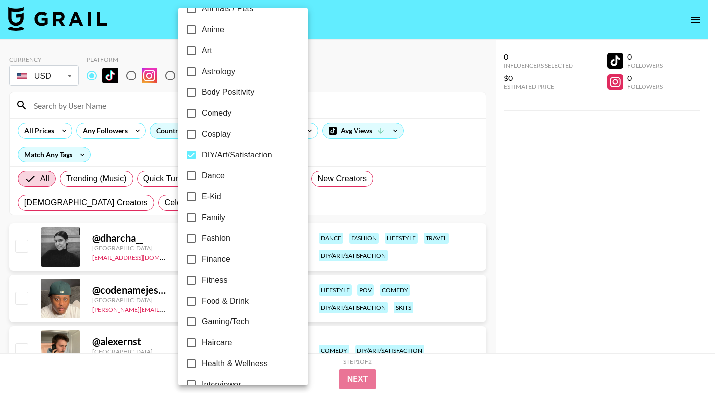
click at [210, 216] on span "Family" at bounding box center [214, 218] width 24 height 12
click at [202, 216] on input "Family" at bounding box center [191, 217] width 21 height 21
checkbox input "true"
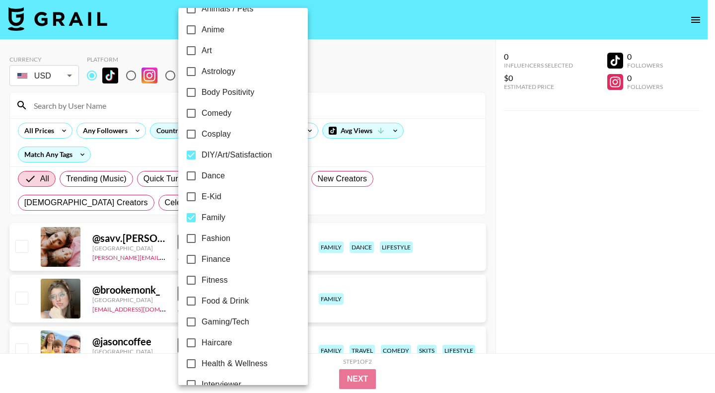
click at [215, 241] on span "Fashion" at bounding box center [216, 238] width 29 height 12
click at [202, 241] on input "Fashion" at bounding box center [191, 238] width 21 height 21
checkbox input "true"
click at [222, 261] on span "Finance" at bounding box center [216, 259] width 29 height 12
click at [202, 261] on input "Finance" at bounding box center [191, 259] width 21 height 21
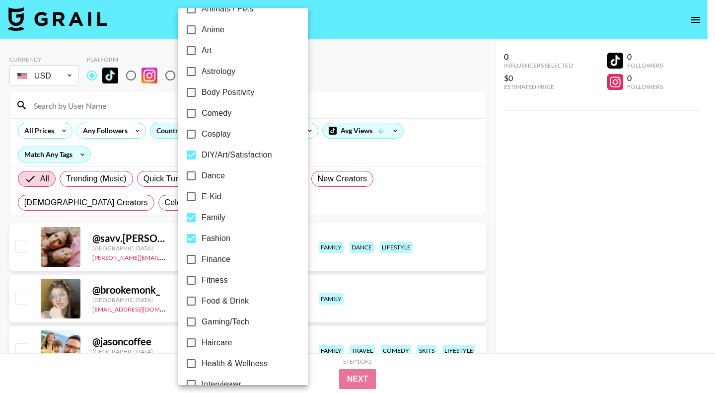
checkbox input "true"
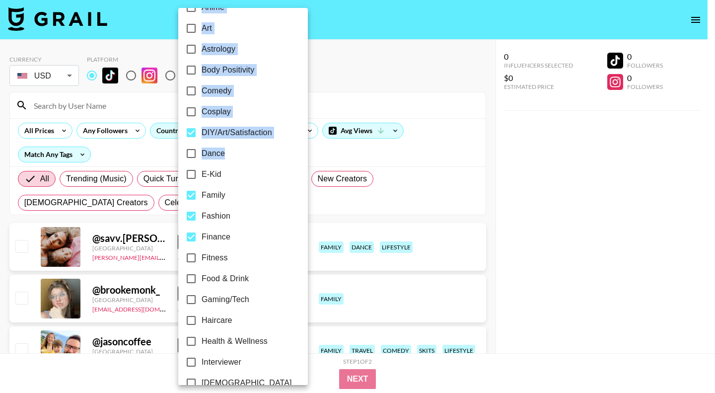
scroll to position [143, 0]
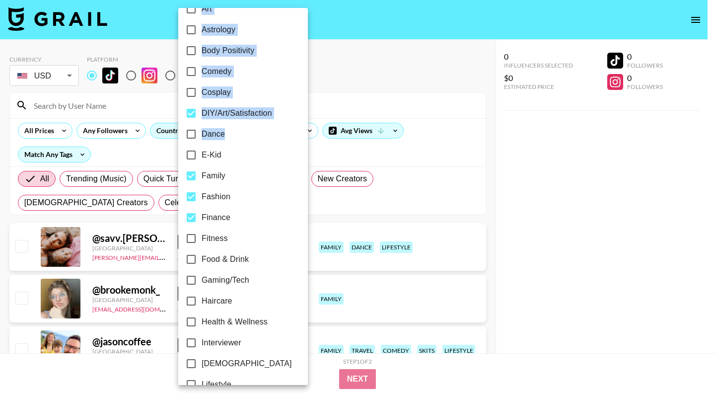
drag, startPoint x: 295, startPoint y: 178, endPoint x: 296, endPoint y: 194, distance: 15.9
click at [296, 194] on div "24h Acting Aesthetic Alternative Animals / Pets Anime Art Astrology Body Positi…" at bounding box center [357, 196] width 715 height 393
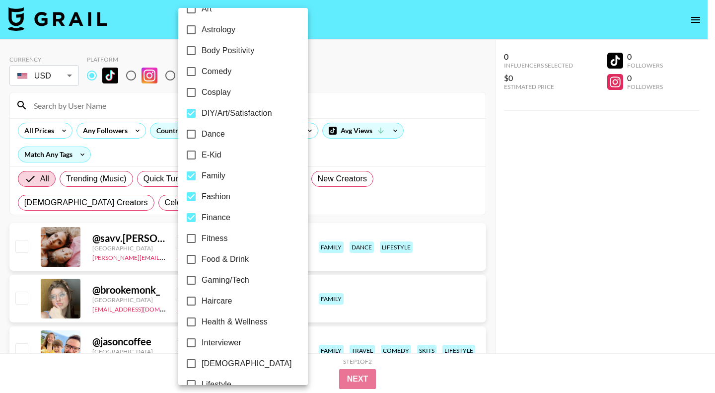
click at [215, 191] on span "Fashion" at bounding box center [216, 197] width 29 height 12
click at [202, 191] on input "Fashion" at bounding box center [191, 196] width 21 height 21
checkbox input "false"
click at [221, 182] on label "Family" at bounding box center [236, 175] width 111 height 21
click at [202, 182] on input "Family" at bounding box center [191, 175] width 21 height 21
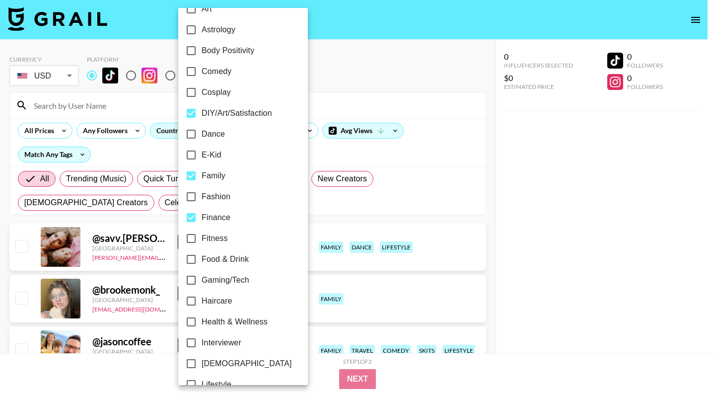
checkbox input "false"
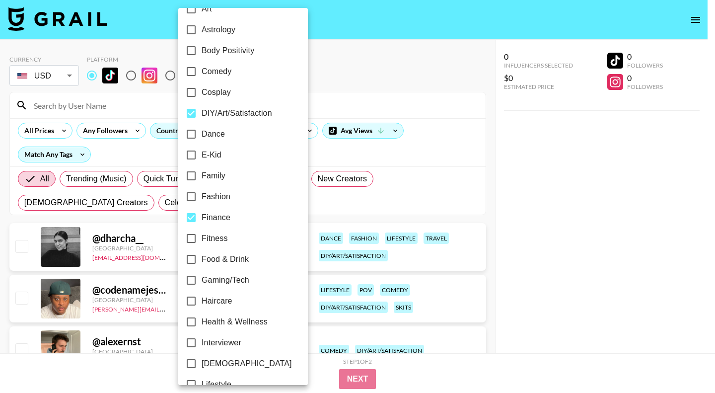
scroll to position [0, 0]
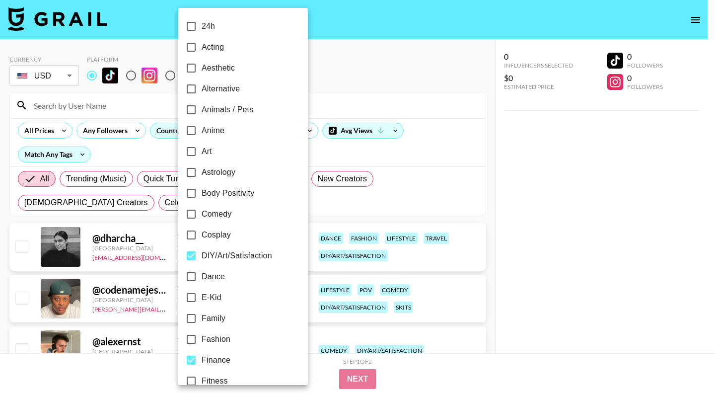
click at [231, 256] on span "DIY/Art/Satisfaction" at bounding box center [237, 256] width 71 height 12
click at [202, 256] on input "DIY/Art/Satisfaction" at bounding box center [191, 255] width 21 height 21
checkbox input "false"
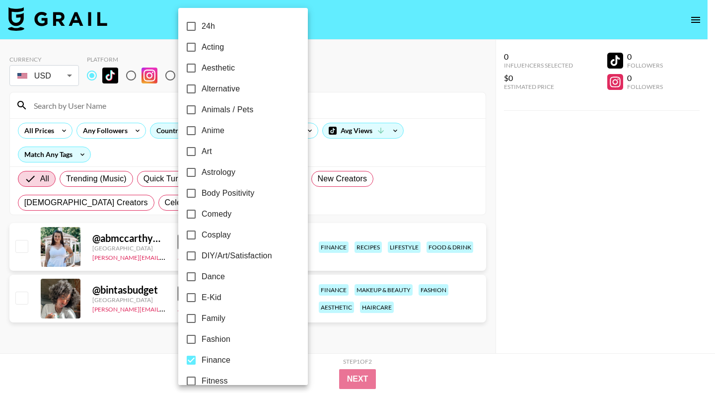
click at [663, 208] on div at bounding box center [357, 196] width 715 height 393
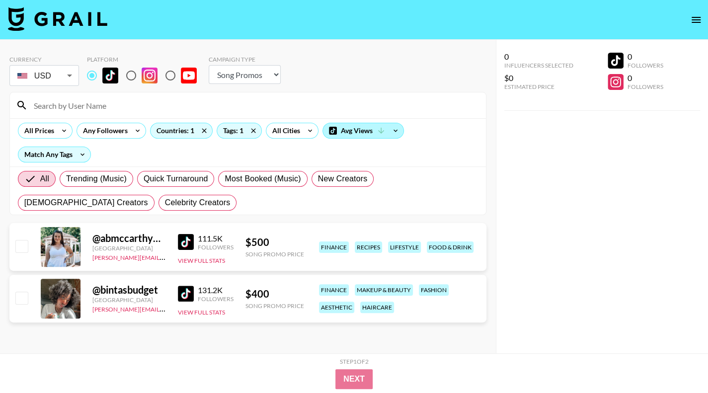
click at [355, 128] on div "Avg Views" at bounding box center [363, 130] width 80 height 15
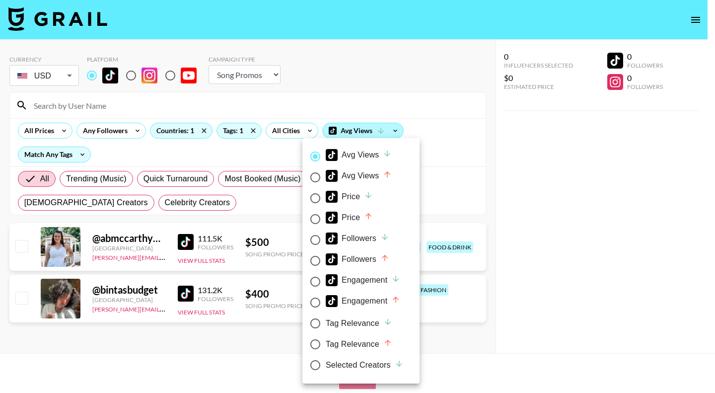
click at [355, 128] on div at bounding box center [357, 196] width 715 height 393
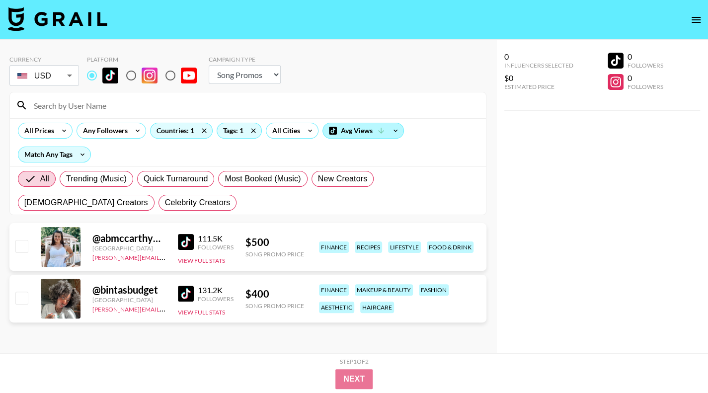
click at [355, 128] on div "Avg Views" at bounding box center [363, 130] width 80 height 15
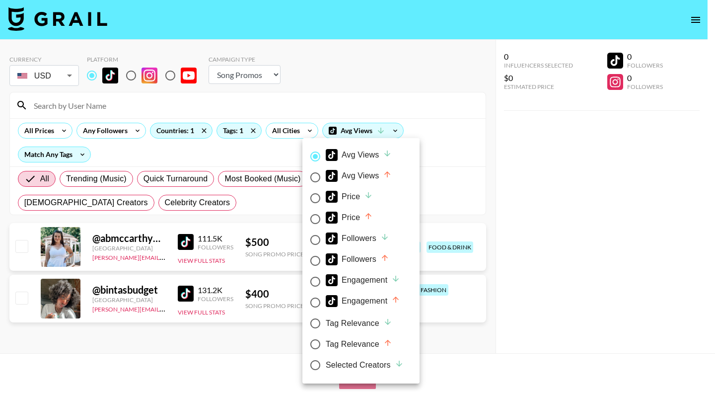
click at [352, 238] on div "Followers" at bounding box center [358, 238] width 64 height 12
click at [326, 238] on input "Followers" at bounding box center [315, 240] width 21 height 21
radio input "true"
radio input "false"
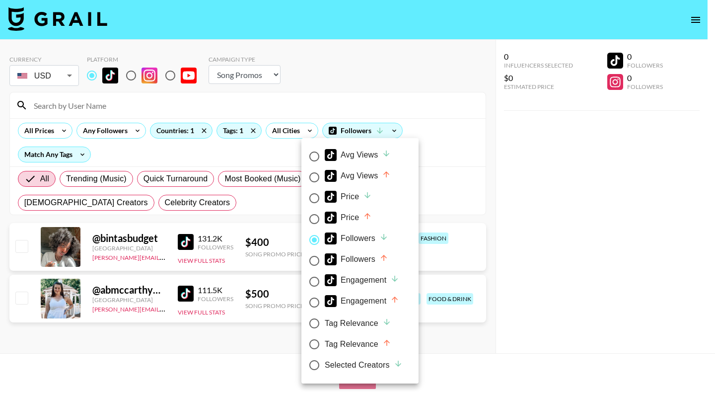
click at [525, 215] on div at bounding box center [357, 196] width 715 height 393
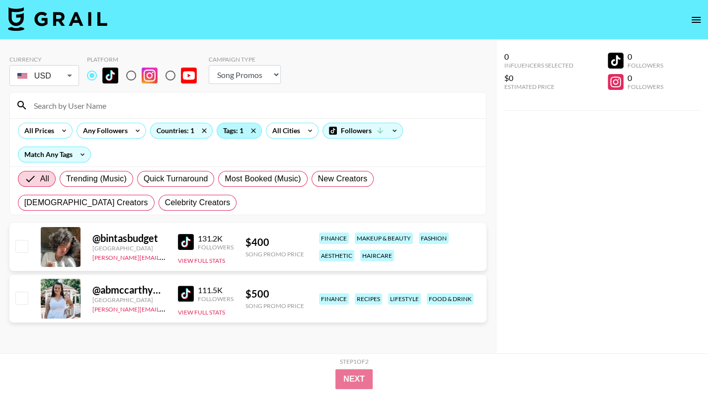
click at [239, 127] on div "Tags: 1" at bounding box center [239, 130] width 44 height 15
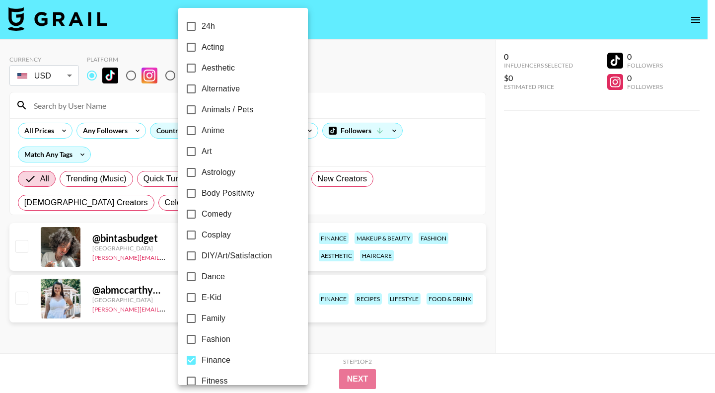
click at [207, 303] on span "E-Kid" at bounding box center [212, 298] width 20 height 12
click at [202, 303] on input "E-Kid" at bounding box center [191, 297] width 21 height 21
checkbox input "true"
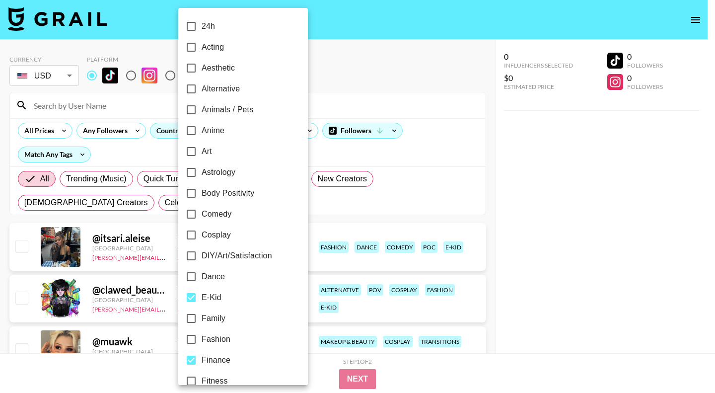
click at [208, 318] on span "Family" at bounding box center [214, 318] width 24 height 12
click at [202, 318] on input "Family" at bounding box center [191, 318] width 21 height 21
checkbox input "true"
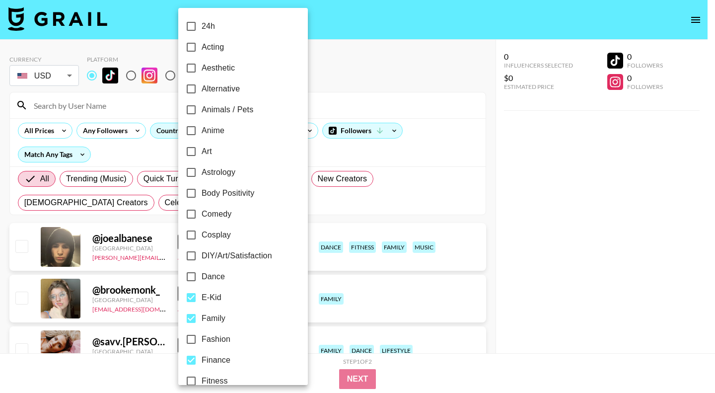
click at [221, 257] on span "DIY/Art/Satisfaction" at bounding box center [237, 256] width 71 height 12
click at [202, 257] on input "DIY/Art/Satisfaction" at bounding box center [191, 255] width 21 height 21
checkbox input "true"
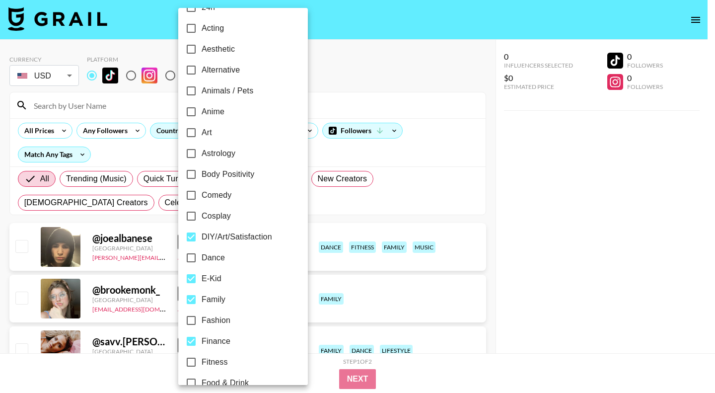
scroll to position [30, 0]
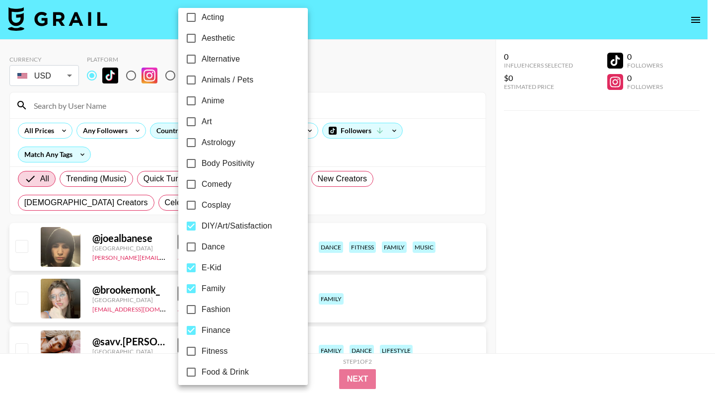
click at [232, 163] on span "Body Positivity" at bounding box center [228, 163] width 53 height 12
click at [202, 163] on input "Body Positivity" at bounding box center [191, 163] width 21 height 21
checkbox input "true"
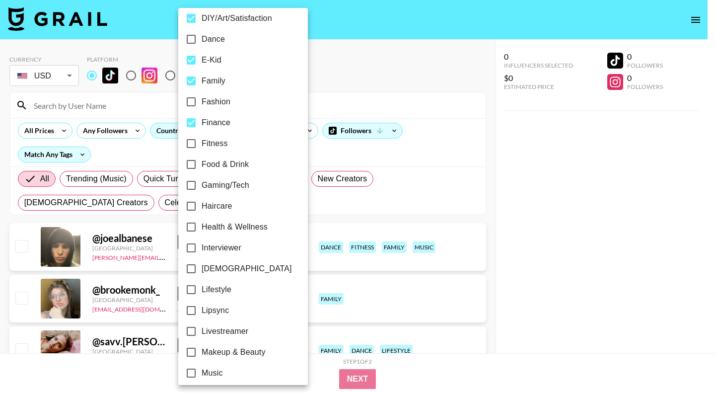
scroll to position [265, 0]
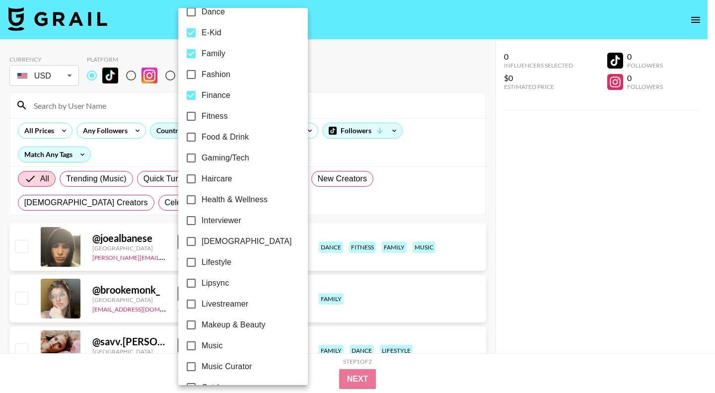
click at [230, 139] on span "Food & Drink" at bounding box center [225, 137] width 47 height 12
click at [202, 139] on input "Food & Drink" at bounding box center [191, 137] width 21 height 21
checkbox input "true"
click at [218, 120] on span "Fitness" at bounding box center [215, 116] width 26 height 12
click at [202, 120] on input "Fitness" at bounding box center [191, 116] width 21 height 21
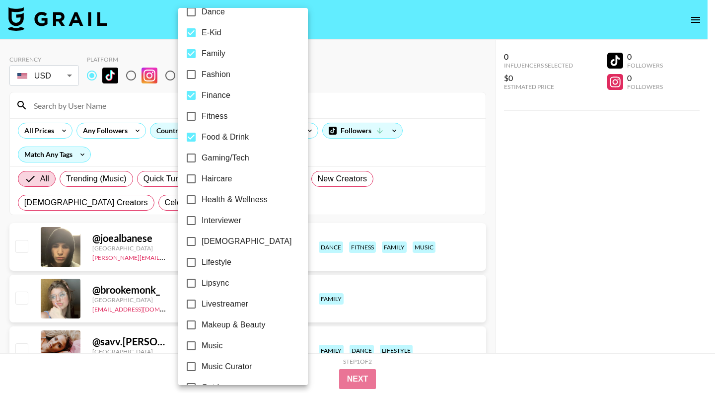
checkbox input "true"
click at [221, 154] on span "Gaming/Tech" at bounding box center [226, 158] width 48 height 12
click at [202, 154] on input "Gaming/Tech" at bounding box center [191, 158] width 21 height 21
checkbox input "true"
click at [220, 198] on span "Health & Wellness" at bounding box center [235, 200] width 66 height 12
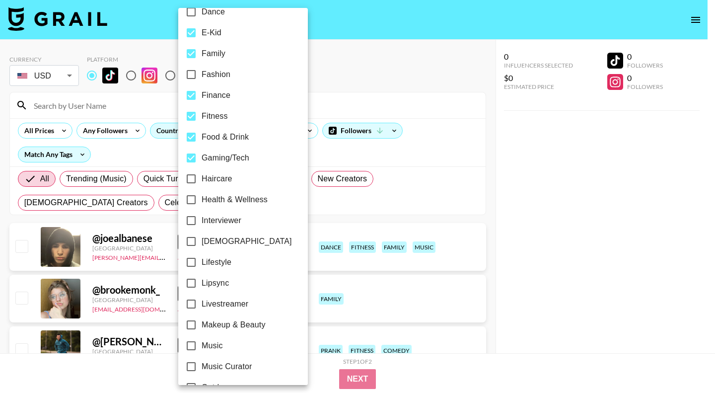
click at [202, 198] on input "Health & Wellness" at bounding box center [191, 199] width 21 height 21
checkbox input "true"
click at [223, 218] on span "Interviewer" at bounding box center [222, 221] width 40 height 12
click at [202, 218] on input "Interviewer" at bounding box center [191, 220] width 21 height 21
checkbox input "true"
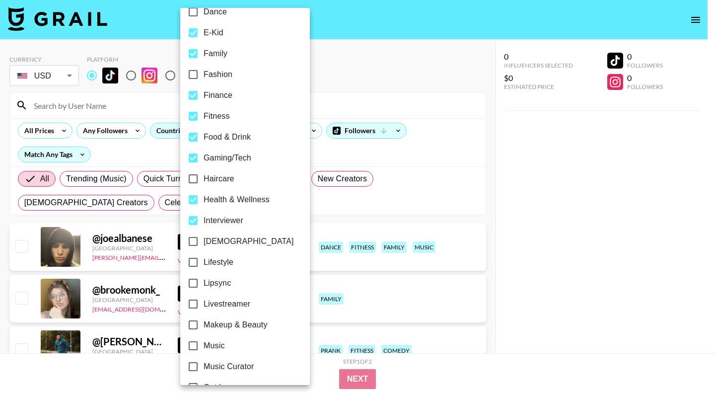
click at [212, 252] on label "Lifestyle" at bounding box center [238, 262] width 111 height 21
click at [204, 252] on input "Lifestyle" at bounding box center [193, 262] width 21 height 21
checkbox input "true"
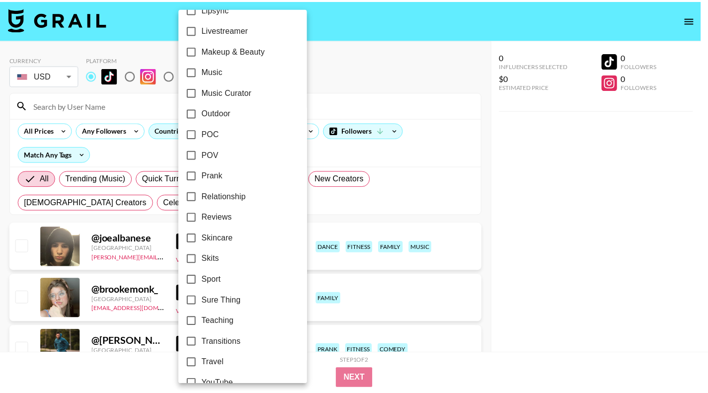
scroll to position [556, 0]
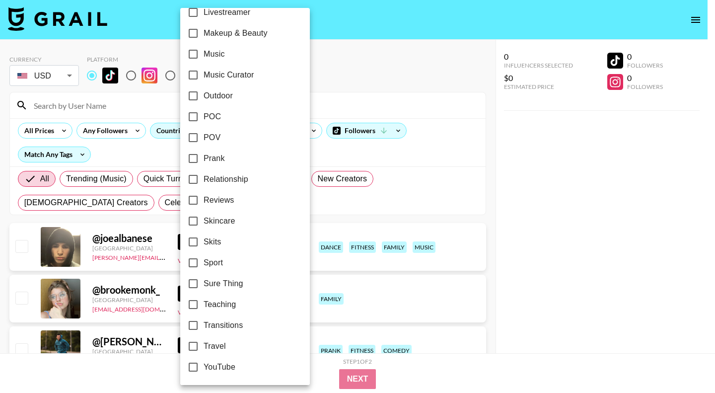
click at [222, 220] on span "Skincare" at bounding box center [219, 221] width 31 height 12
click at [204, 220] on input "Skincare" at bounding box center [193, 221] width 21 height 21
checkbox input "true"
click at [223, 202] on span "Reviews" at bounding box center [219, 200] width 31 height 12
click at [204, 202] on input "Reviews" at bounding box center [193, 200] width 21 height 21
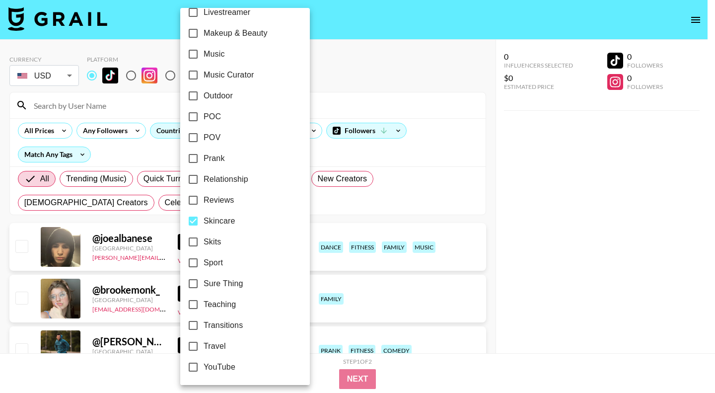
checkbox input "true"
click at [226, 261] on label "Sport" at bounding box center [238, 262] width 111 height 21
click at [204, 261] on input "Sport" at bounding box center [193, 262] width 21 height 21
checkbox input "true"
click at [222, 348] on span "Travel" at bounding box center [215, 346] width 22 height 12
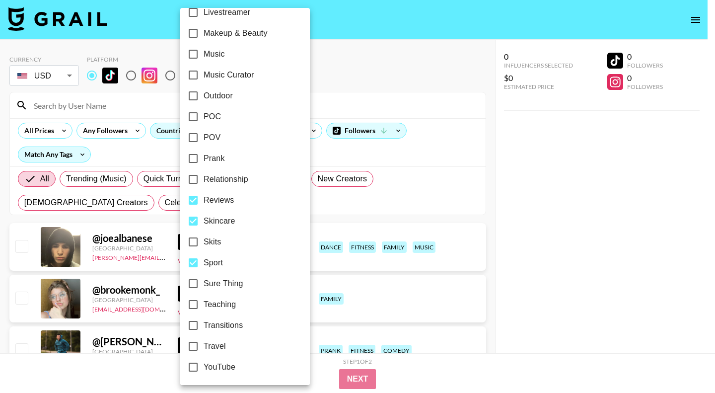
click at [204, 348] on input "Travel" at bounding box center [193, 346] width 21 height 21
checkbox input "true"
click at [432, 352] on div at bounding box center [357, 196] width 715 height 393
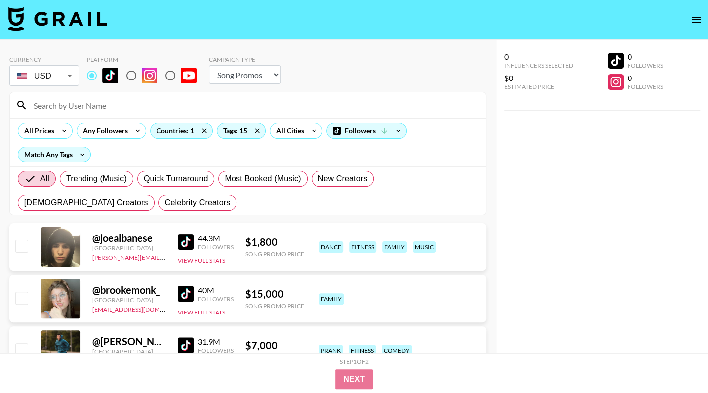
click at [188, 238] on img at bounding box center [186, 242] width 16 height 16
click at [182, 292] on img at bounding box center [186, 294] width 16 height 16
click at [249, 78] on select "Choose Type... Song Promos Brand Promos" at bounding box center [245, 74] width 72 height 19
select select "Brand"
click at [209, 65] on select "Choose Type... Song Promos Brand Promos" at bounding box center [245, 74] width 72 height 19
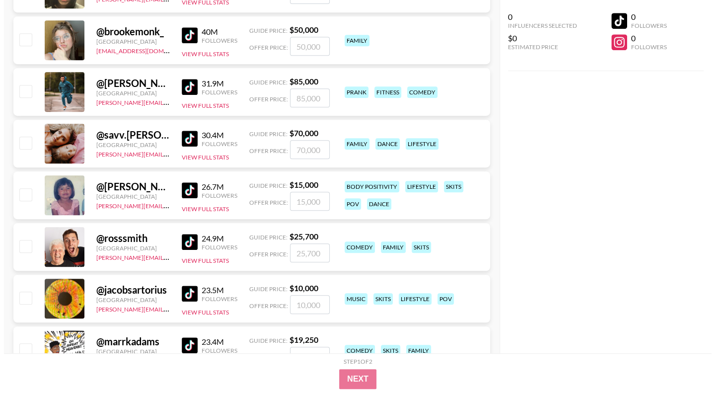
scroll to position [0, 0]
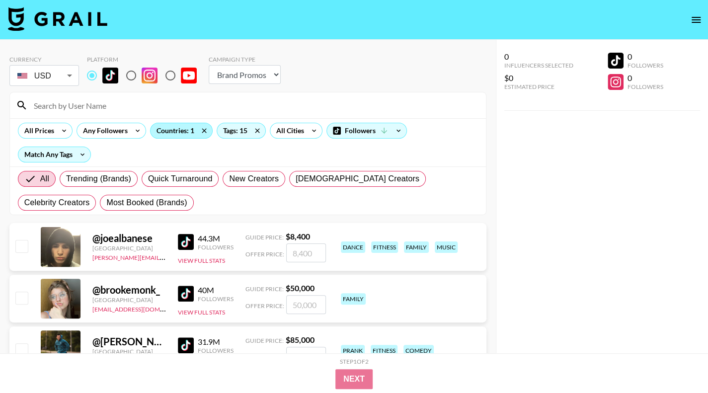
click at [173, 130] on div "Countries: 1" at bounding box center [182, 130] width 62 height 15
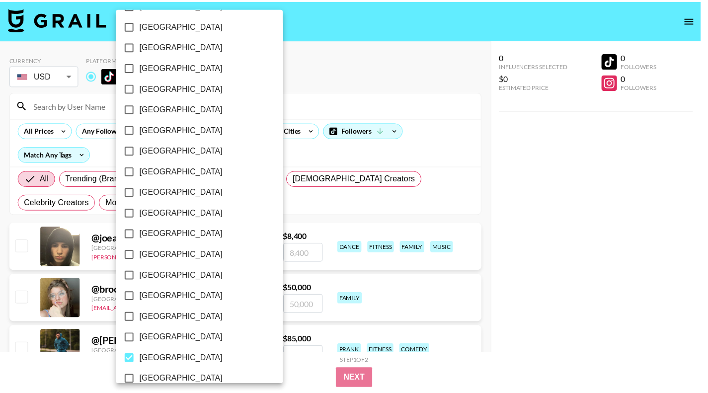
scroll to position [765, 0]
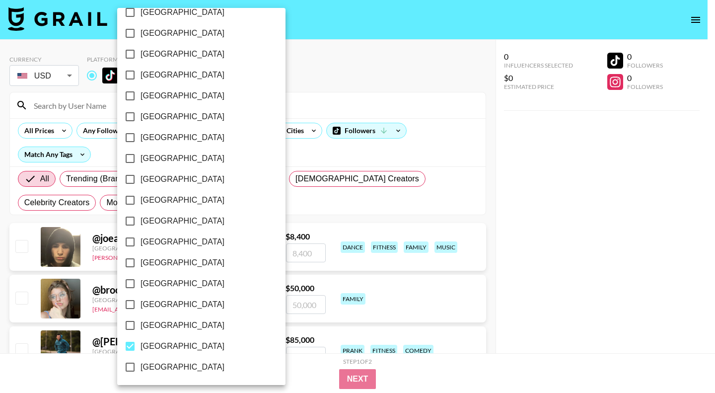
click at [176, 344] on span "[GEOGRAPHIC_DATA]" at bounding box center [183, 346] width 84 height 12
click at [141, 344] on input "[GEOGRAPHIC_DATA]" at bounding box center [130, 346] width 21 height 21
checkbox input "false"
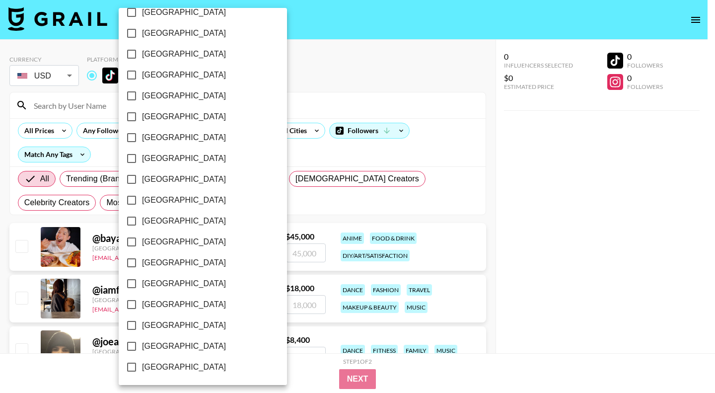
click at [174, 323] on span "[GEOGRAPHIC_DATA]" at bounding box center [184, 325] width 84 height 12
click at [142, 323] on input "[GEOGRAPHIC_DATA]" at bounding box center [131, 325] width 21 height 21
checkbox input "true"
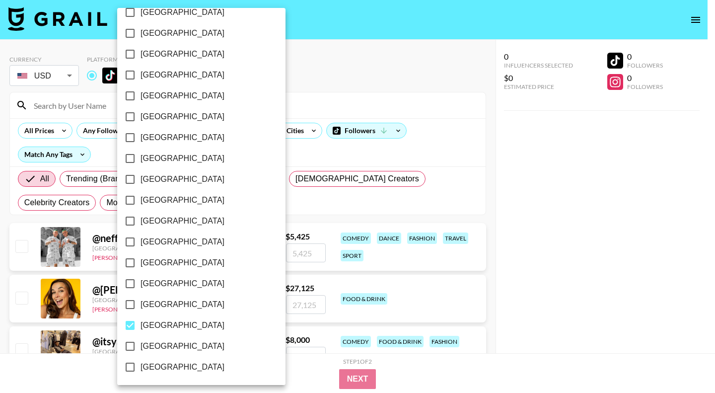
click at [587, 252] on div at bounding box center [357, 196] width 715 height 393
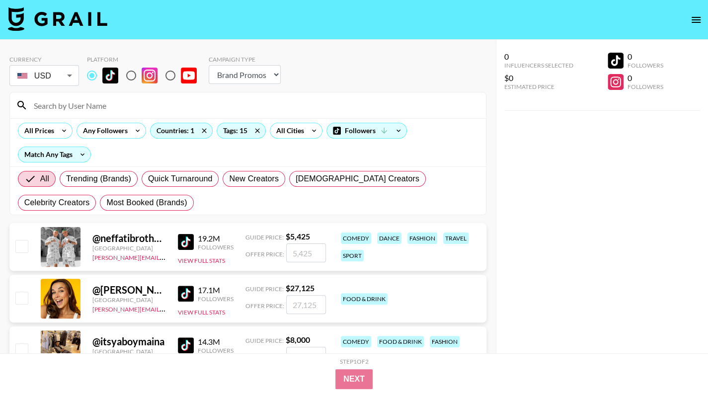
click at [185, 293] on img at bounding box center [186, 294] width 16 height 16
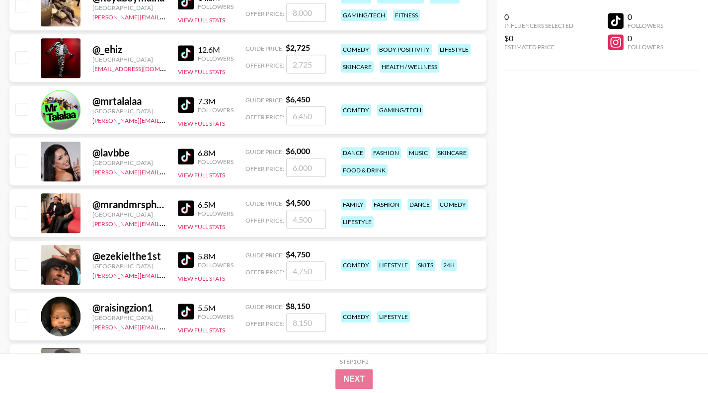
scroll to position [0, 0]
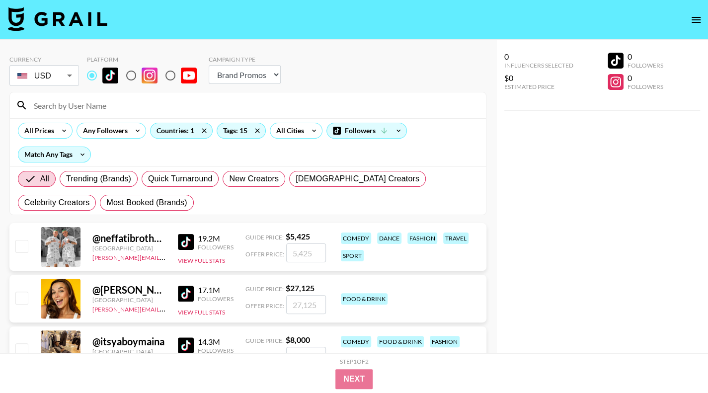
click at [179, 343] on img at bounding box center [186, 345] width 16 height 16
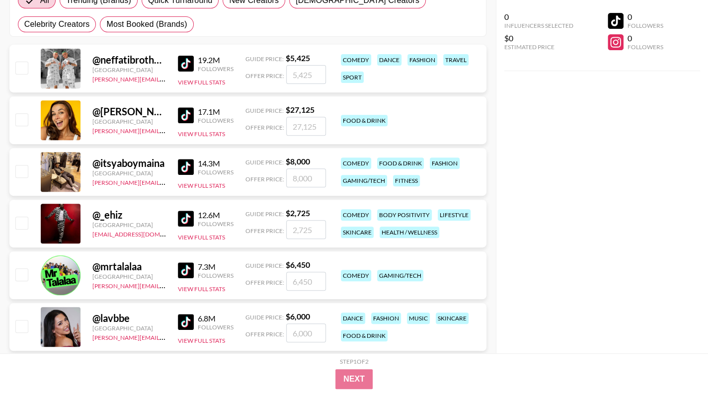
scroll to position [179, 0]
click at [190, 214] on img at bounding box center [186, 218] width 16 height 16
click at [186, 321] on img at bounding box center [186, 321] width 16 height 16
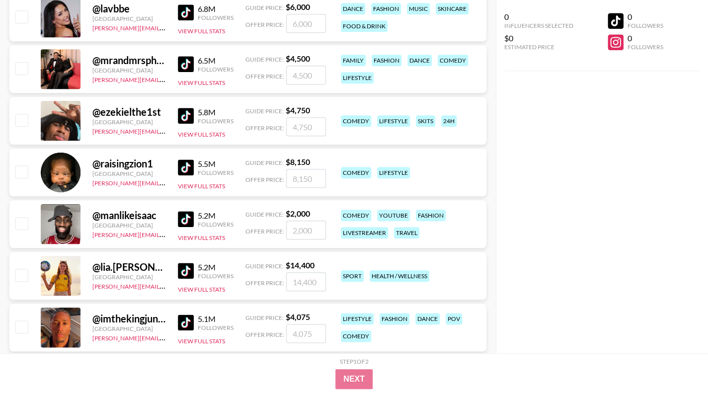
scroll to position [497, 0]
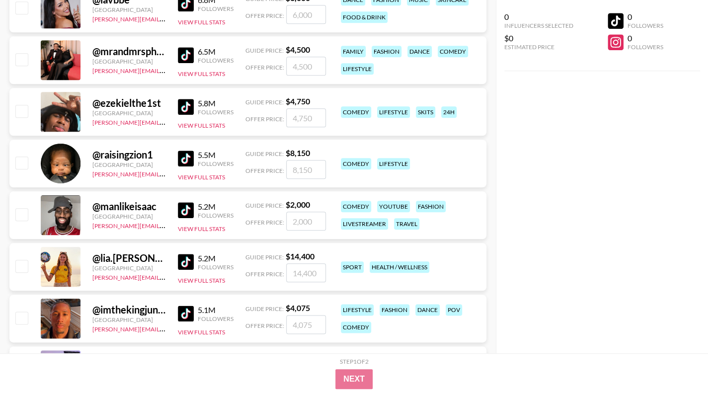
click at [178, 258] on img at bounding box center [186, 262] width 16 height 16
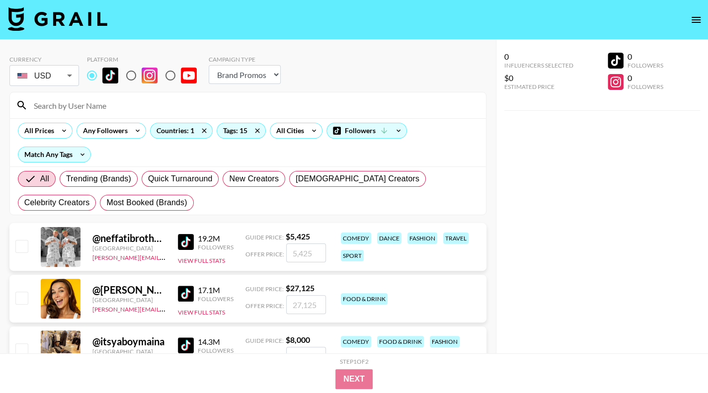
scroll to position [899, 0]
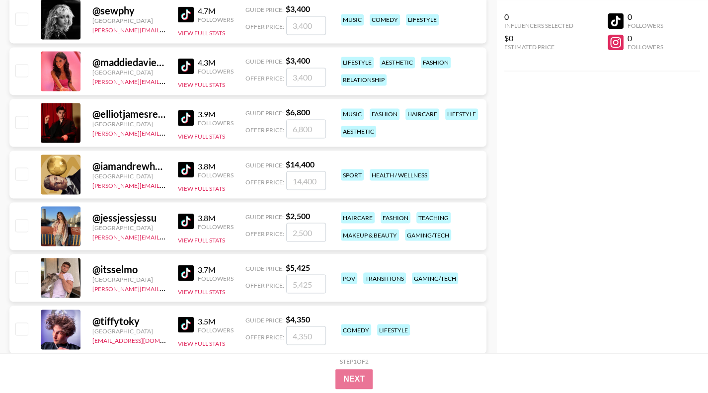
click at [186, 218] on img at bounding box center [186, 221] width 16 height 16
click at [189, 116] on img at bounding box center [186, 118] width 16 height 16
click at [184, 65] on img at bounding box center [186, 66] width 16 height 16
click at [188, 12] on img at bounding box center [186, 14] width 16 height 16
click at [186, 318] on img at bounding box center [186, 324] width 16 height 16
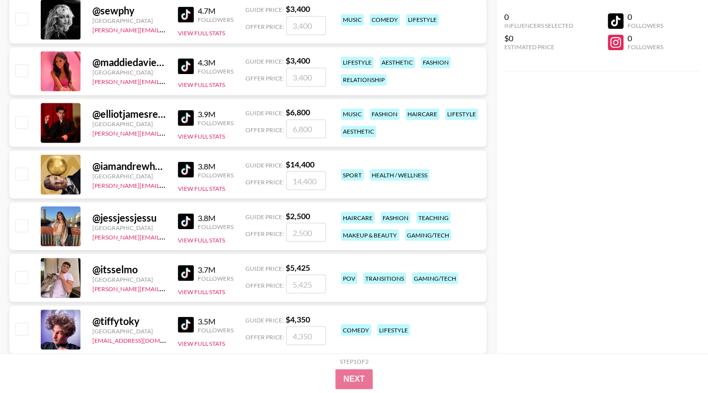
click at [179, 266] on img at bounding box center [186, 273] width 16 height 16
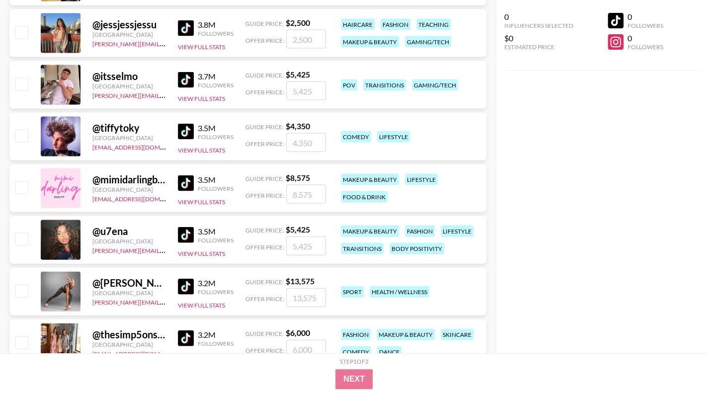
scroll to position [1098, 0]
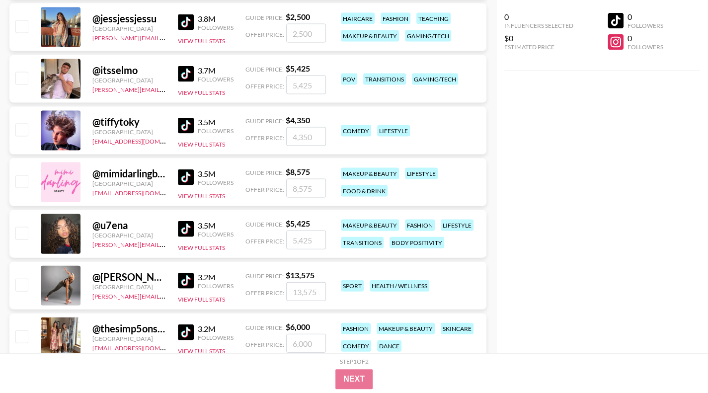
click at [192, 177] on img at bounding box center [186, 177] width 16 height 16
click at [187, 230] on img at bounding box center [186, 229] width 16 height 16
click at [185, 282] on img at bounding box center [186, 281] width 16 height 16
click at [182, 331] on img at bounding box center [186, 332] width 16 height 16
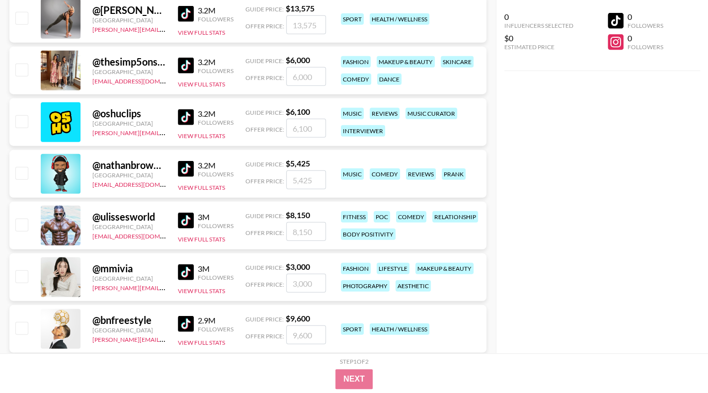
scroll to position [1376, 0]
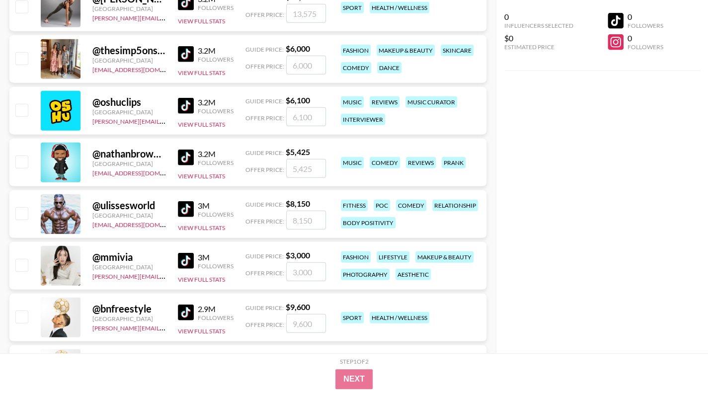
click at [187, 104] on img at bounding box center [186, 106] width 16 height 16
click at [183, 153] on img at bounding box center [186, 158] width 16 height 16
click at [188, 213] on img at bounding box center [186, 209] width 16 height 16
click at [183, 256] on img at bounding box center [186, 261] width 16 height 16
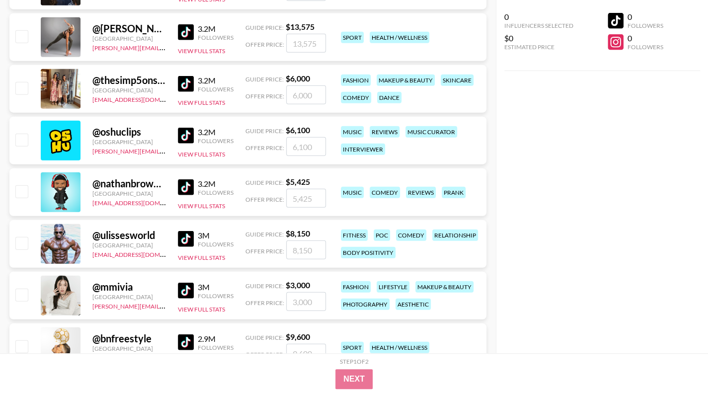
scroll to position [1336, 0]
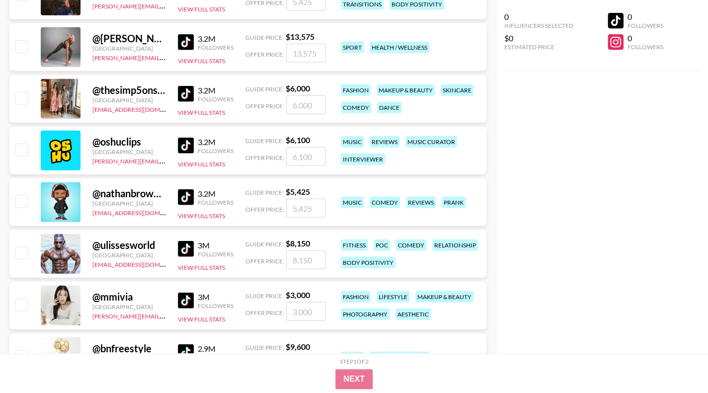
click at [181, 293] on img at bounding box center [186, 301] width 16 height 16
